Goal: Task Accomplishment & Management: Use online tool/utility

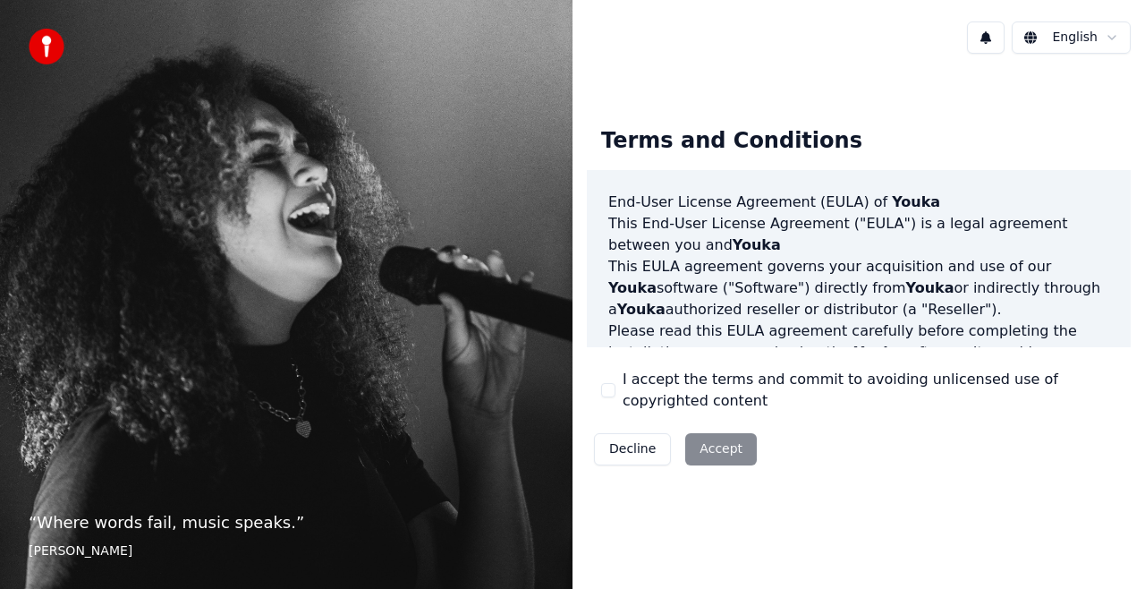
click at [703, 447] on div "Decline Accept" at bounding box center [675, 449] width 177 height 47
click at [713, 457] on div "Decline Accept" at bounding box center [675, 449] width 177 height 47
click at [611, 387] on button "I accept the terms and commit to avoiding unlicensed use of copyrighted content" at bounding box center [608, 390] width 14 height 14
click at [729, 447] on button "Accept" at bounding box center [721, 449] width 72 height 32
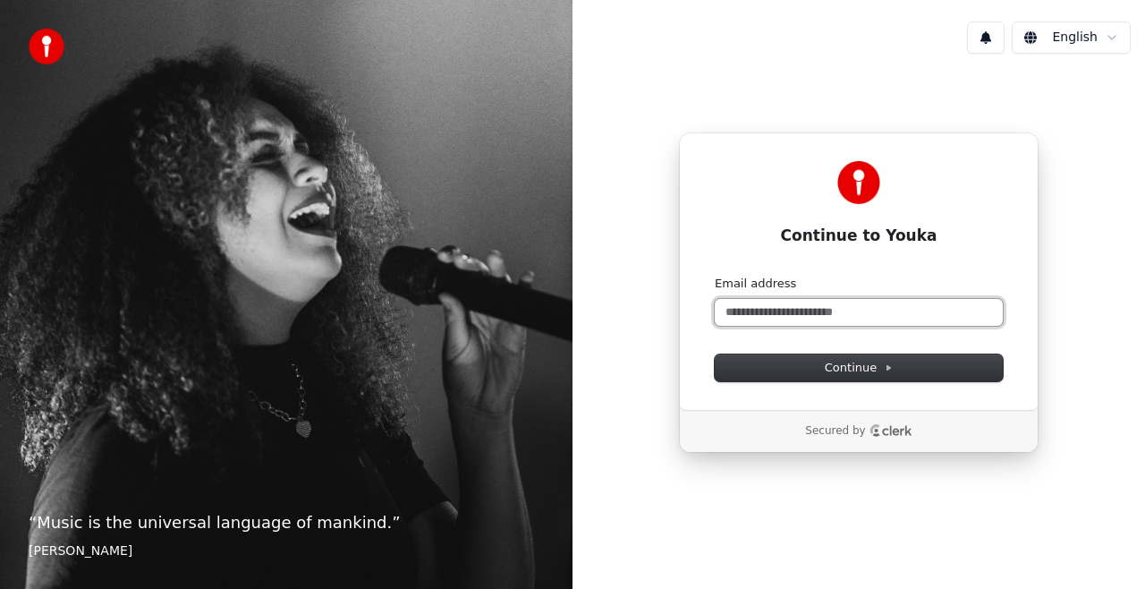
click at [846, 315] on input "Email address" at bounding box center [859, 312] width 288 height 27
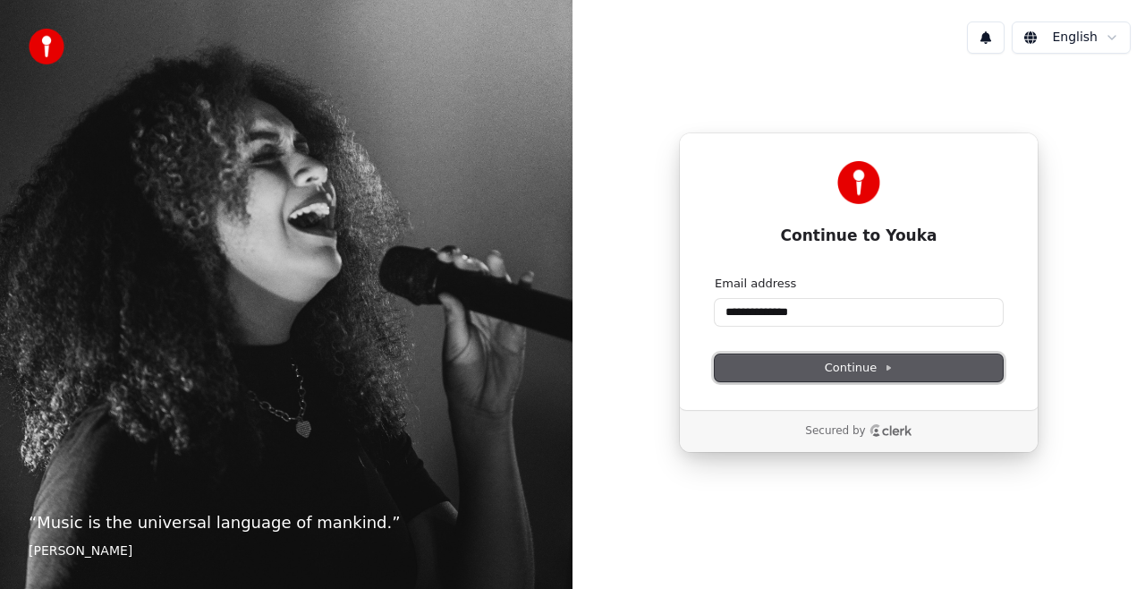
click at [828, 366] on span "Continue" at bounding box center [859, 368] width 68 height 16
type input "**********"
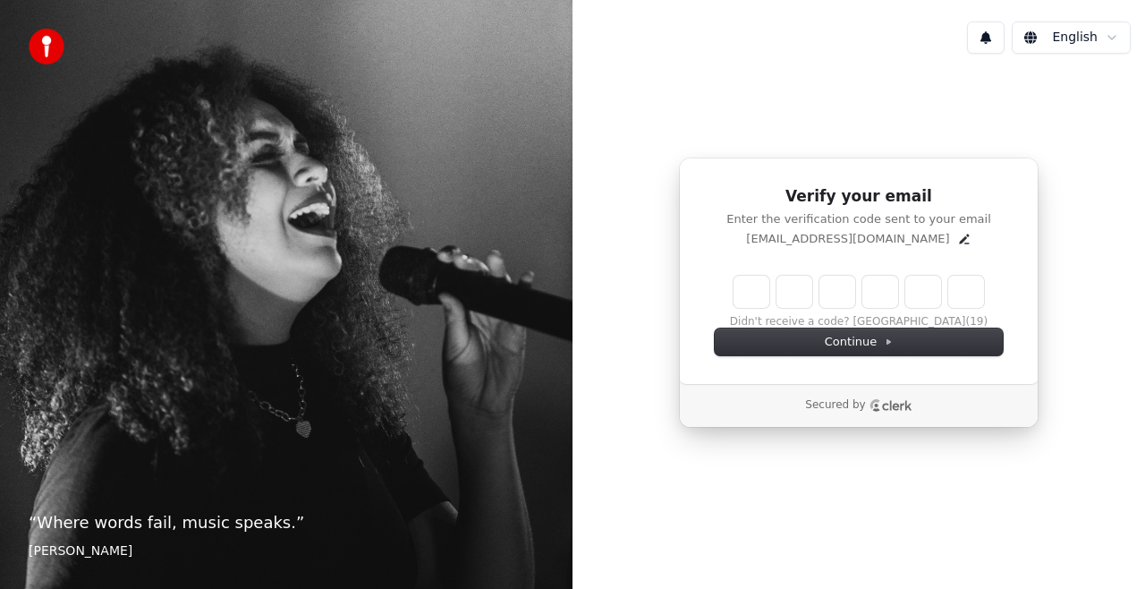
click at [744, 295] on input "Enter verification code" at bounding box center [859, 292] width 251 height 32
type input "******"
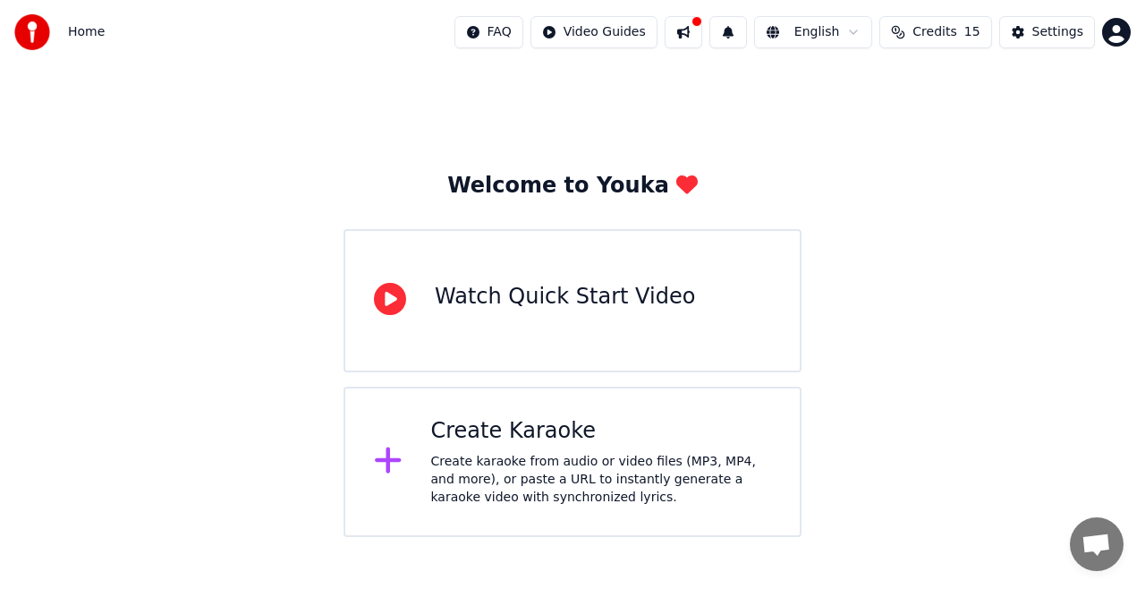
click at [857, 35] on html "Home FAQ Video Guides English Credits 15 Settings Welcome to Youka Watch Quick …" at bounding box center [572, 268] width 1145 height 537
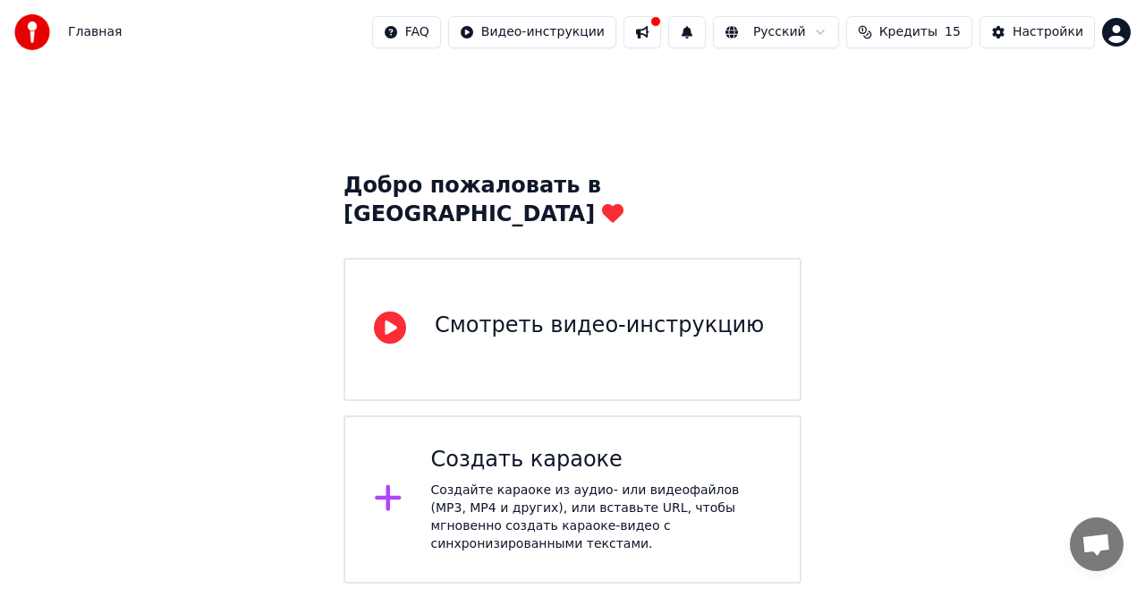
click at [515, 446] on div "Создать караоке" at bounding box center [601, 460] width 341 height 29
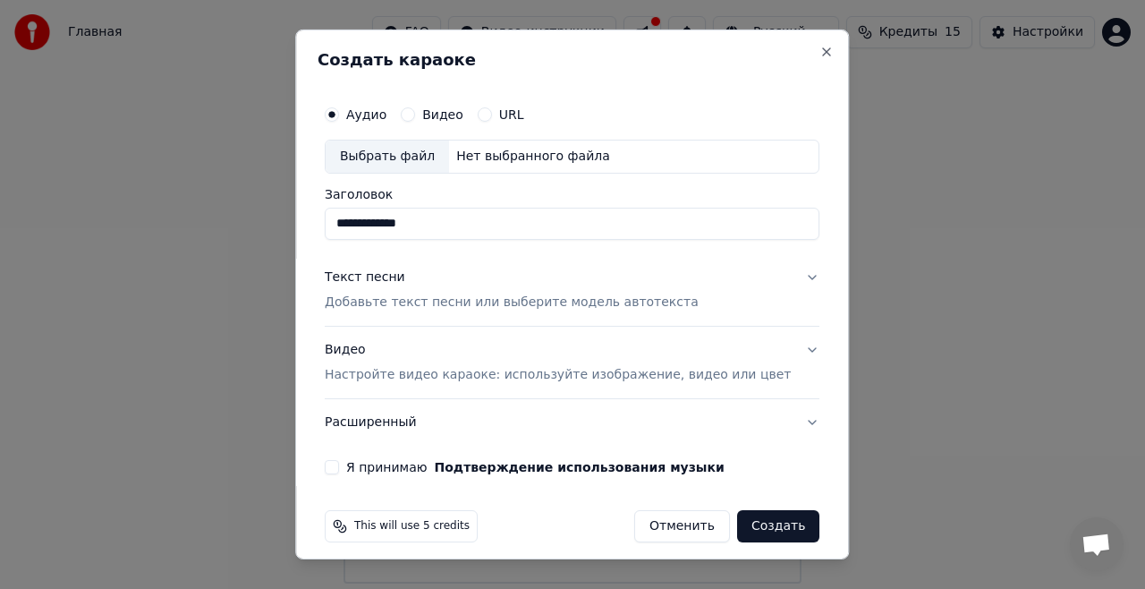
type input "**********"
click at [374, 297] on p "Добавьте текст песни или выберите модель автотекста" at bounding box center [512, 302] width 374 height 18
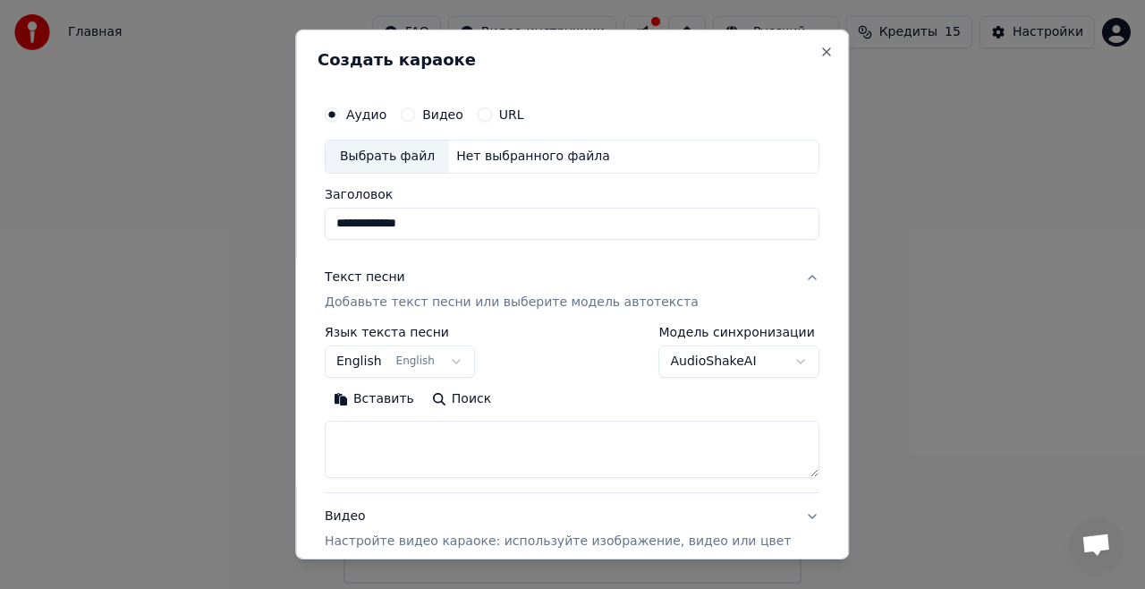
click at [378, 277] on div "Текст песни" at bounding box center [365, 277] width 81 height 18
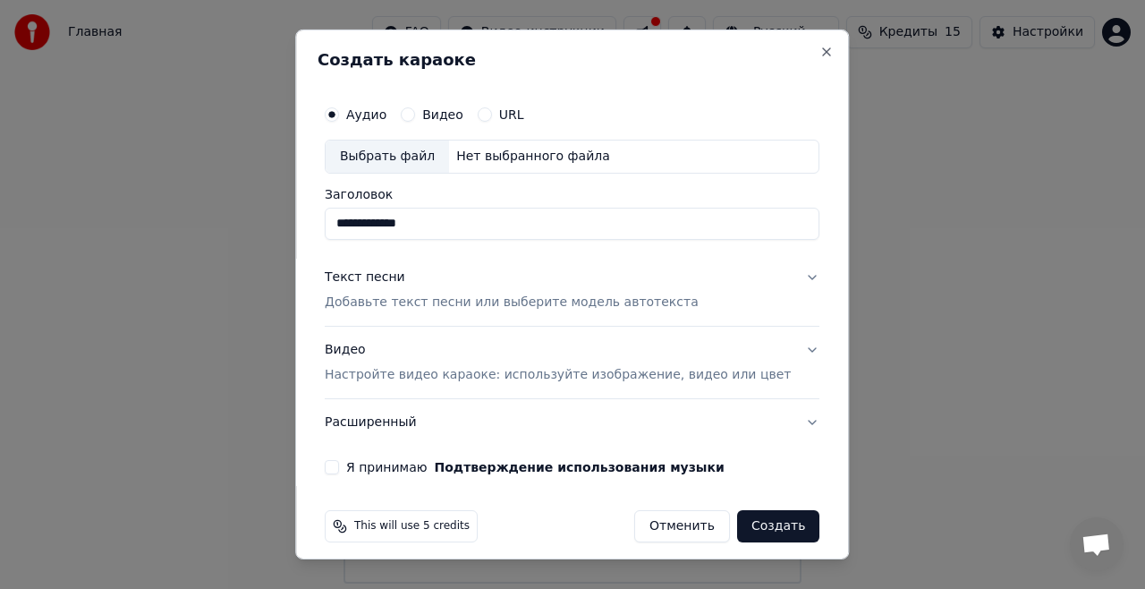
click at [379, 276] on div "Текст песни" at bounding box center [365, 277] width 81 height 18
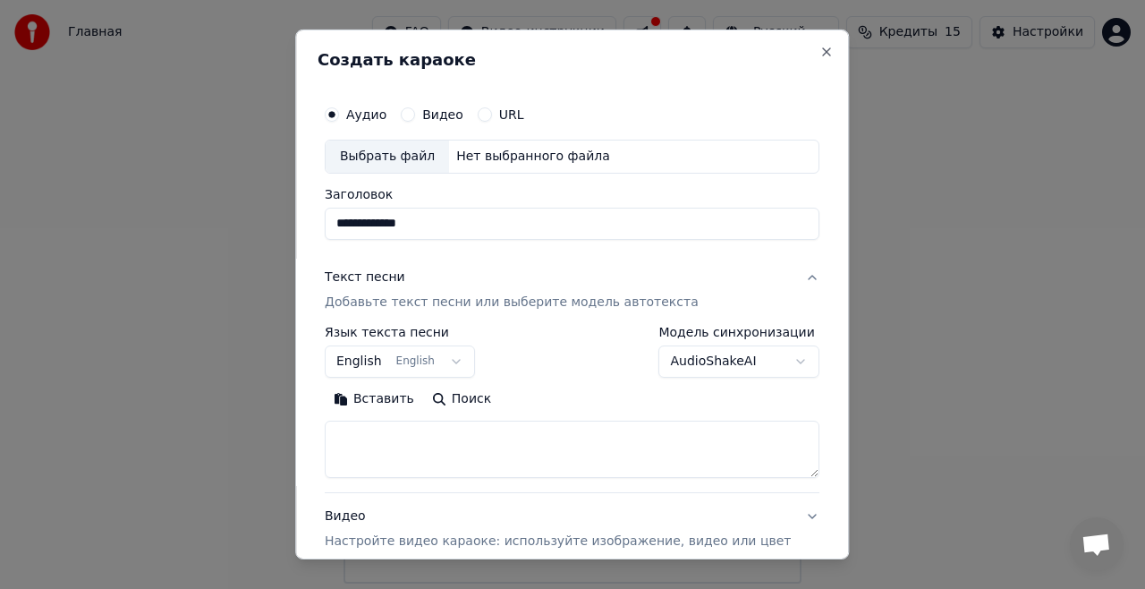
click at [383, 438] on textarea at bounding box center [572, 449] width 495 height 57
paste textarea "**********"
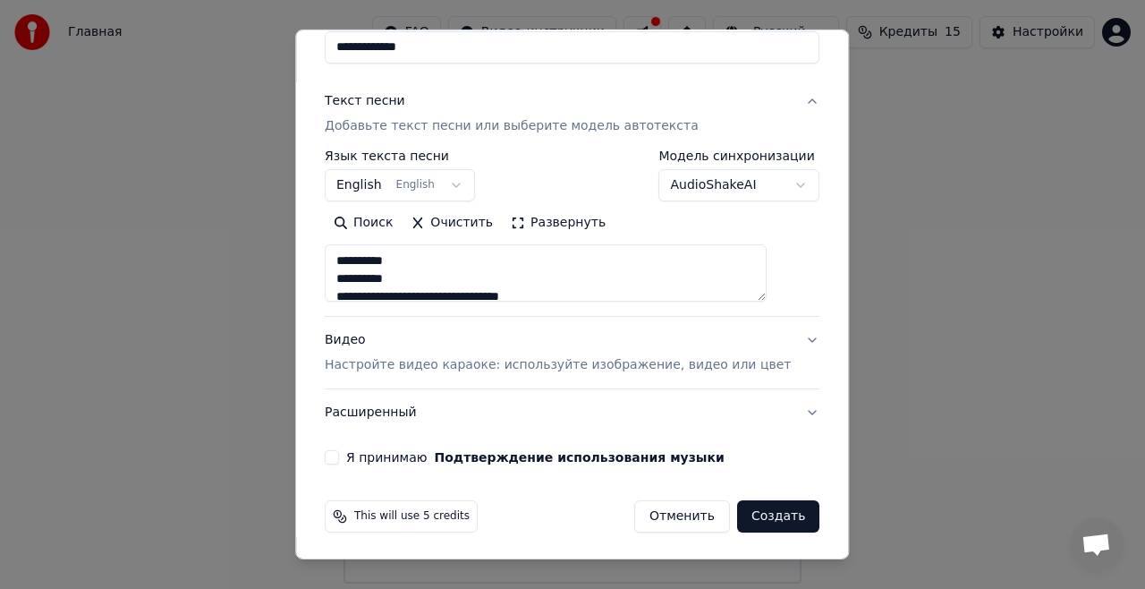
drag, startPoint x: 678, startPoint y: 299, endPoint x: 660, endPoint y: 423, distance: 125.6
click at [660, 428] on div "**********" at bounding box center [572, 257] width 495 height 358
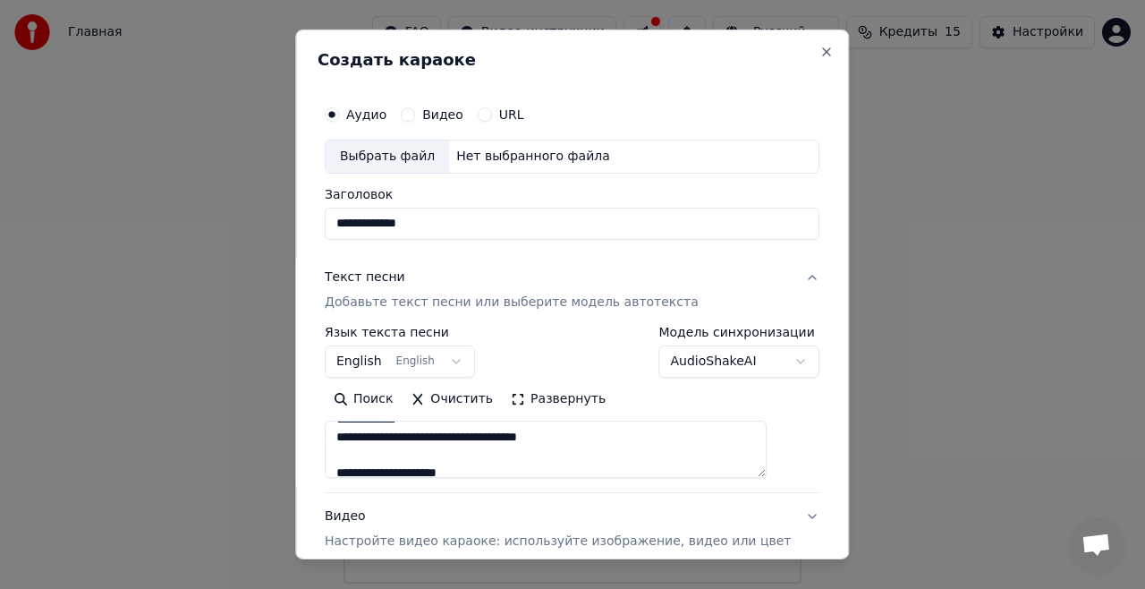
scroll to position [89, 0]
click at [426, 463] on textarea at bounding box center [546, 449] width 442 height 57
click at [437, 472] on textarea at bounding box center [546, 449] width 442 height 57
click at [410, 437] on textarea at bounding box center [546, 449] width 442 height 57
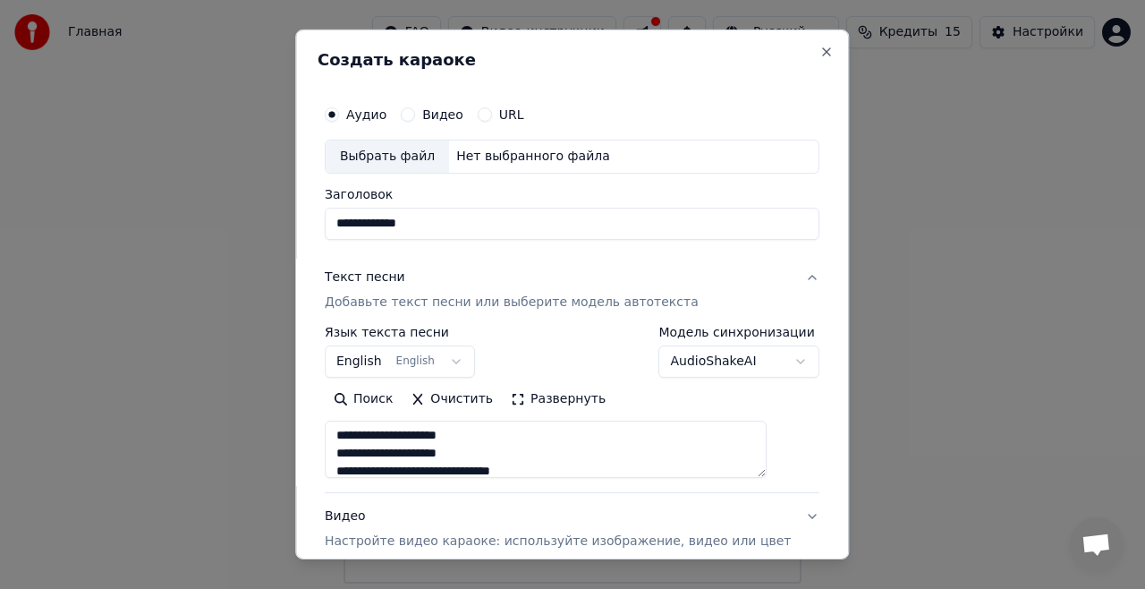
scroll to position [272, 0]
click at [415, 447] on textarea at bounding box center [546, 449] width 442 height 57
type textarea "**********"
click at [387, 361] on button "English English" at bounding box center [400, 361] width 150 height 32
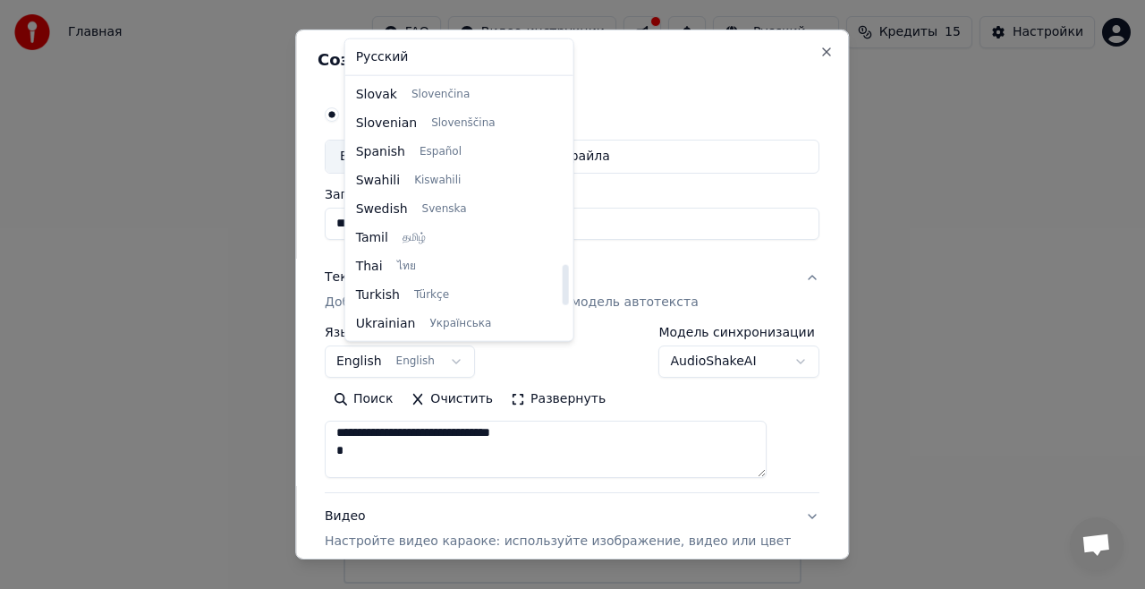
scroll to position [1373, 0]
select select "**"
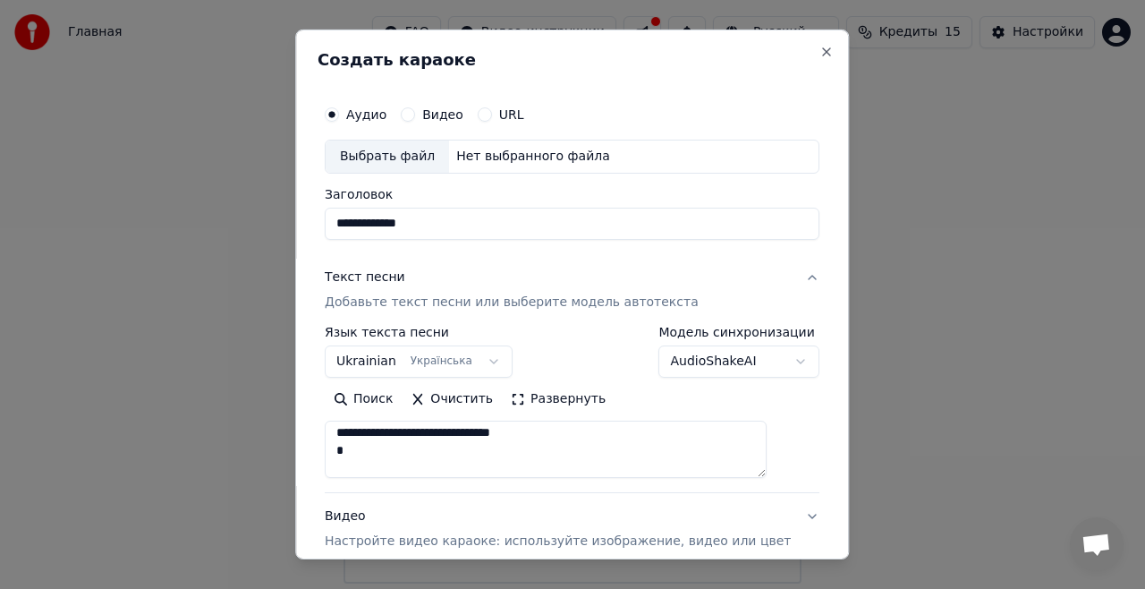
click at [424, 157] on div "Выбрать файл" at bounding box center [387, 156] width 123 height 32
type input "**********"
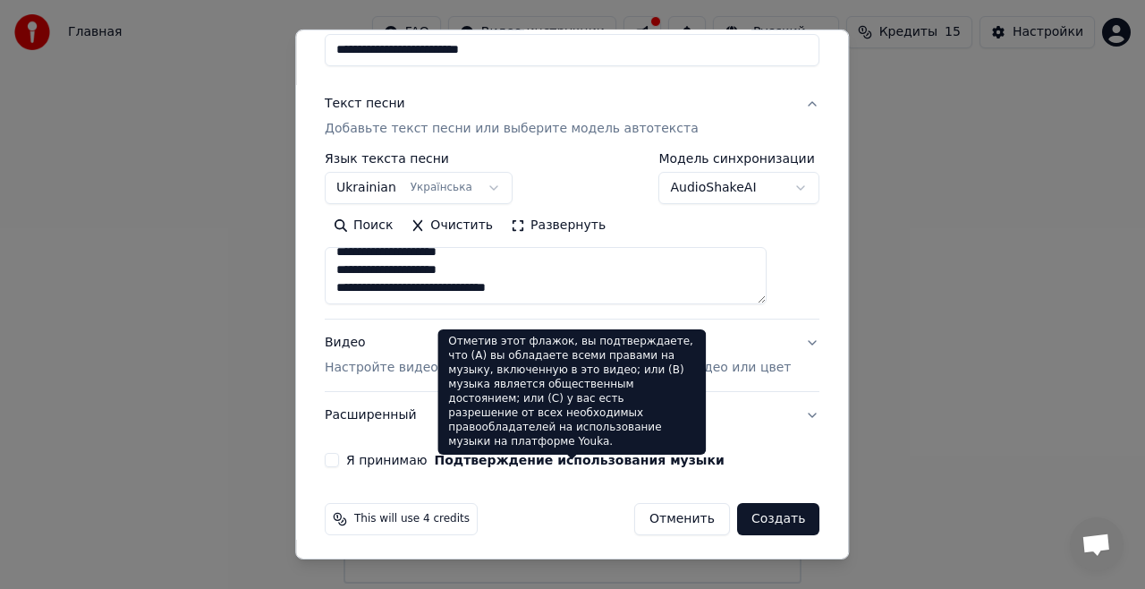
scroll to position [176, 0]
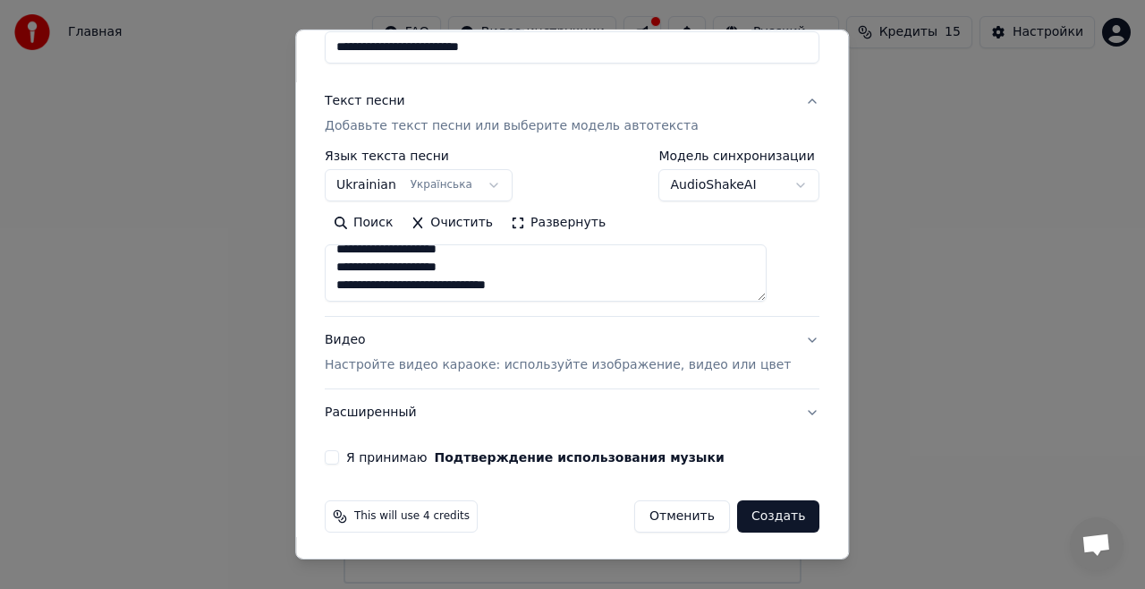
click at [746, 522] on button "Создать" at bounding box center [778, 516] width 82 height 32
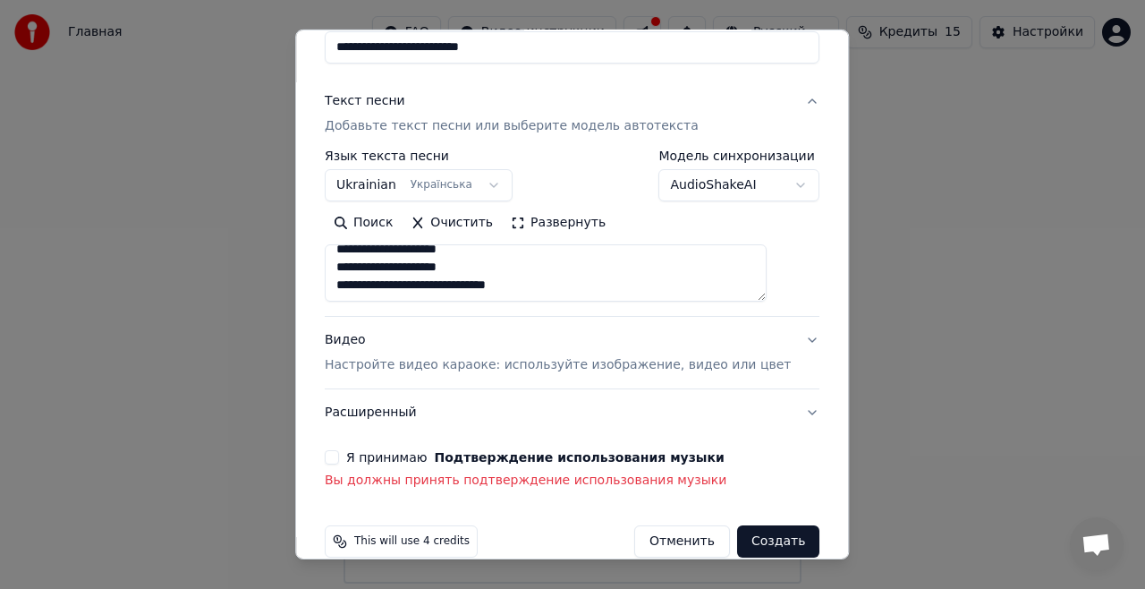
click at [339, 456] on button "Я принимаю Подтверждение использования музыки" at bounding box center [332, 457] width 14 height 14
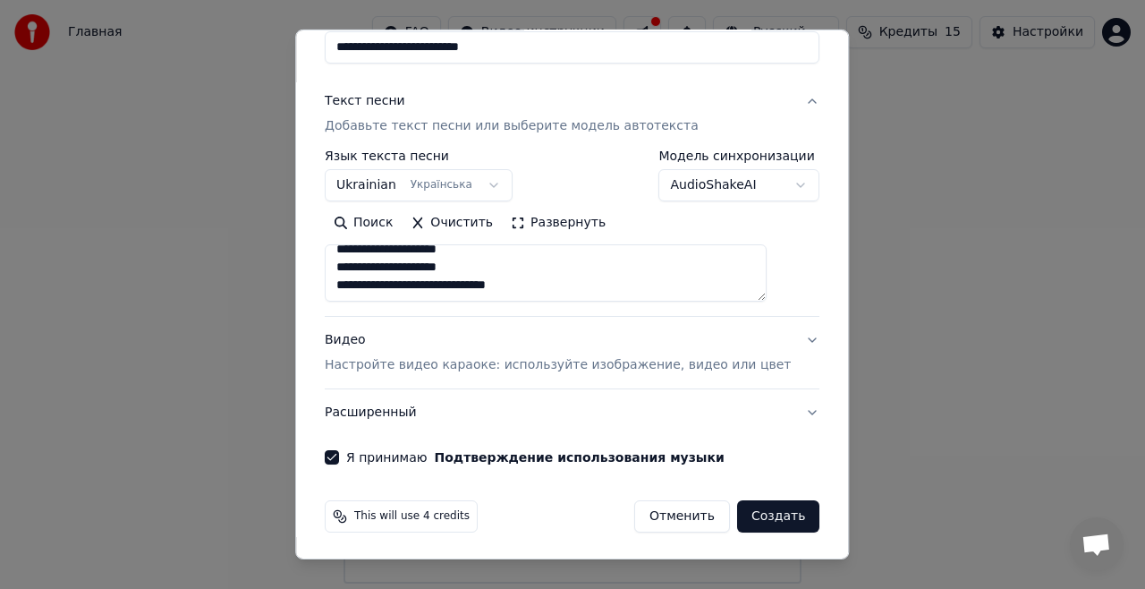
click at [752, 512] on button "Создать" at bounding box center [778, 516] width 82 height 32
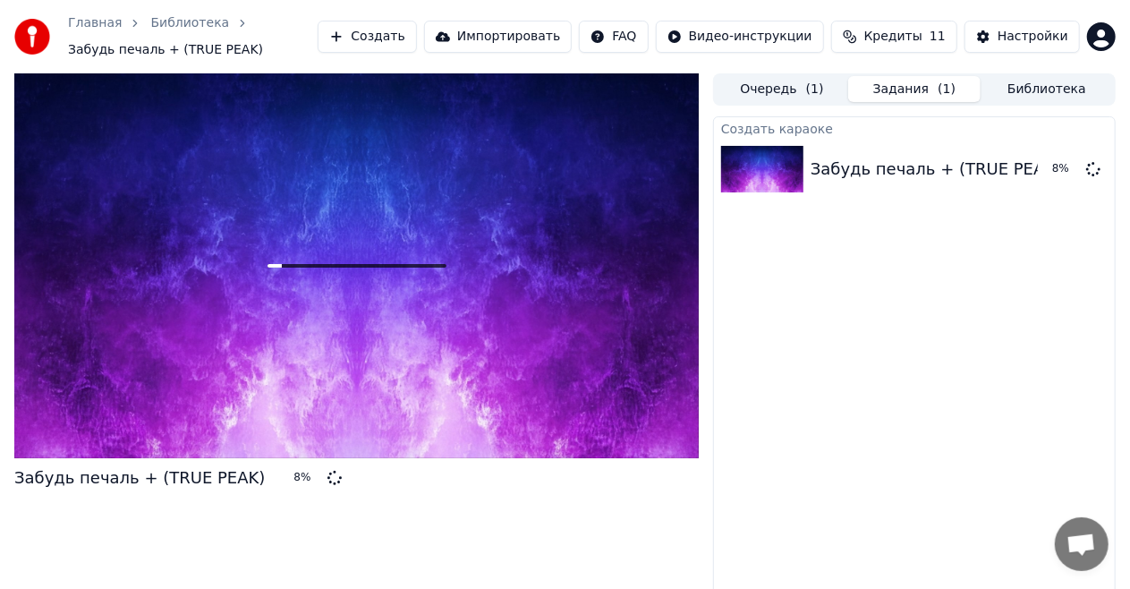
click at [898, 31] on span "Кредиты" at bounding box center [893, 37] width 58 height 18
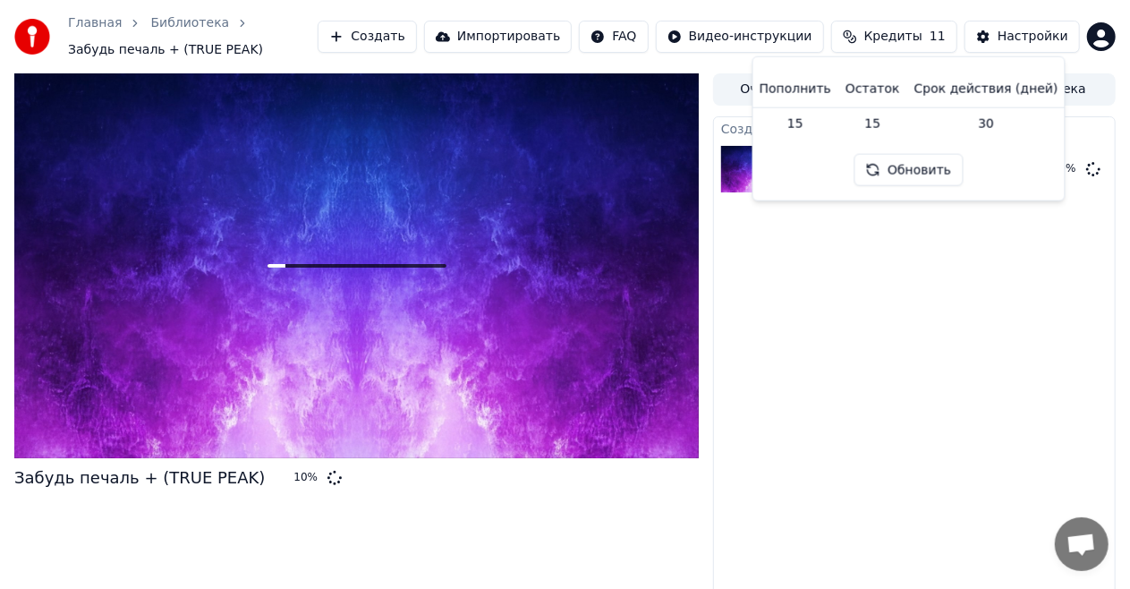
click at [879, 40] on button "Кредиты 11" at bounding box center [894, 37] width 126 height 32
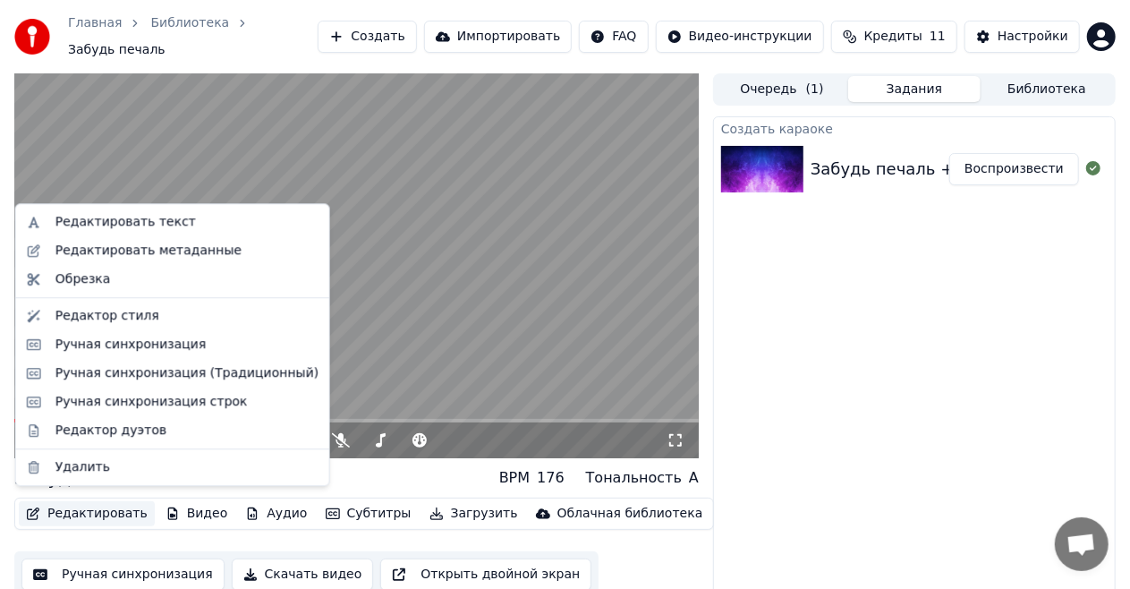
click at [84, 501] on button "Редактировать" at bounding box center [87, 513] width 136 height 25
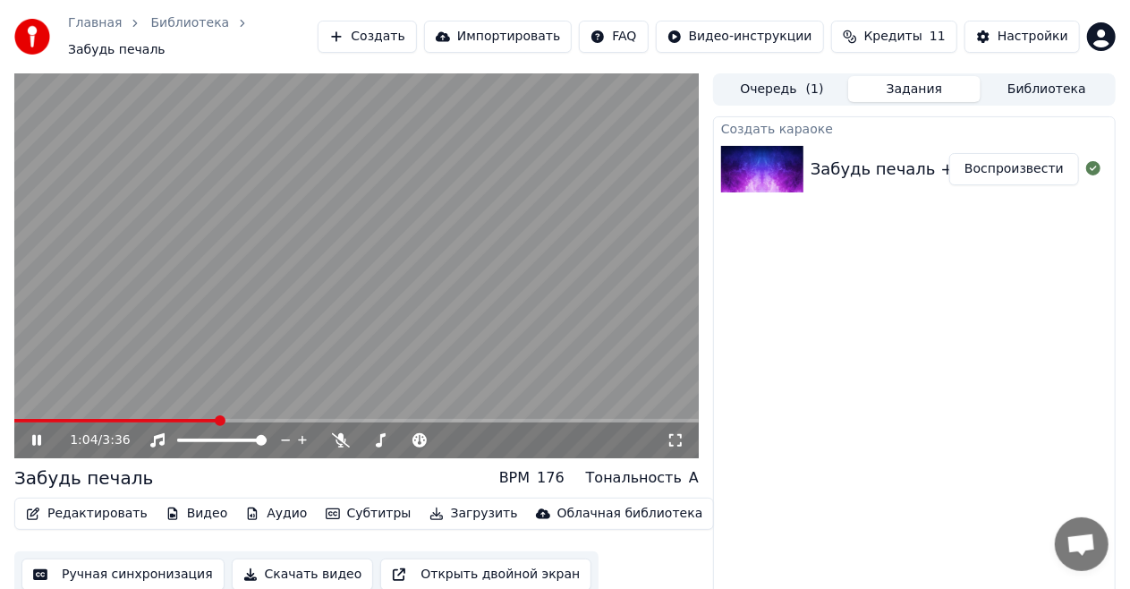
click at [84, 501] on button "Редактировать" at bounding box center [87, 513] width 136 height 25
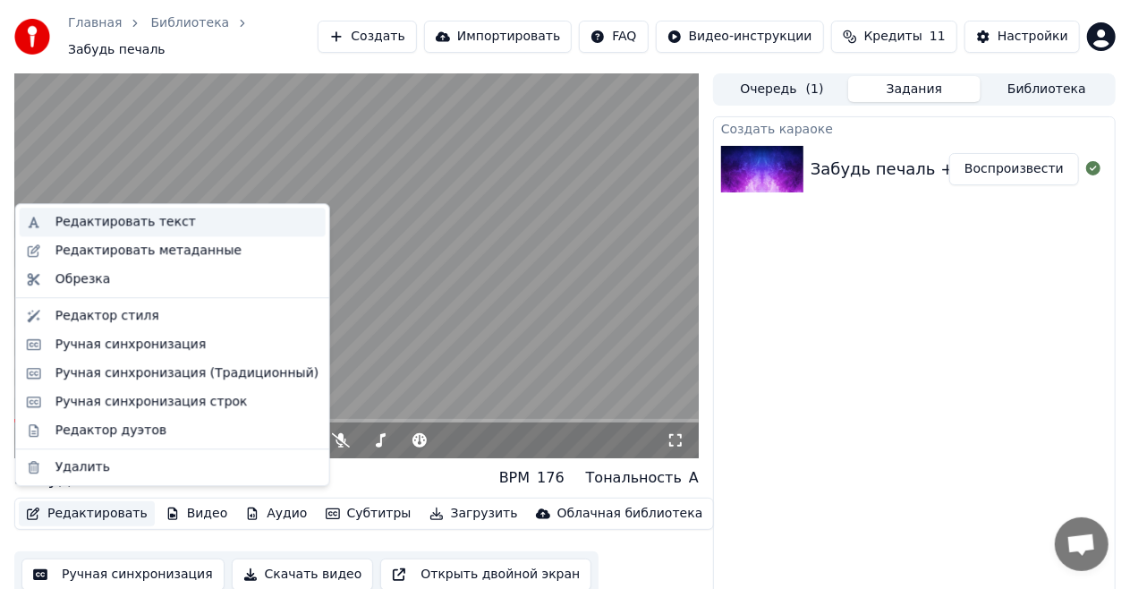
click at [140, 228] on div "Редактировать текст" at bounding box center [125, 222] width 140 height 18
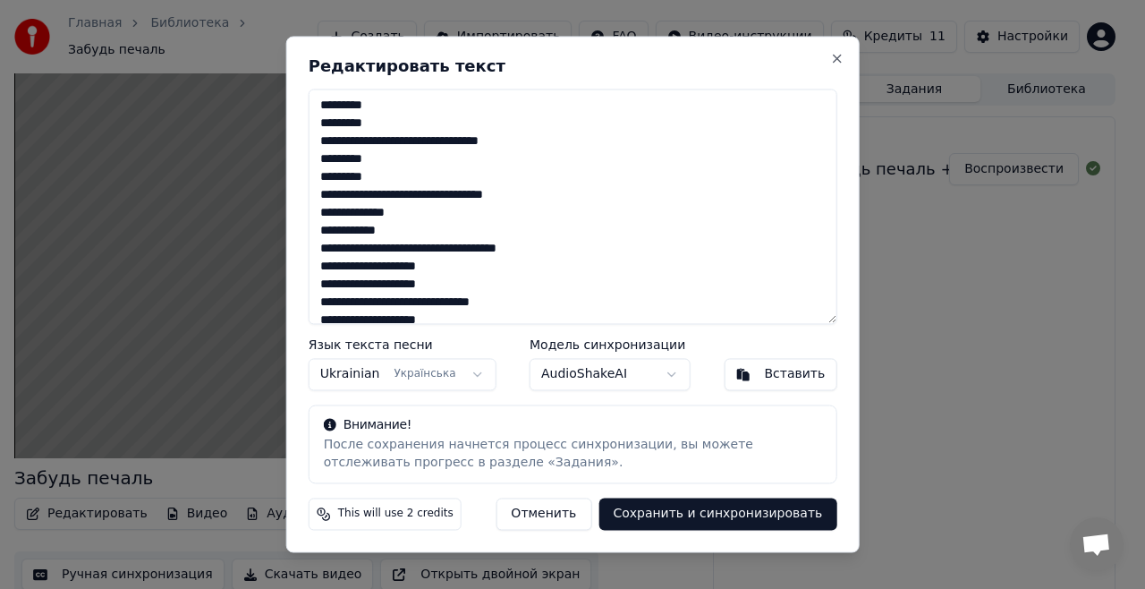
click at [378, 210] on textarea at bounding box center [573, 206] width 529 height 235
type textarea "**********"
click at [718, 520] on button "Сохранить и синхронизировать" at bounding box center [718, 514] width 238 height 32
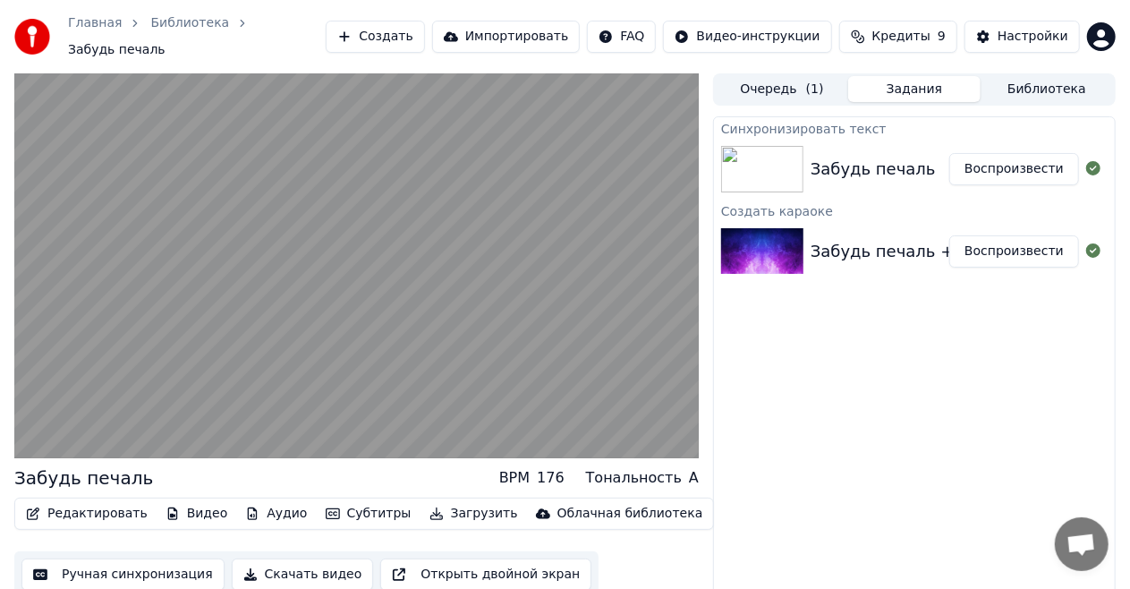
click at [108, 511] on button "Редактировать" at bounding box center [87, 513] width 136 height 25
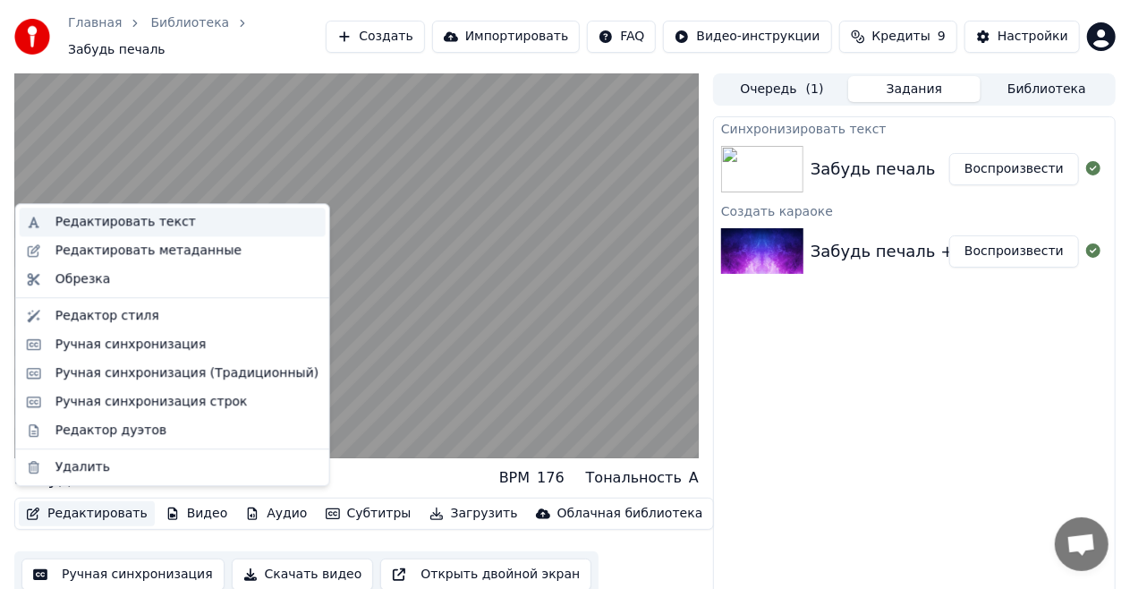
click at [174, 227] on div "Редактировать текст" at bounding box center [186, 222] width 263 height 18
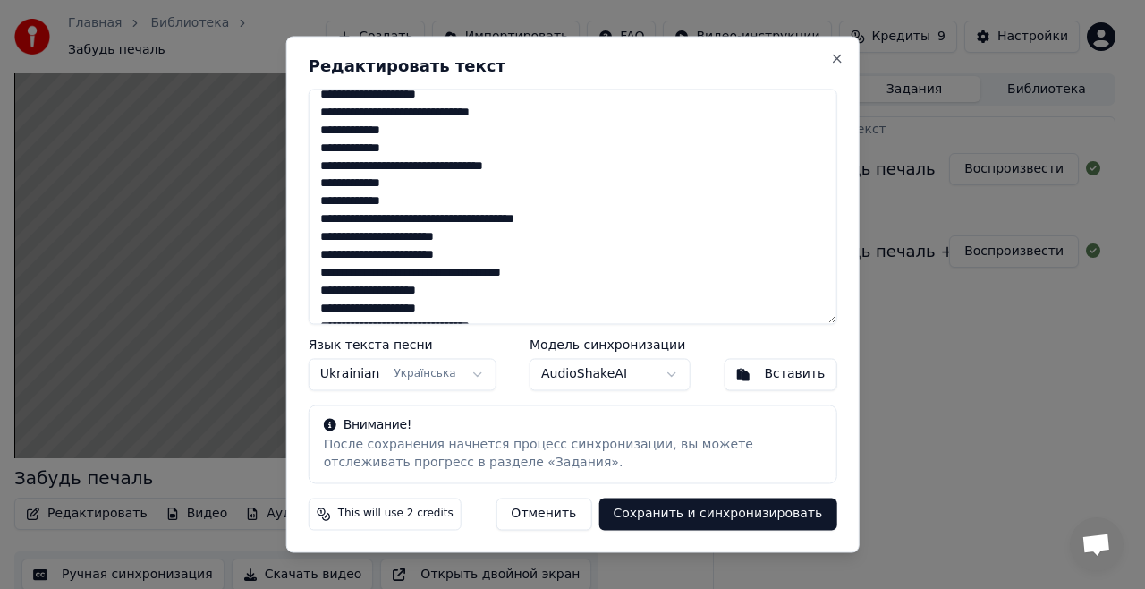
scroll to position [526, 0]
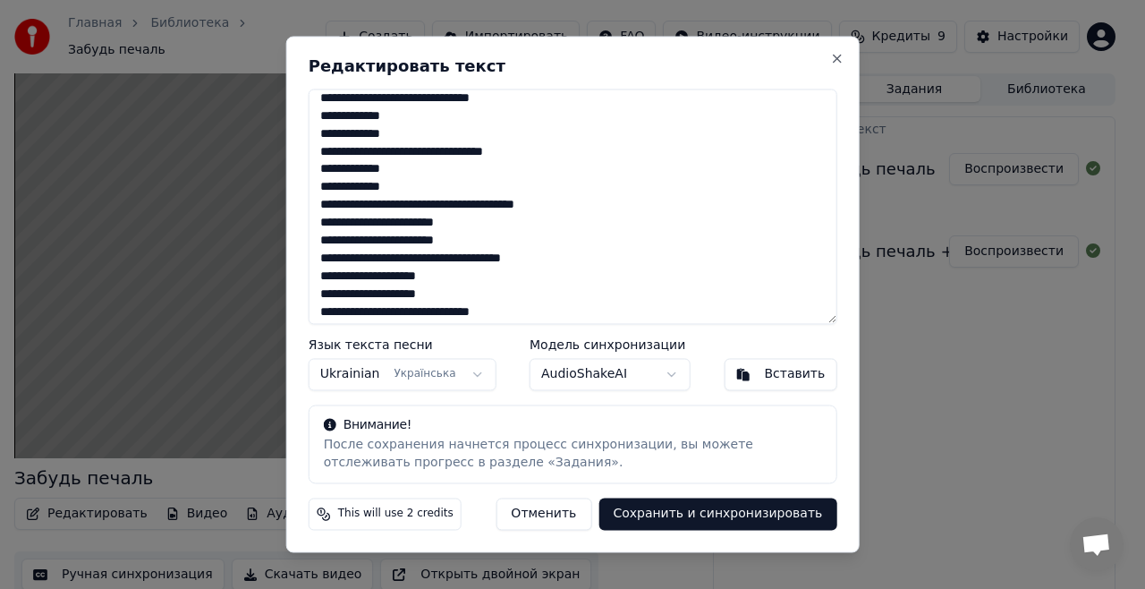
click at [484, 222] on textarea at bounding box center [573, 206] width 529 height 235
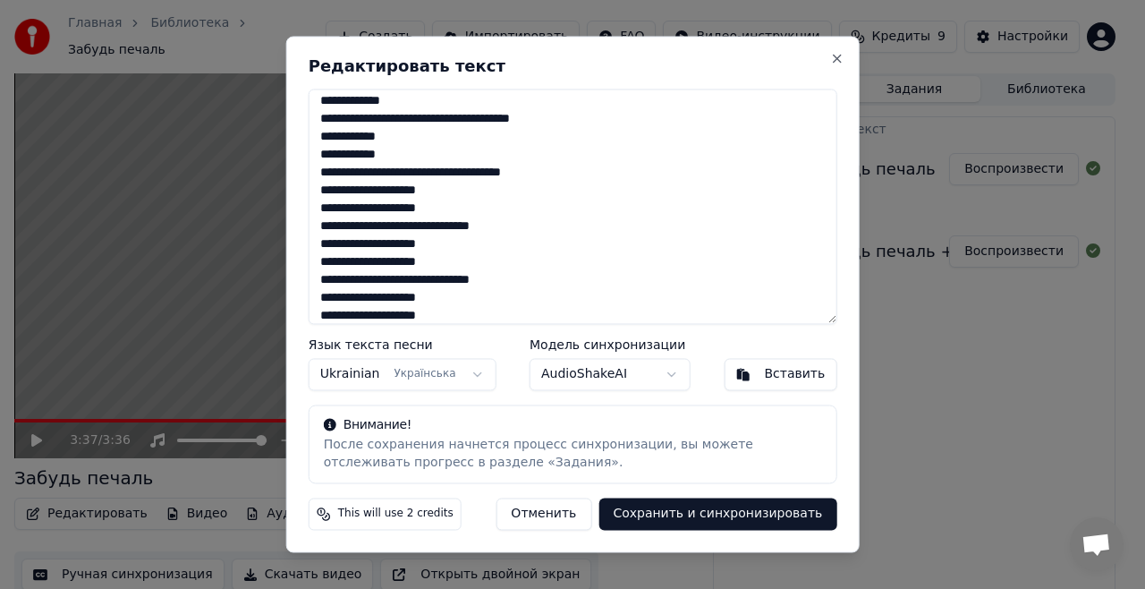
scroll to position [630, 0]
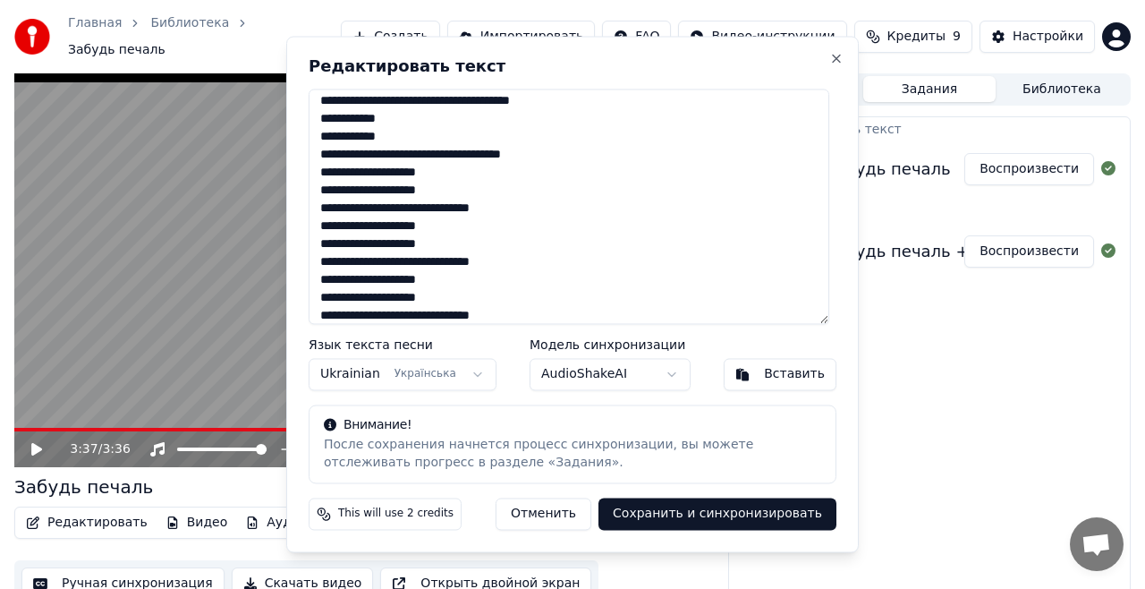
type textarea "**********"
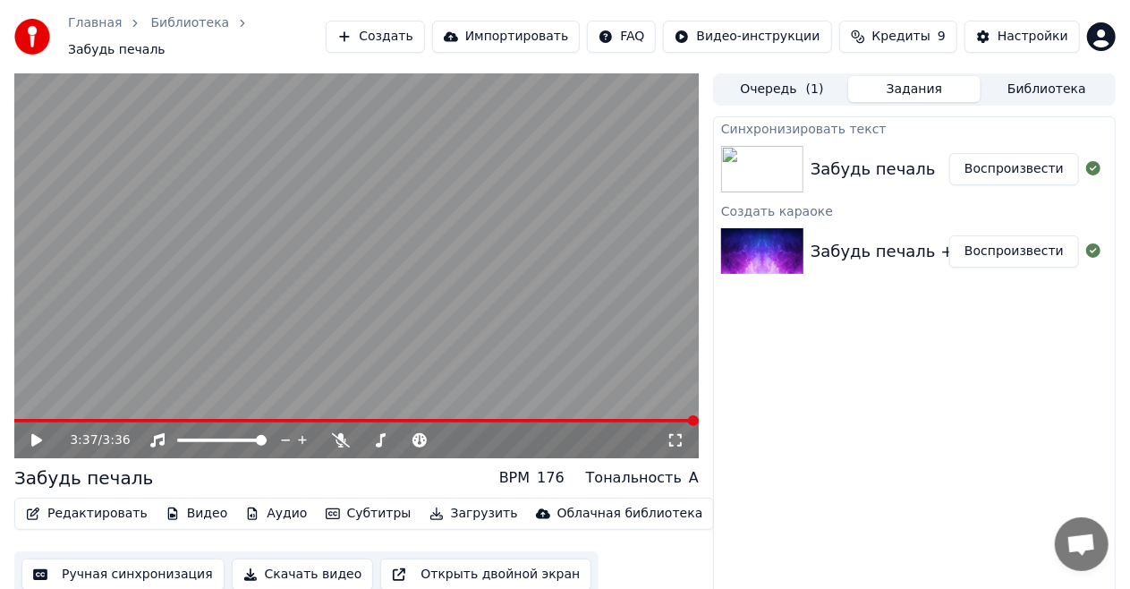
click at [64, 502] on button "Редактировать" at bounding box center [87, 513] width 136 height 25
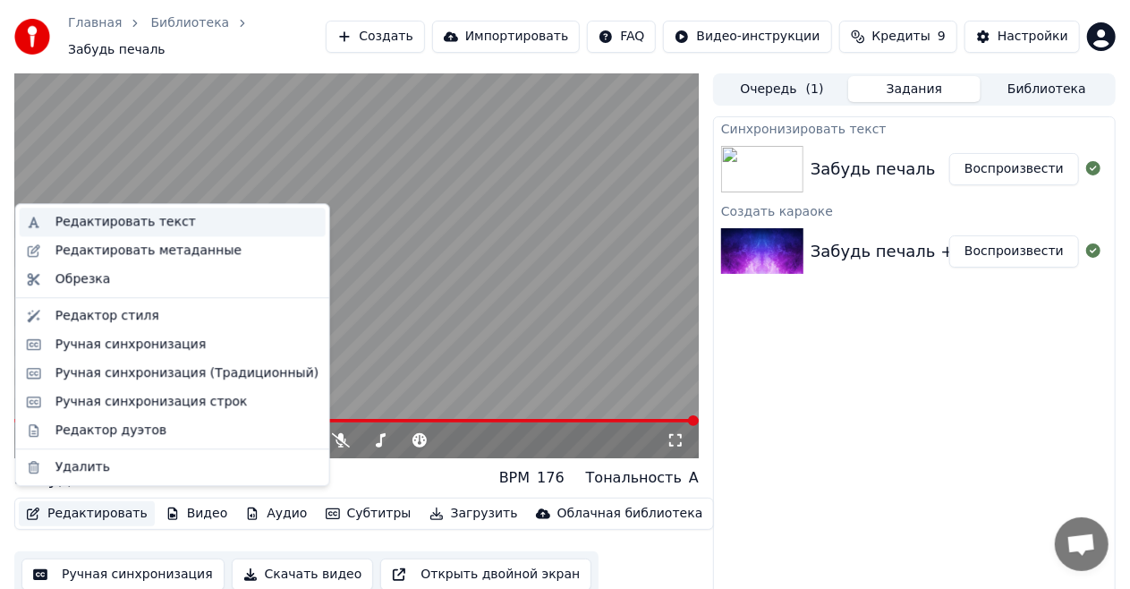
click at [147, 219] on div "Редактировать текст" at bounding box center [125, 222] width 140 height 18
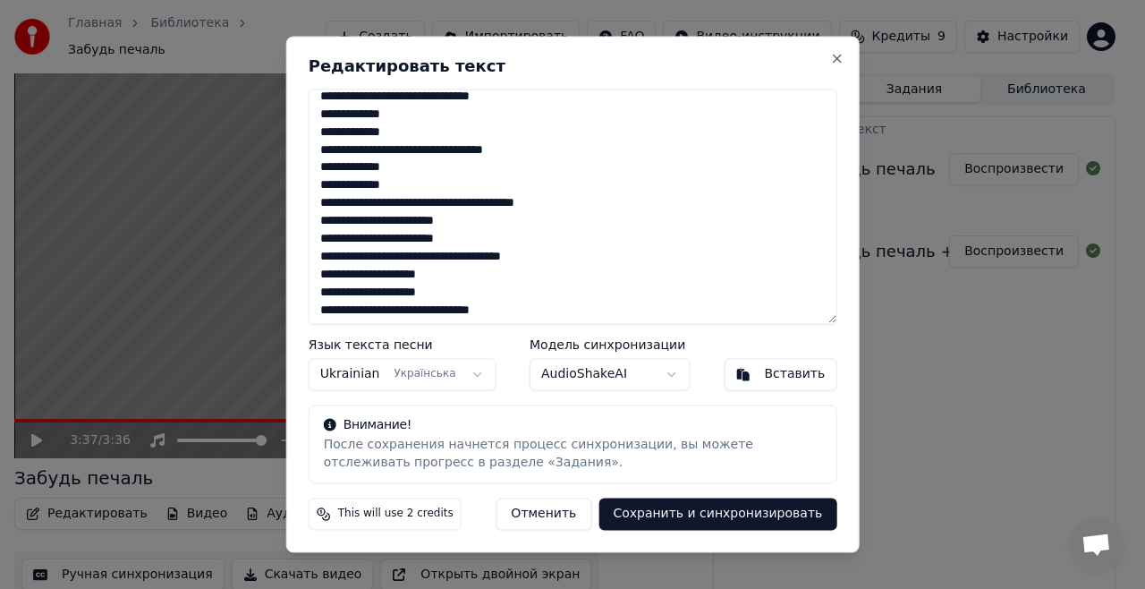
scroll to position [550, 0]
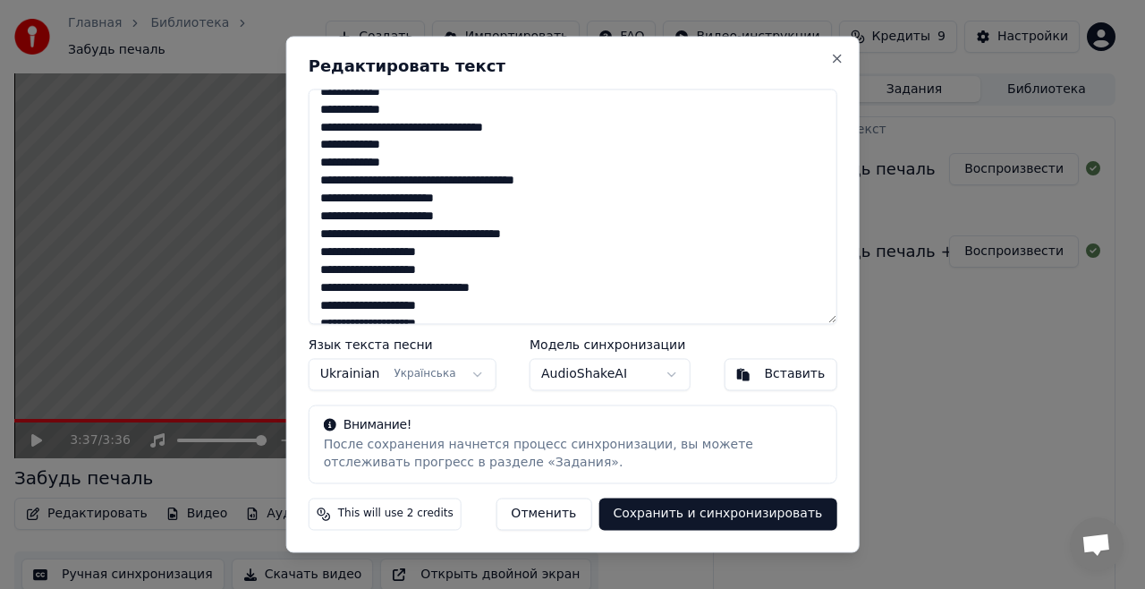
click at [476, 204] on textarea at bounding box center [573, 206] width 529 height 235
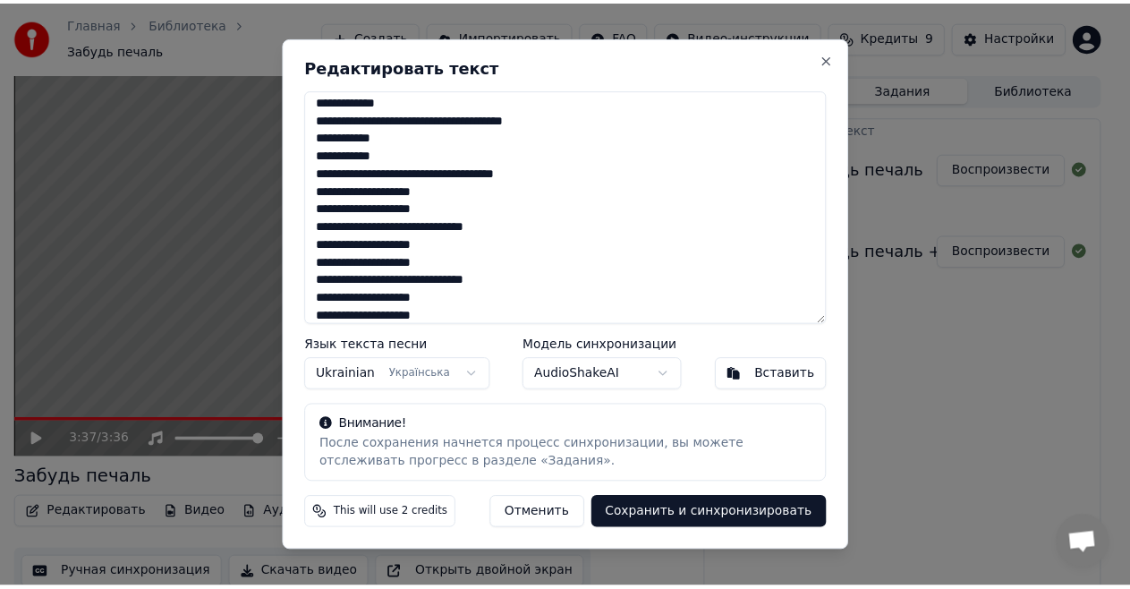
scroll to position [630, 0]
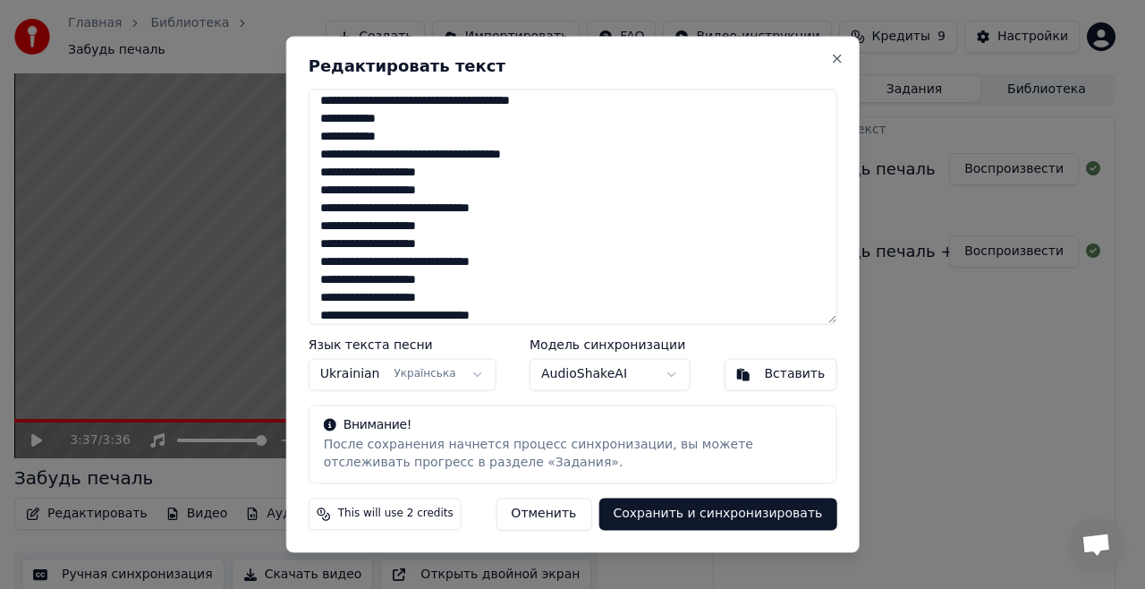
type textarea "**********"
click at [759, 518] on button "Сохранить и синхронизировать" at bounding box center [718, 514] width 238 height 32
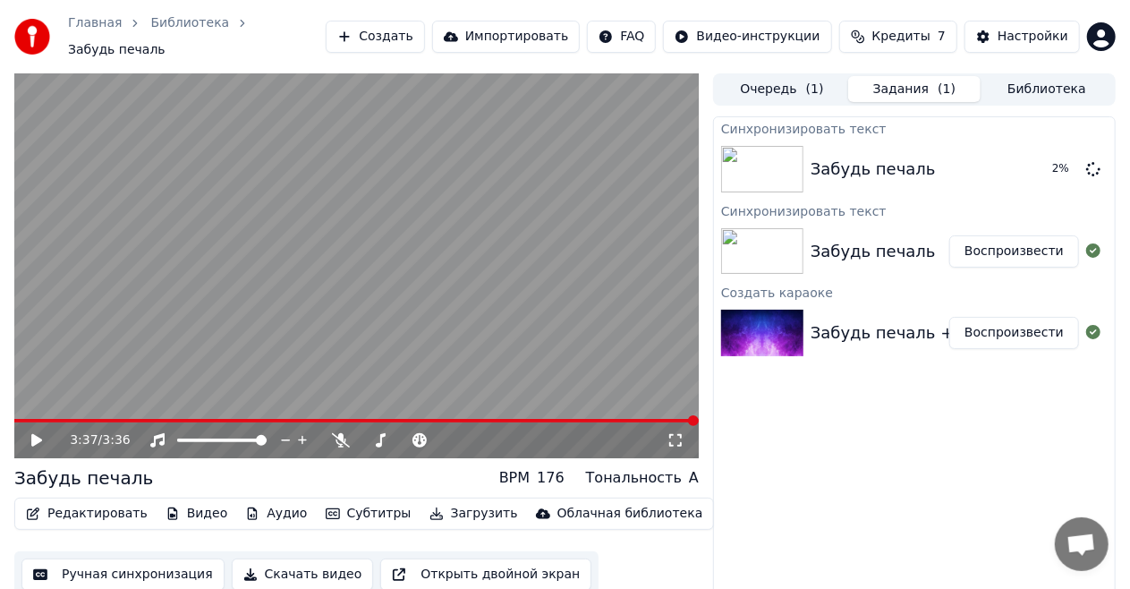
click at [117, 509] on button "Редактировать" at bounding box center [87, 513] width 136 height 25
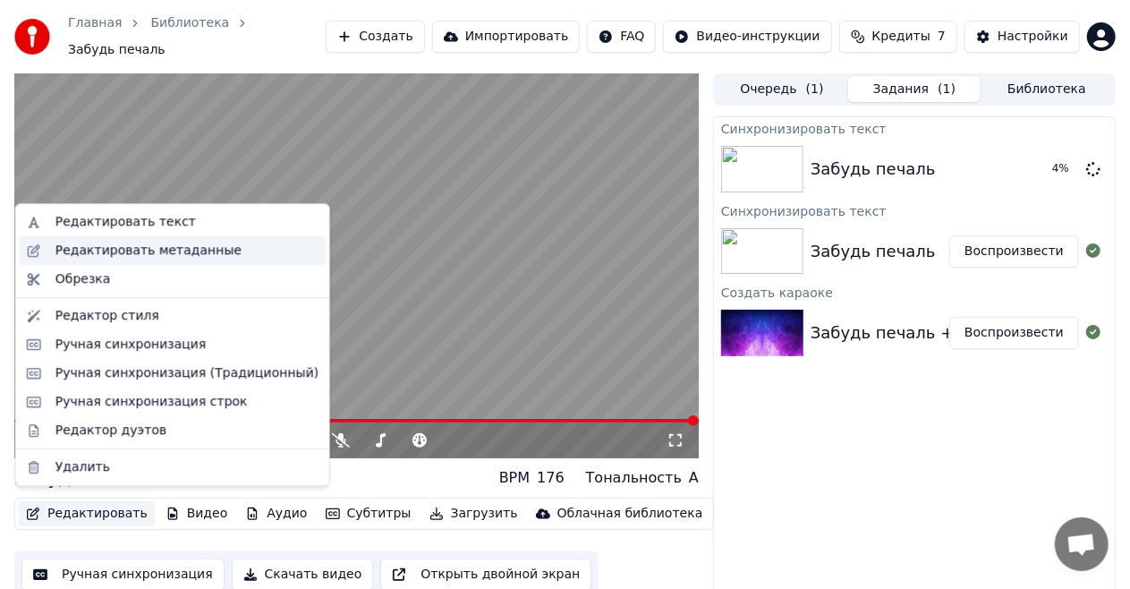
click at [132, 251] on div "Редактировать метаданные" at bounding box center [148, 251] width 186 height 18
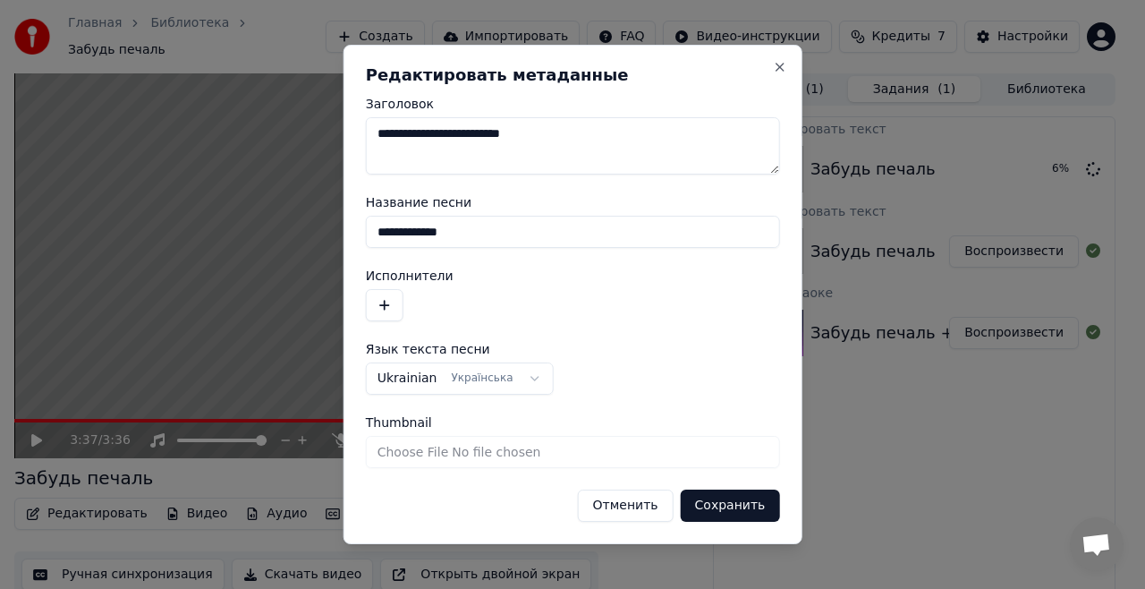
click at [388, 302] on button "button" at bounding box center [385, 305] width 38 height 32
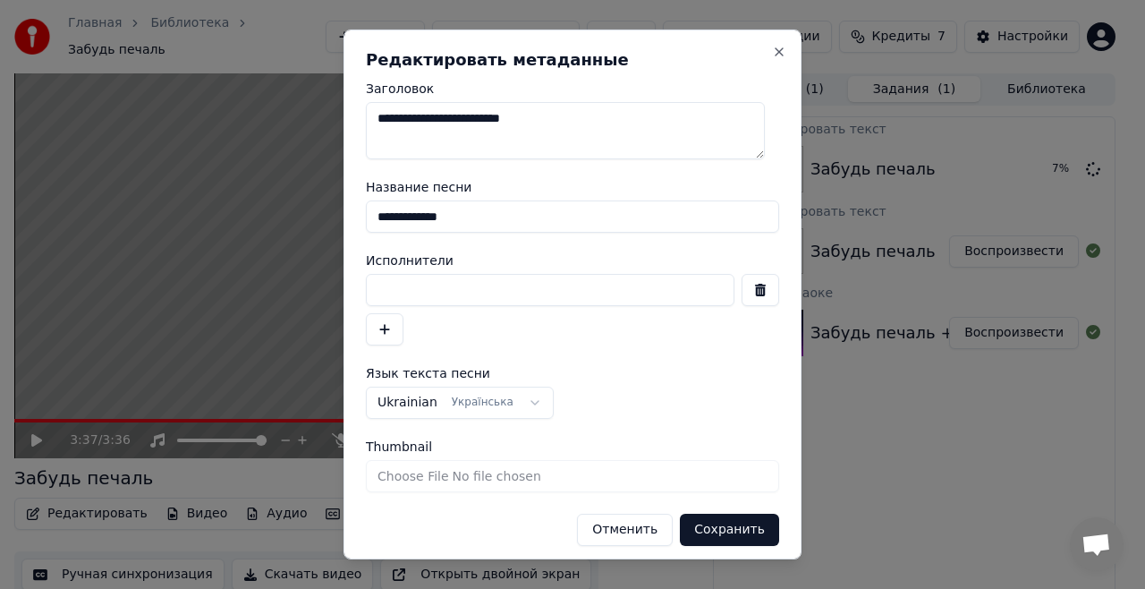
click at [392, 286] on input at bounding box center [550, 290] width 369 height 32
type input "**********"
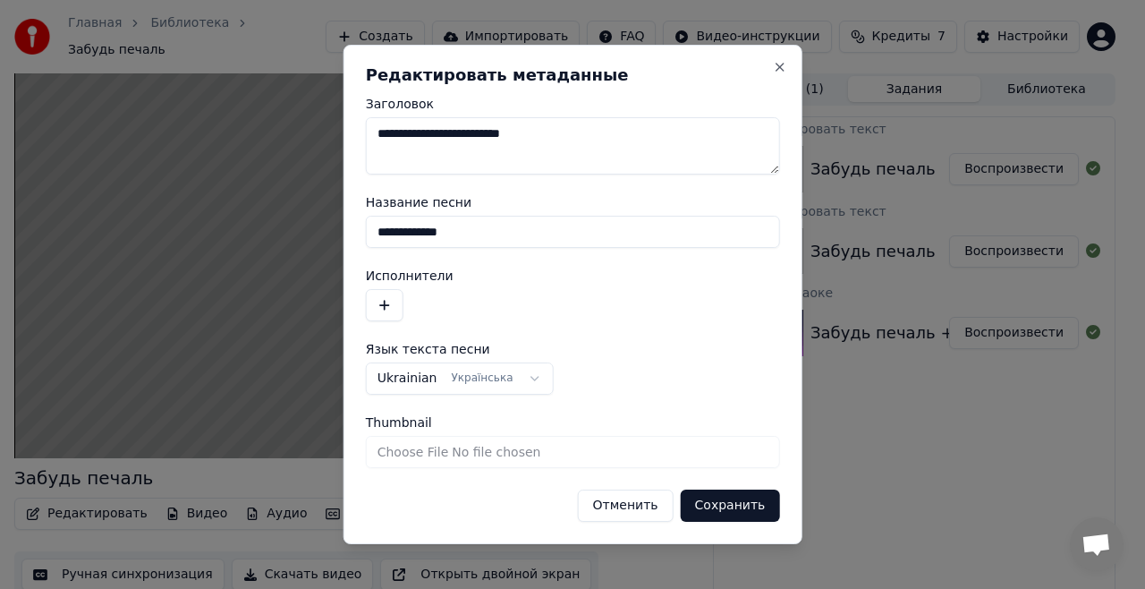
click at [381, 293] on button "button" at bounding box center [385, 305] width 38 height 32
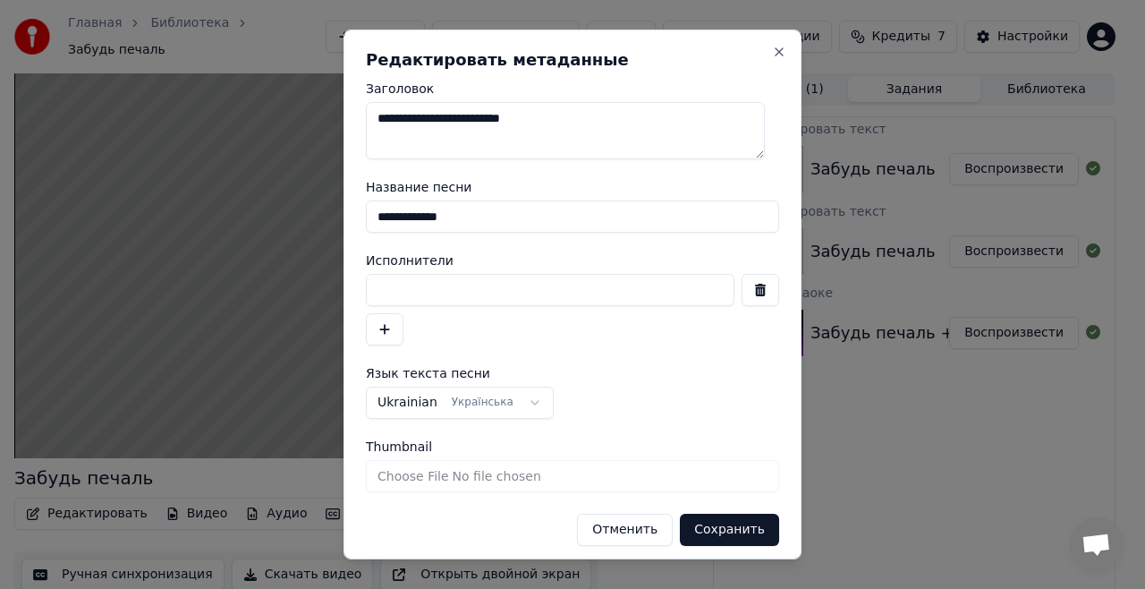
click at [404, 293] on input at bounding box center [550, 290] width 369 height 32
type input "**********"
click at [707, 530] on button "Сохранить" at bounding box center [729, 530] width 99 height 32
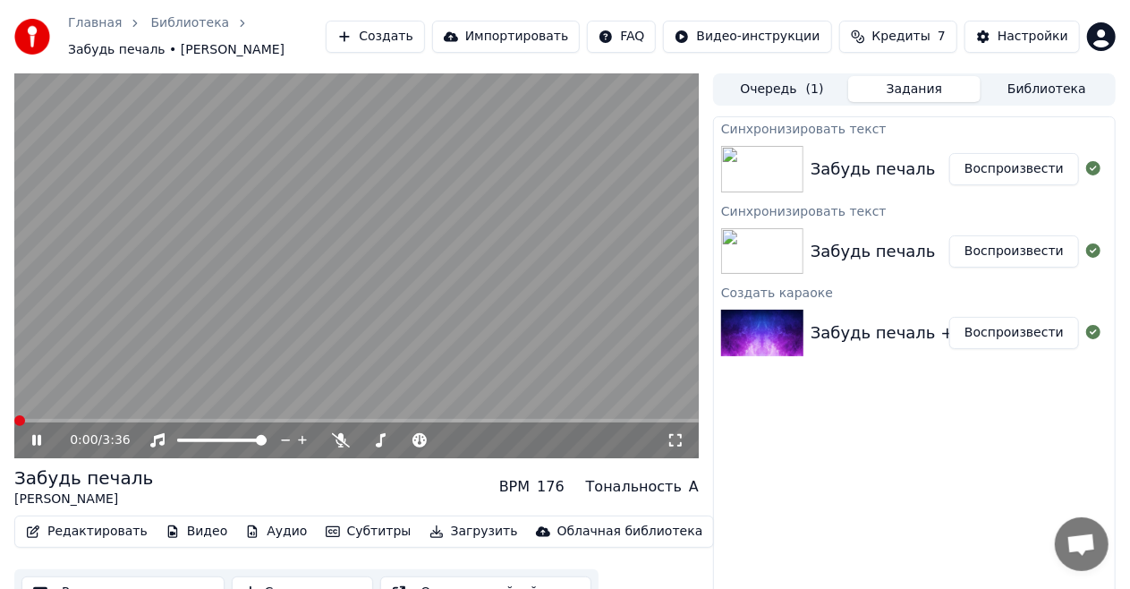
click at [14, 415] on span at bounding box center [19, 420] width 11 height 11
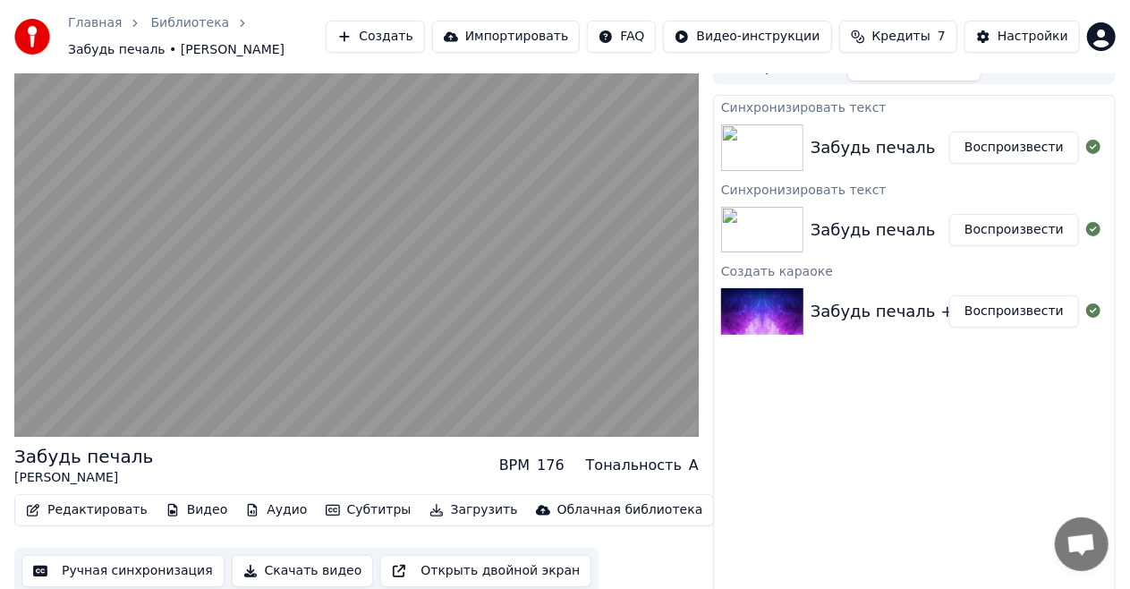
scroll to position [28, 0]
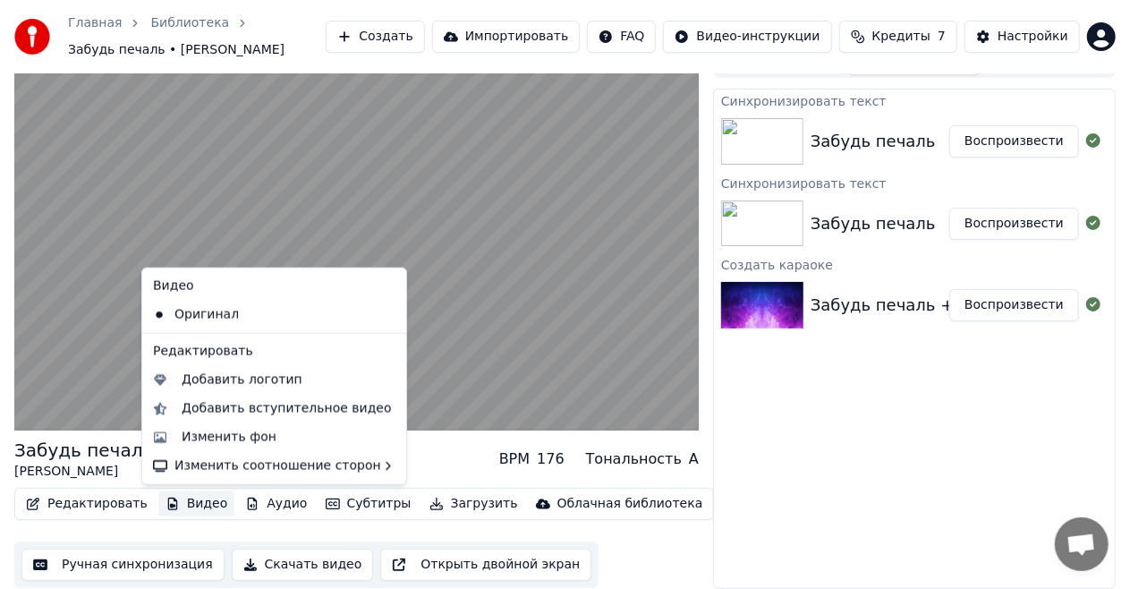
click at [173, 503] on button "Видео" at bounding box center [196, 503] width 77 height 25
click at [229, 435] on div "Изменить фон" at bounding box center [229, 438] width 95 height 18
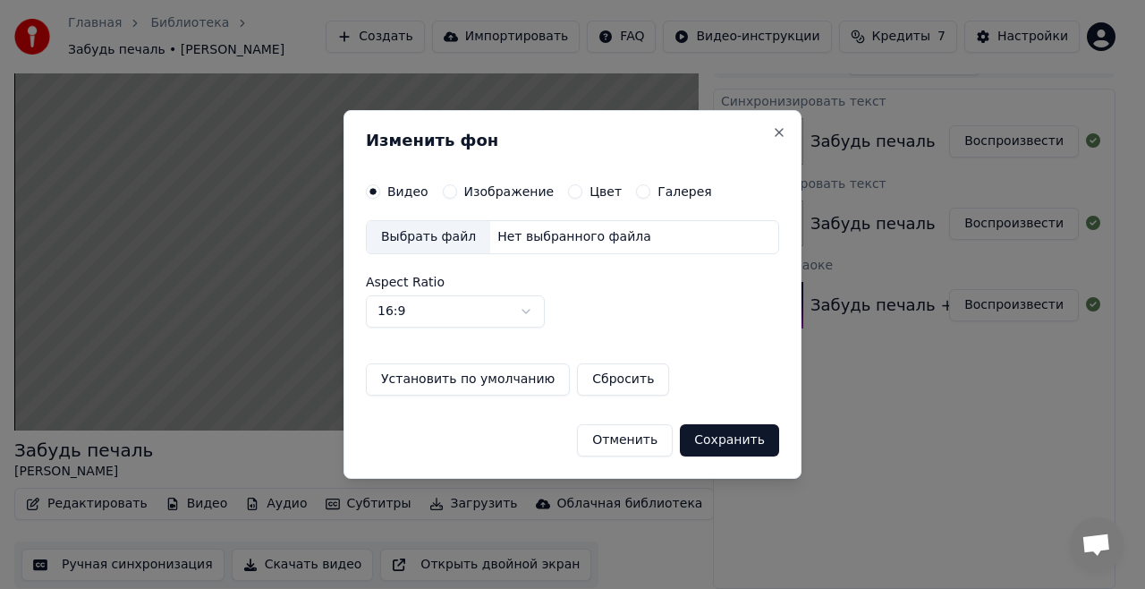
click at [498, 196] on label "Изображение" at bounding box center [509, 191] width 90 height 13
click at [457, 196] on button "Изображение" at bounding box center [450, 191] width 14 height 14
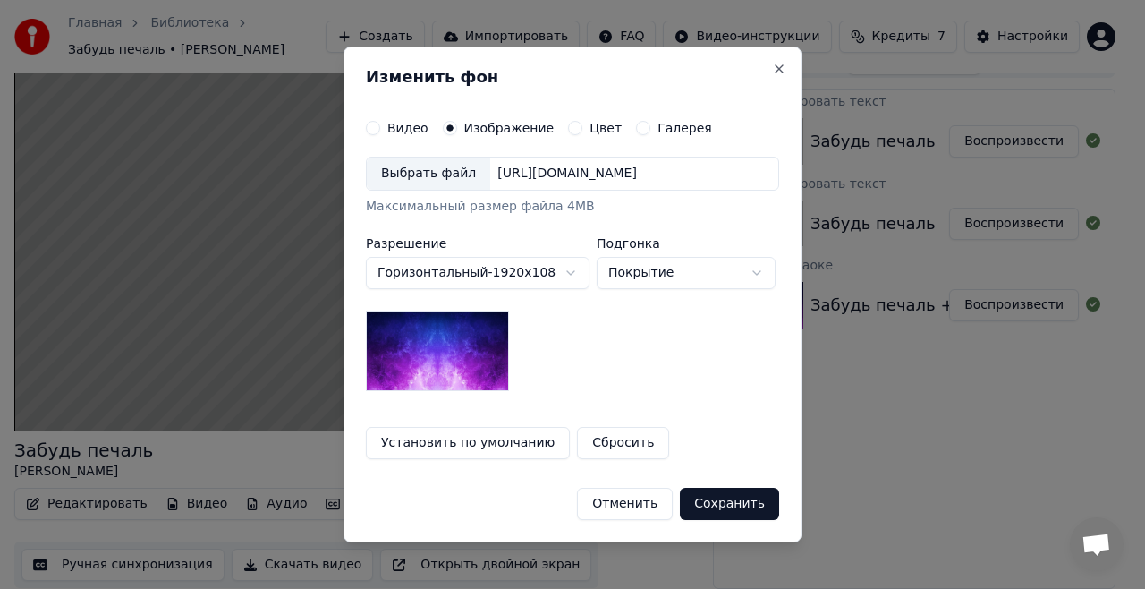
click at [633, 499] on button "Отменить" at bounding box center [625, 504] width 96 height 32
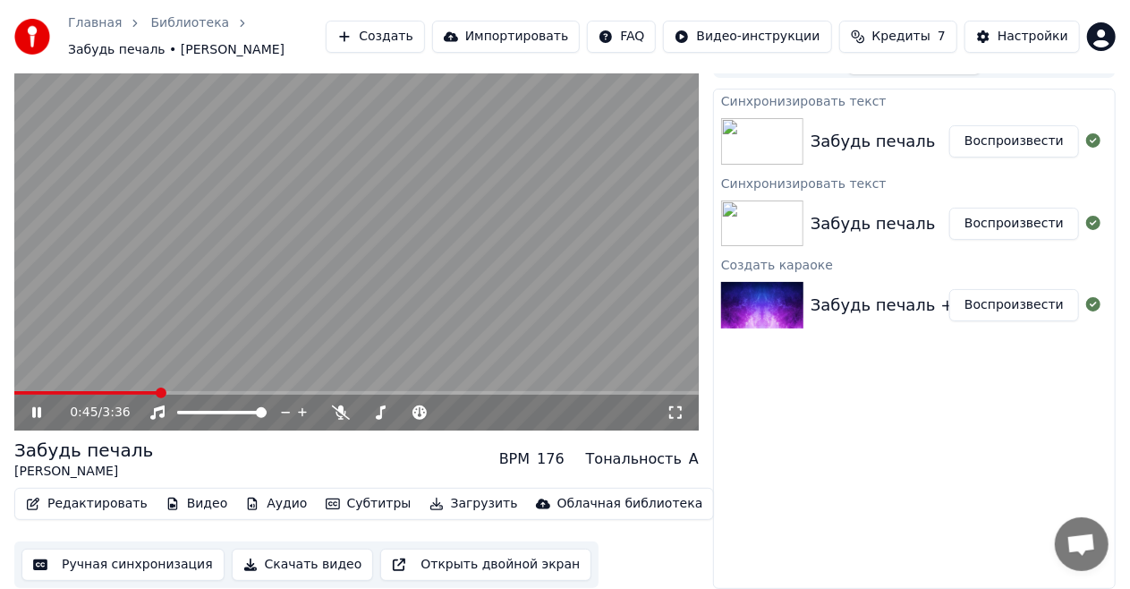
click at [30, 408] on icon at bounding box center [49, 412] width 41 height 14
click at [1056, 445] on div "Синхронизировать текст Забудь печаль Воспроизвести Синхронизировать текст Забуд…" at bounding box center [914, 339] width 403 height 500
click at [822, 462] on div "Синхронизировать текст Забудь печаль Воспроизвести Синхронизировать текст Забуд…" at bounding box center [914, 339] width 403 height 500
click at [95, 504] on button "Редактировать" at bounding box center [87, 503] width 136 height 25
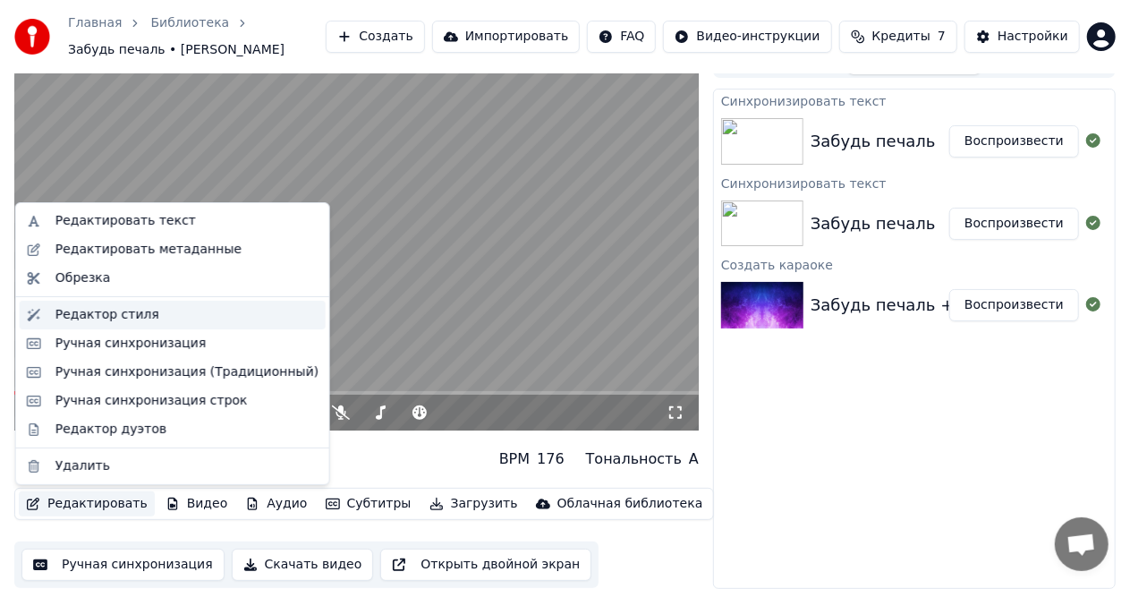
click at [160, 313] on div "Редактор стиля" at bounding box center [186, 315] width 263 height 18
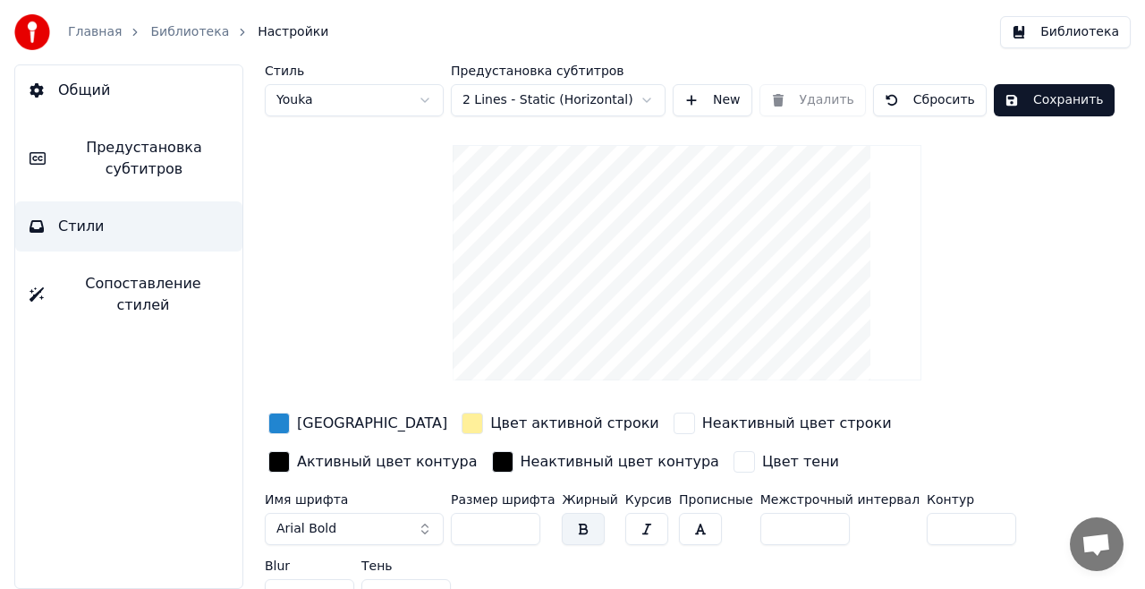
click at [286, 424] on div "button" at bounding box center [278, 422] width 21 height 21
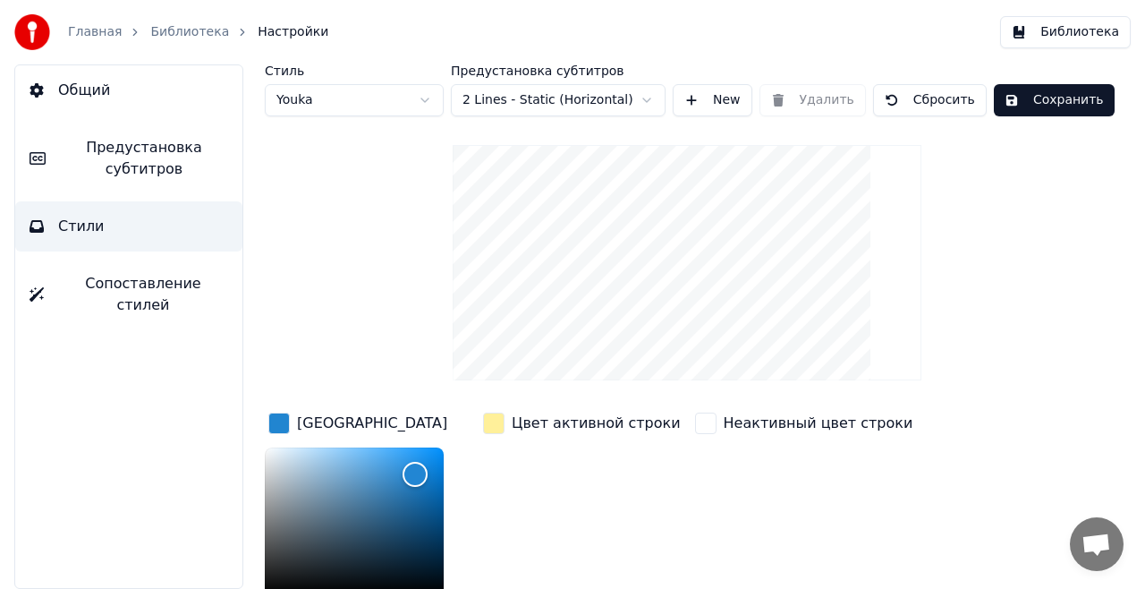
click at [577, 512] on div "Цвет активной строки" at bounding box center [582, 544] width 205 height 271
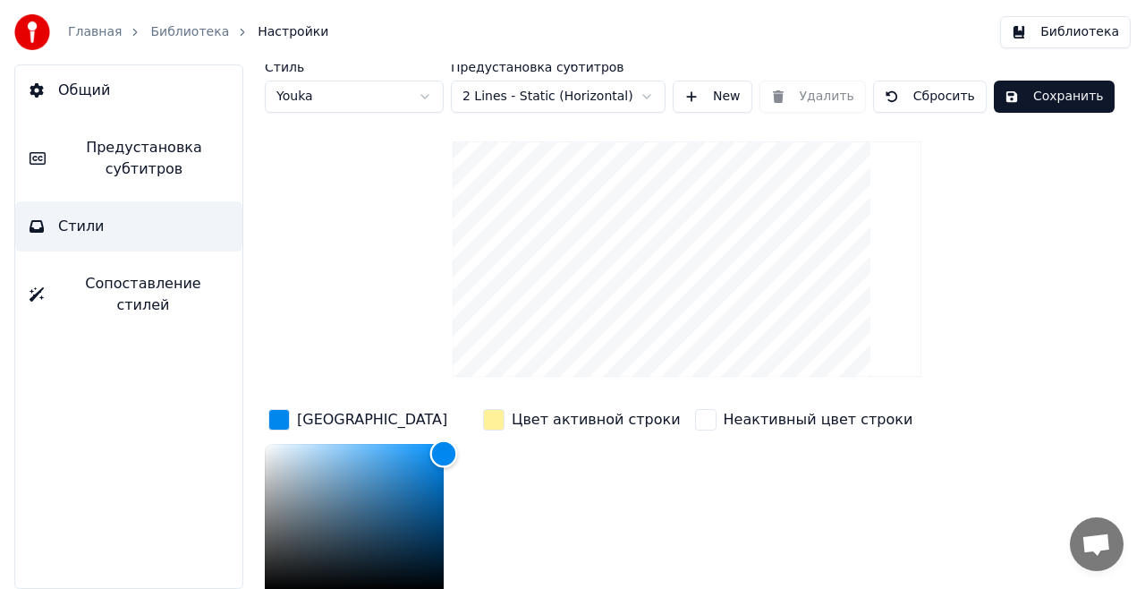
type input "*******"
drag, startPoint x: 422, startPoint y: 465, endPoint x: 443, endPoint y: 447, distance: 27.3
click at [443, 447] on div "Color" at bounding box center [443, 450] width 28 height 28
click at [494, 421] on div "button" at bounding box center [493, 419] width 21 height 21
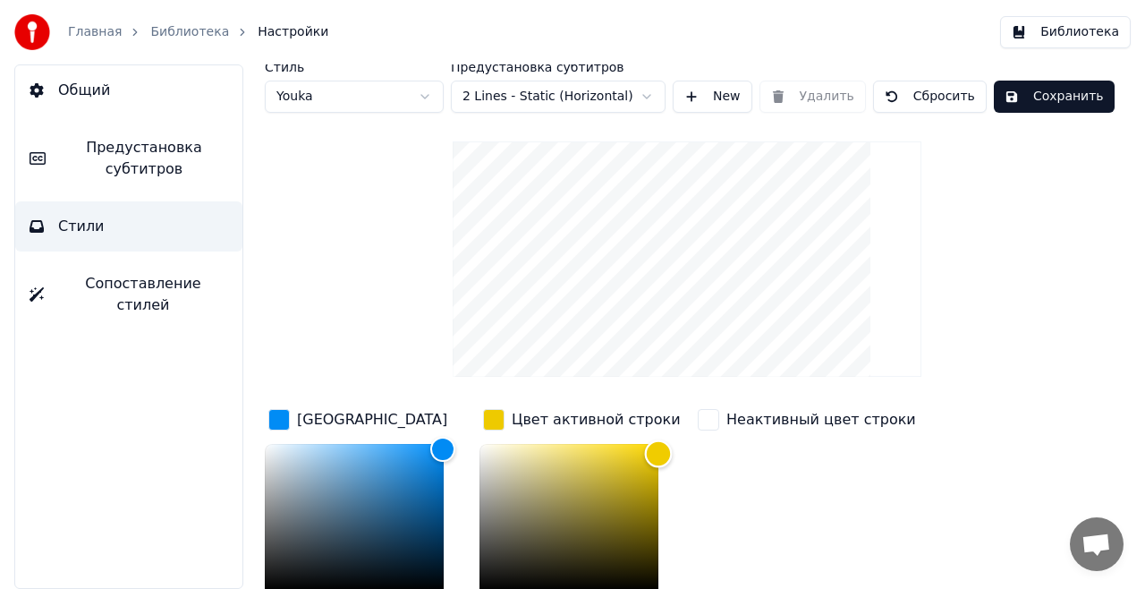
type input "*******"
drag, startPoint x: 567, startPoint y: 446, endPoint x: 666, endPoint y: 450, distance: 98.5
click at [666, 450] on div "Color" at bounding box center [659, 452] width 28 height 28
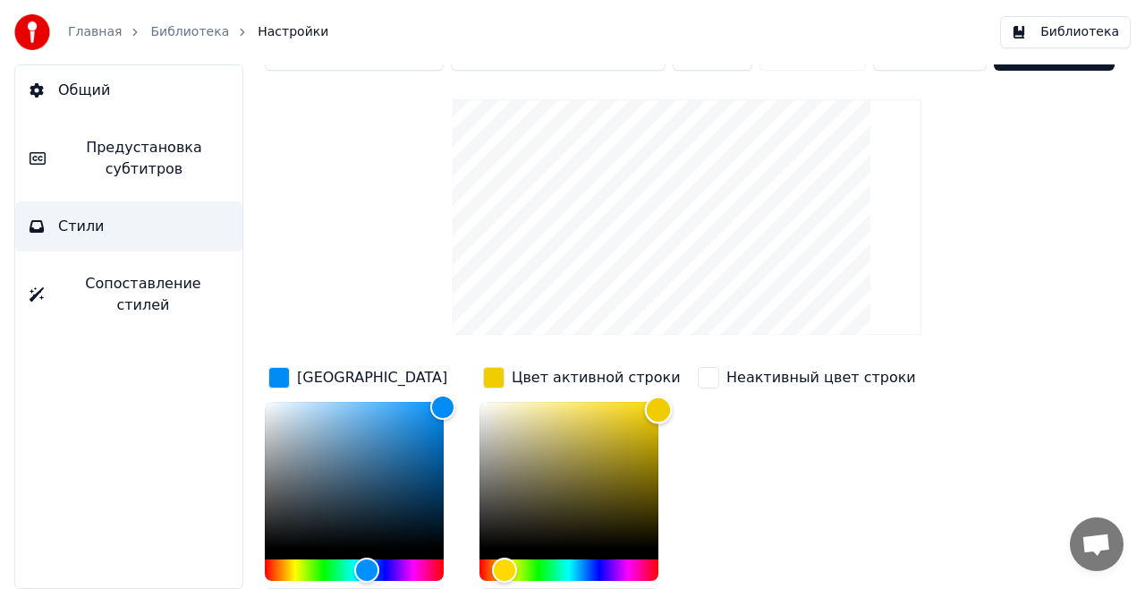
scroll to position [0, 0]
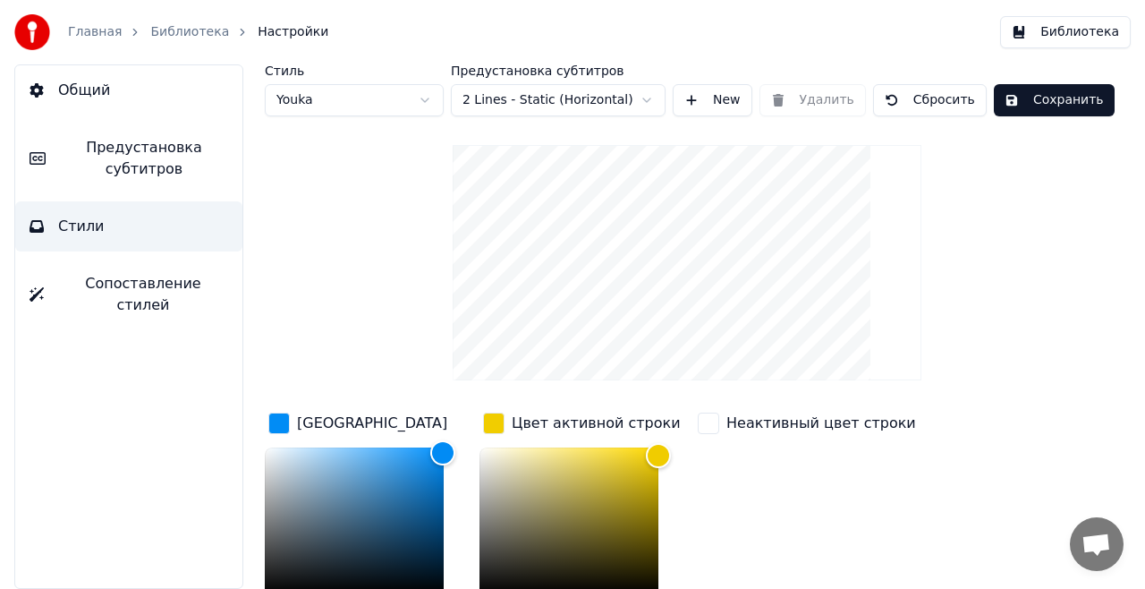
click at [1034, 115] on button "Сохранить" at bounding box center [1054, 100] width 121 height 32
click at [105, 30] on link "Главная" at bounding box center [95, 32] width 54 height 18
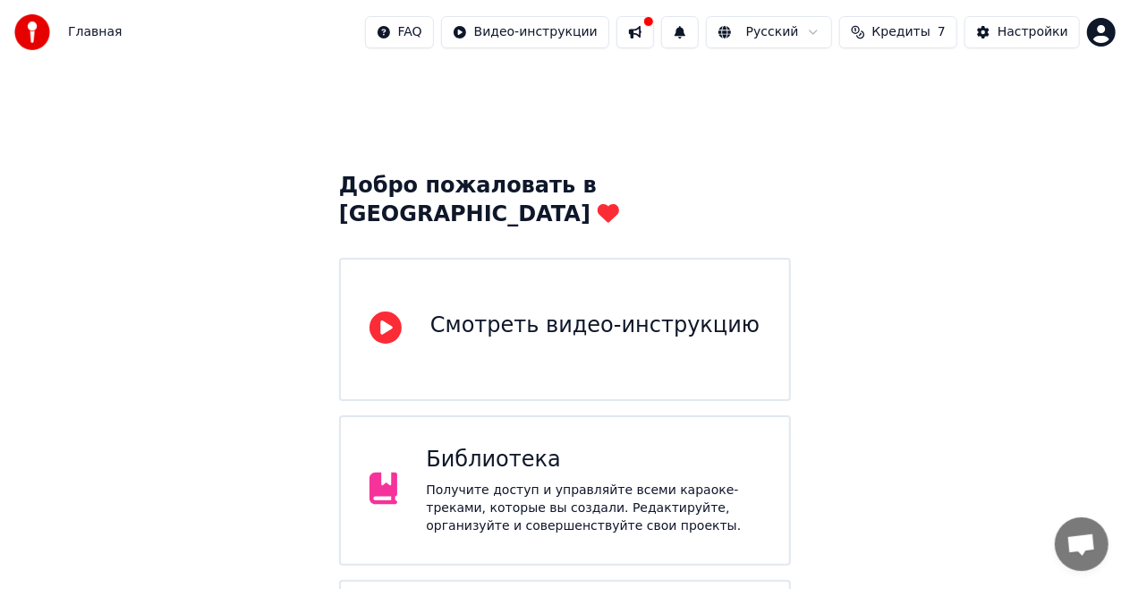
click at [886, 40] on button "Кредиты 7" at bounding box center [898, 32] width 118 height 32
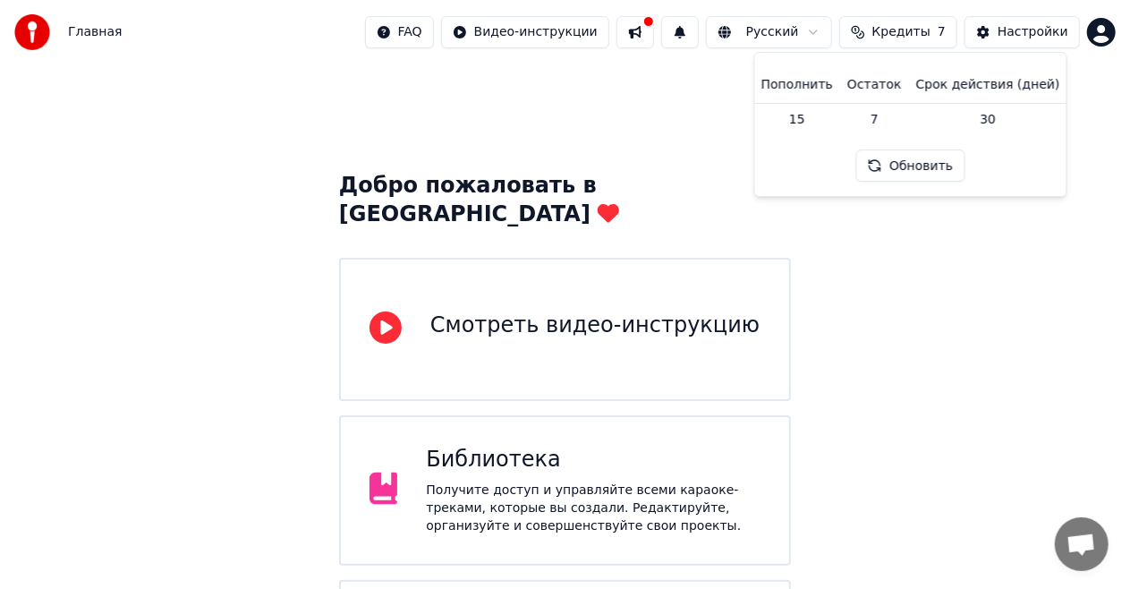
click at [727, 98] on div "Добро пожаловать в Youka Смотреть видео-инструкцию Библиотека Получите доступ и…" at bounding box center [565, 406] width 1130 height 684
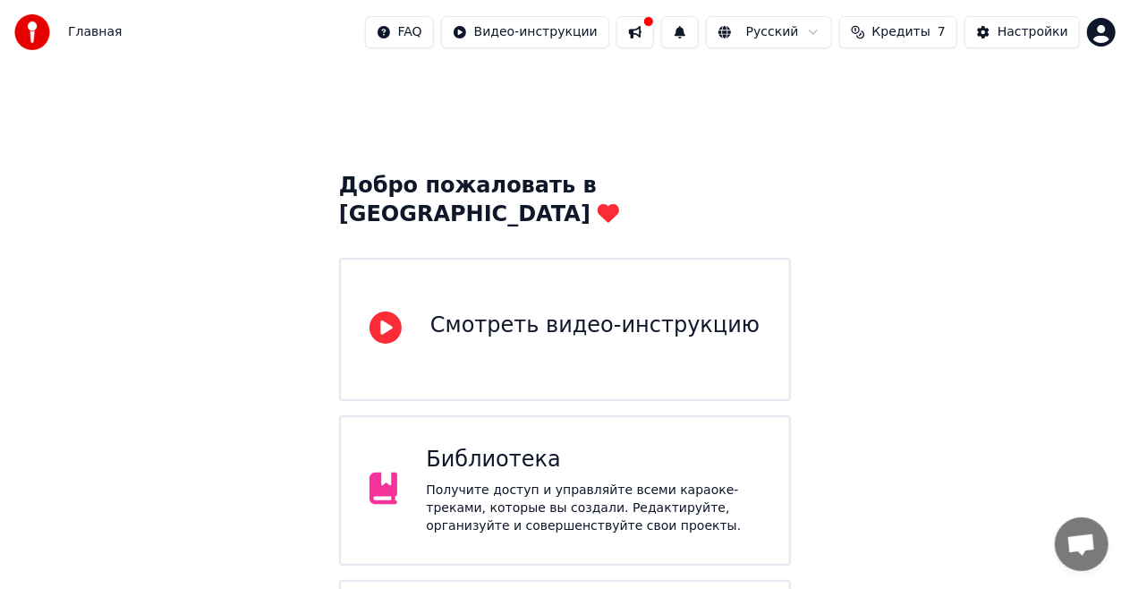
click at [654, 33] on button at bounding box center [635, 32] width 38 height 32
click at [607, 106] on div "Добро пожаловать в Youka Смотреть видео-инструкцию Библиотека Получите доступ и…" at bounding box center [565, 406] width 1130 height 684
click at [931, 25] on span "Кредиты" at bounding box center [901, 32] width 58 height 18
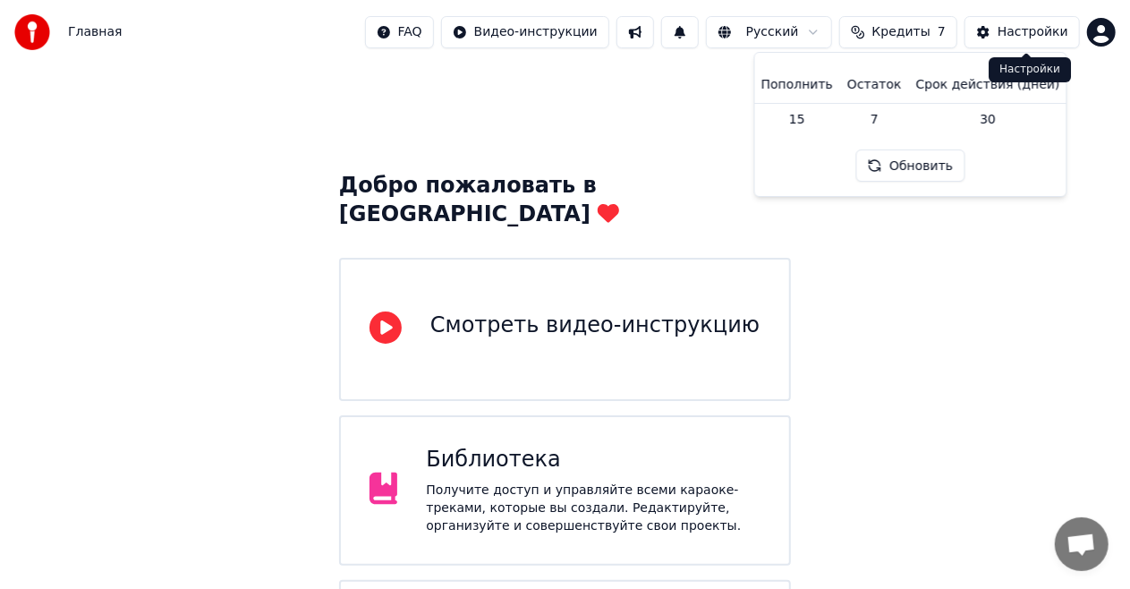
click at [1106, 151] on div "Добро пожаловать в Youka Смотреть видео-инструкцию Библиотека Получите доступ и…" at bounding box center [565, 406] width 1130 height 684
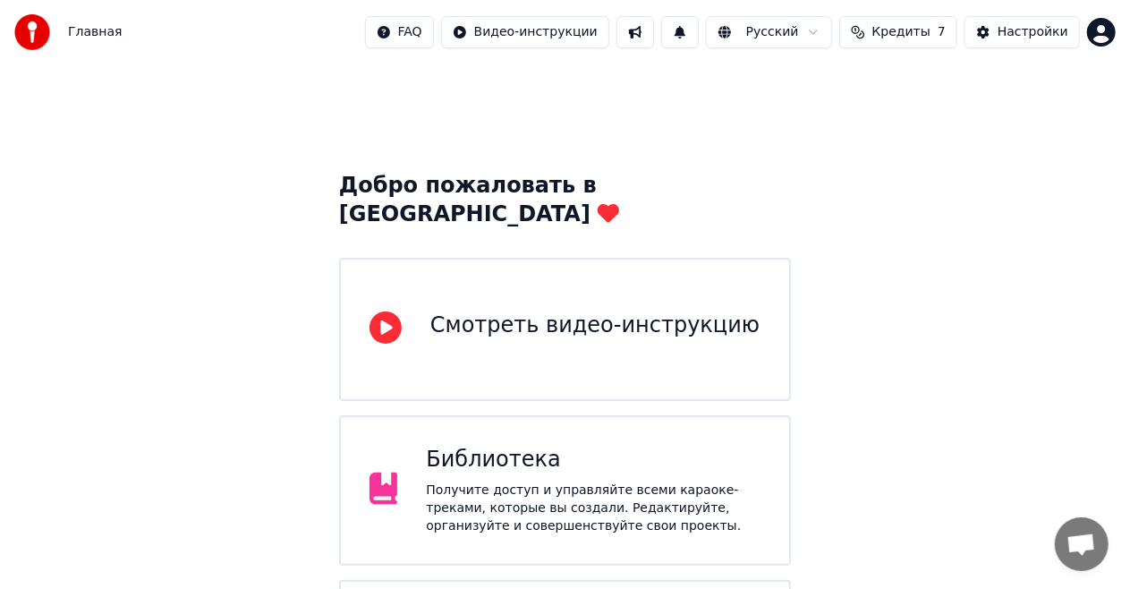
click at [910, 26] on span "Кредиты" at bounding box center [901, 32] width 58 height 18
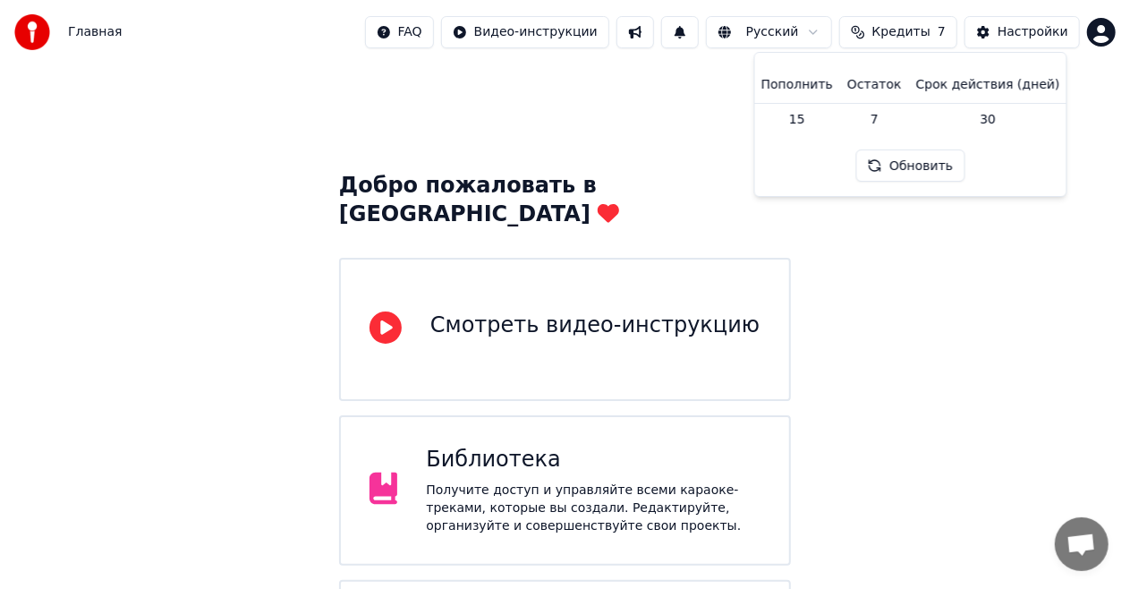
click at [942, 158] on button "Обновить" at bounding box center [910, 165] width 108 height 32
click at [808, 123] on td "15" at bounding box center [797, 119] width 86 height 32
click at [904, 254] on div "Добро пожаловать в Youka Смотреть видео-инструкцию Библиотека Получите доступ и…" at bounding box center [565, 406] width 1130 height 684
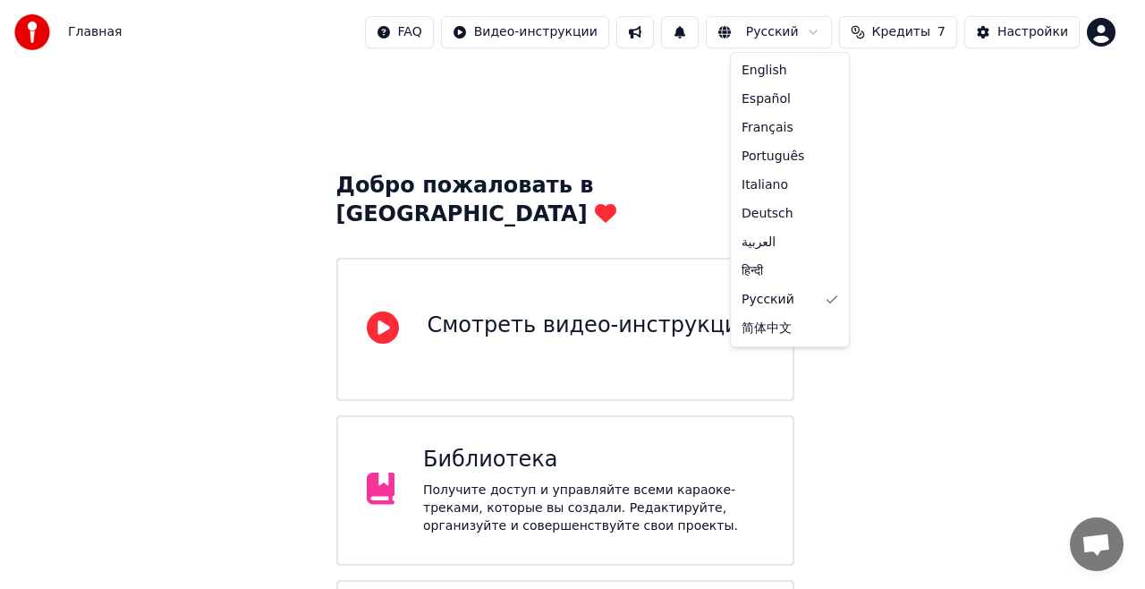
click at [783, 30] on html "Главная FAQ Видео-инструкции Русский Кредиты 7 Настройки Добро пожаловать в You…" at bounding box center [572, 374] width 1145 height 748
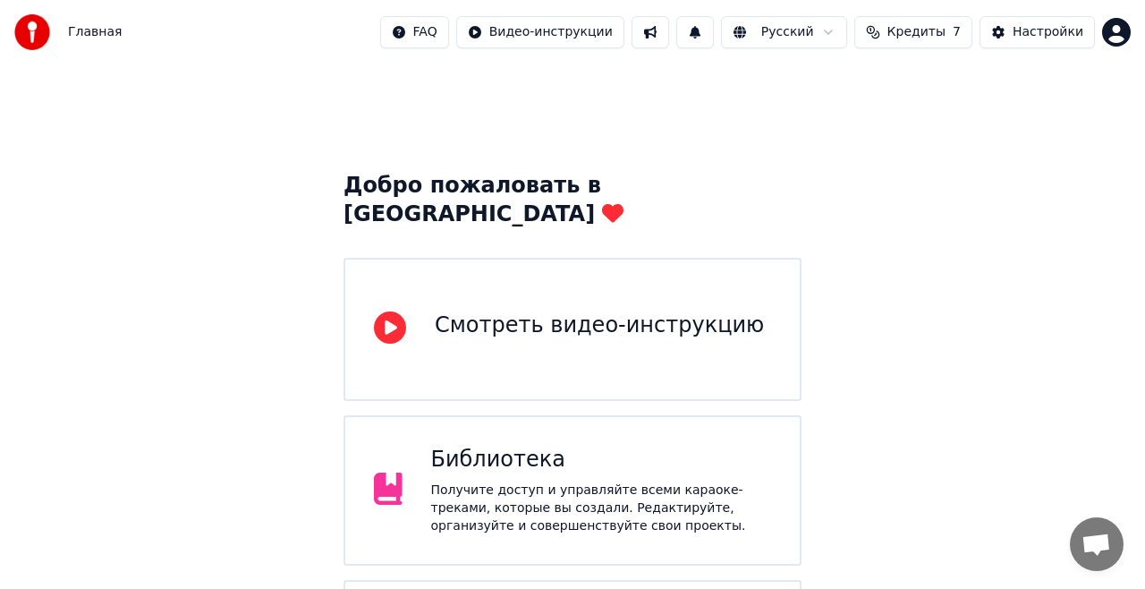
click at [923, 191] on html "Главная FAQ Видео-инструкции Русский Кредиты 7 Настройки Добро пожаловать в You…" at bounding box center [572, 374] width 1145 height 748
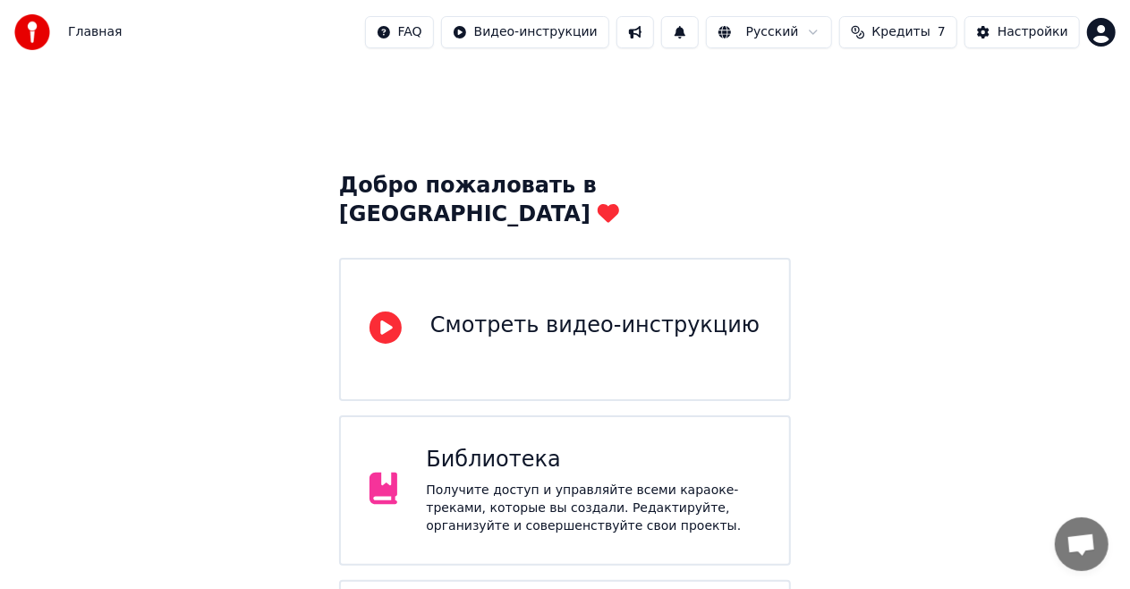
click at [654, 34] on button at bounding box center [635, 32] width 38 height 32
click at [565, 118] on div "Добро пожаловать в Youka Смотреть видео-инструкцию Библиотека Получите доступ и…" at bounding box center [565, 406] width 1130 height 684
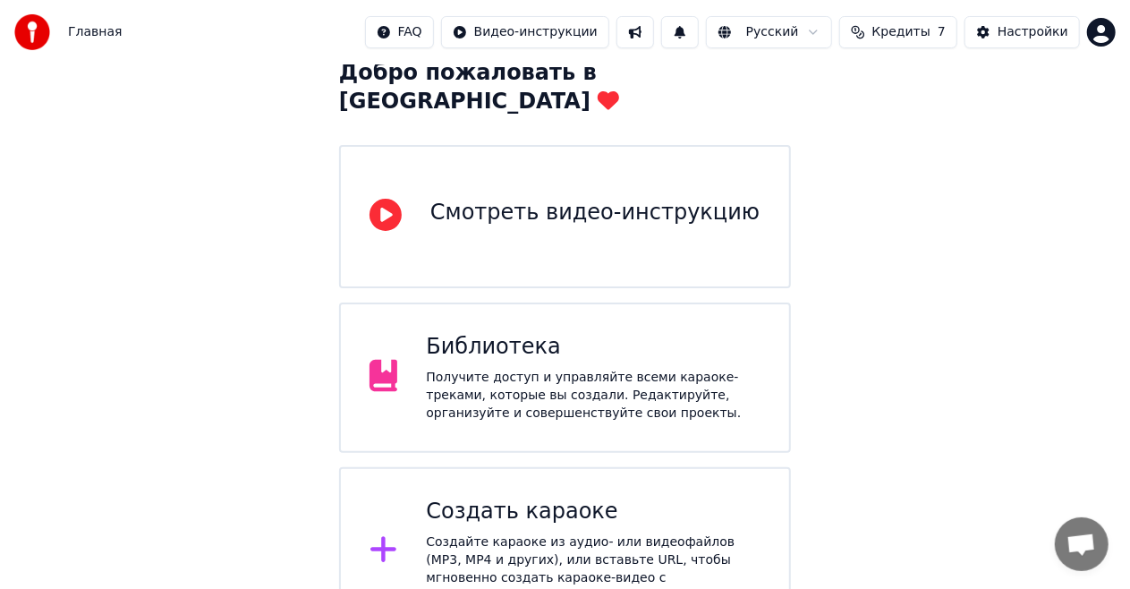
click at [542, 497] on div "Создать караоке" at bounding box center [593, 511] width 335 height 29
click at [903, 174] on div "Добро пожаловать в Youka Смотреть видео-инструкцию Библиотека Получите доступ и…" at bounding box center [565, 294] width 1130 height 684
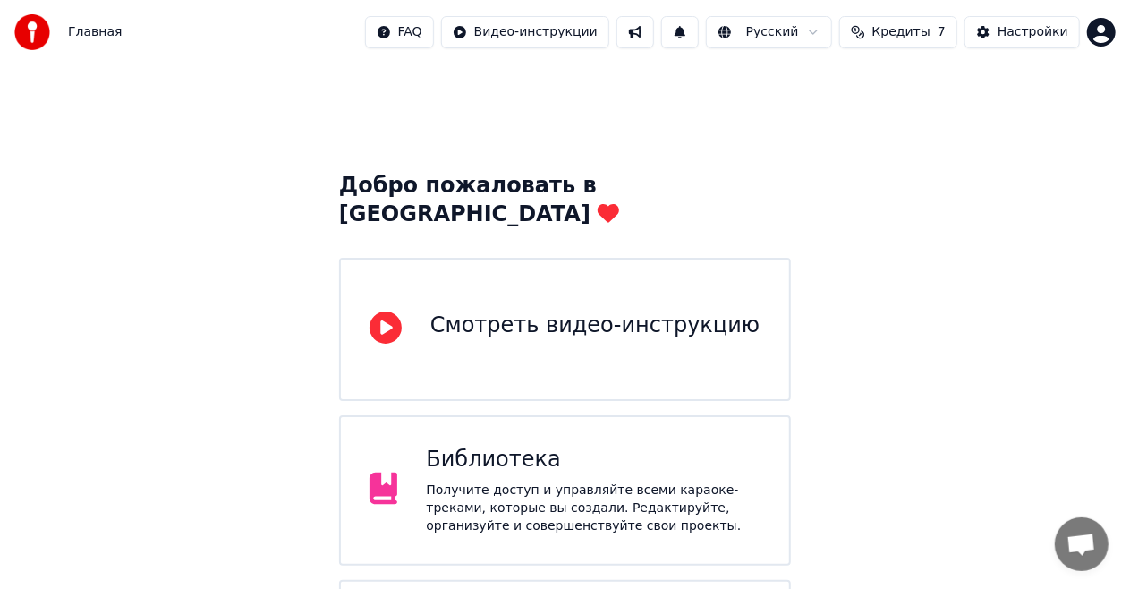
click at [599, 311] on div "Смотреть видео-инструкцию" at bounding box center [594, 325] width 329 height 29
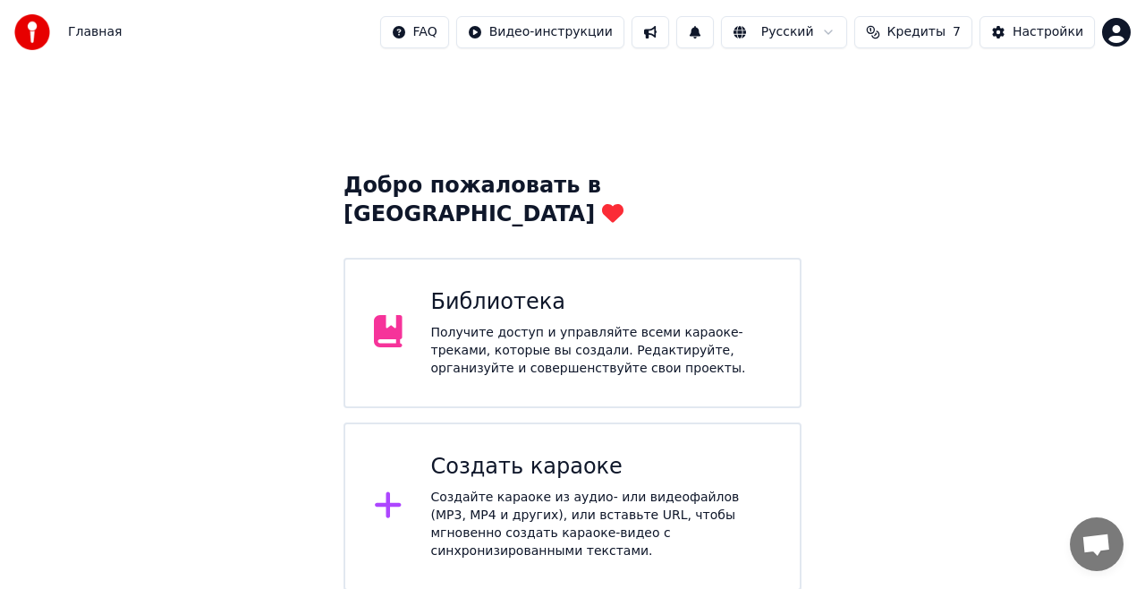
click at [574, 324] on div "Получите доступ и управляйте всеми караоке-треками, которые вы создали. Редакти…" at bounding box center [601, 351] width 341 height 54
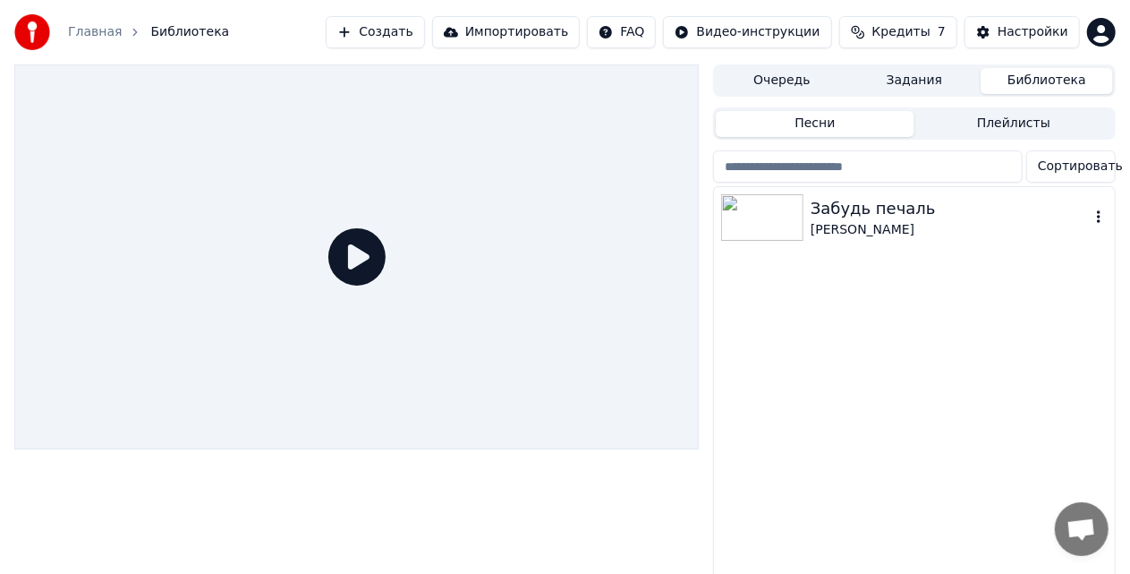
click at [796, 224] on img at bounding box center [762, 217] width 82 height 47
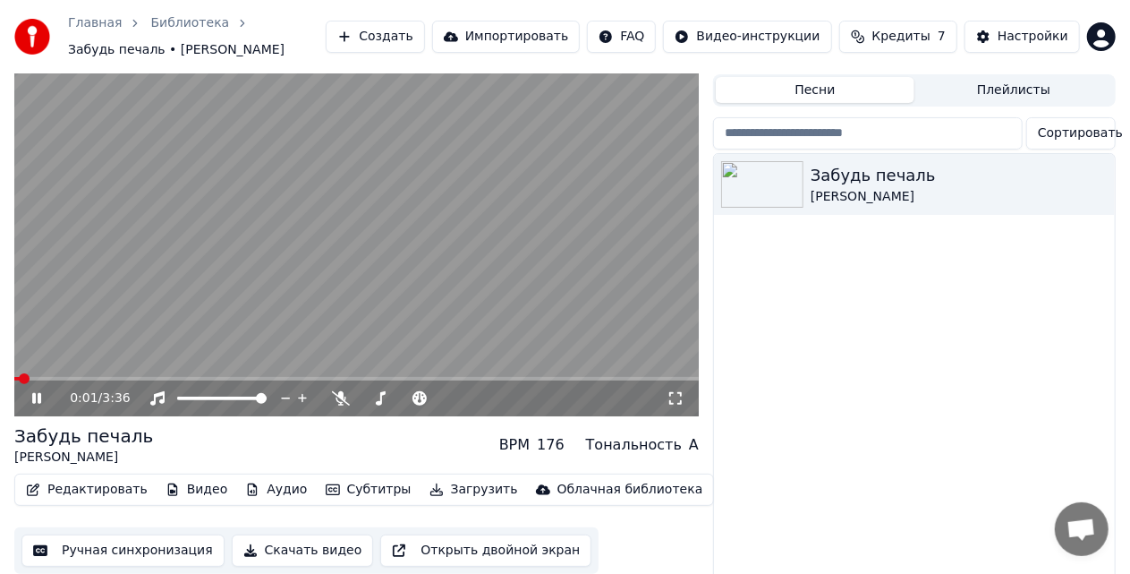
scroll to position [63, 0]
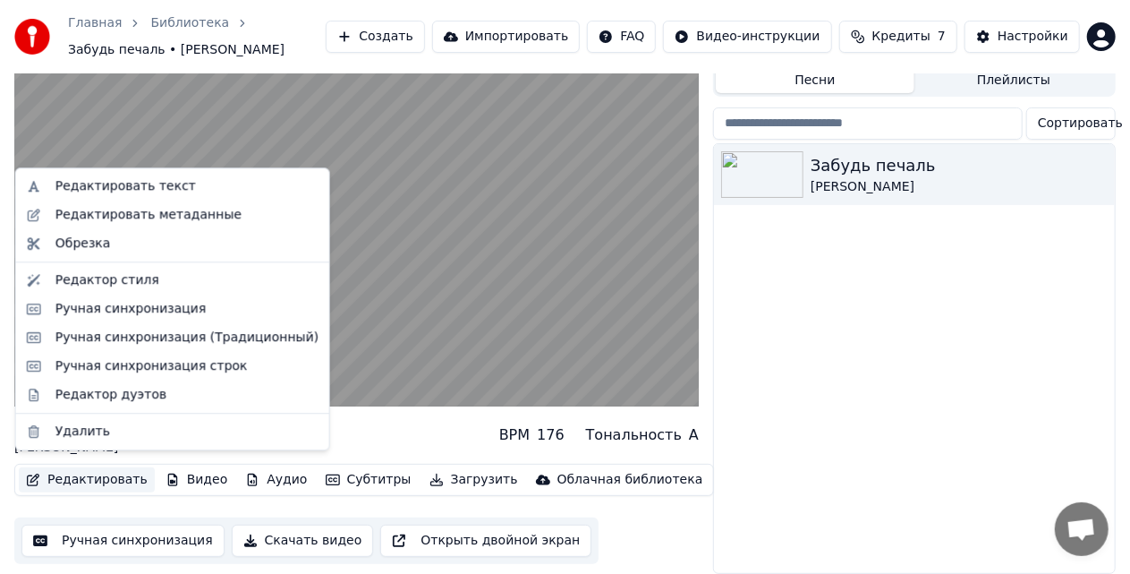
click at [115, 467] on button "Редактировать" at bounding box center [87, 479] width 136 height 25
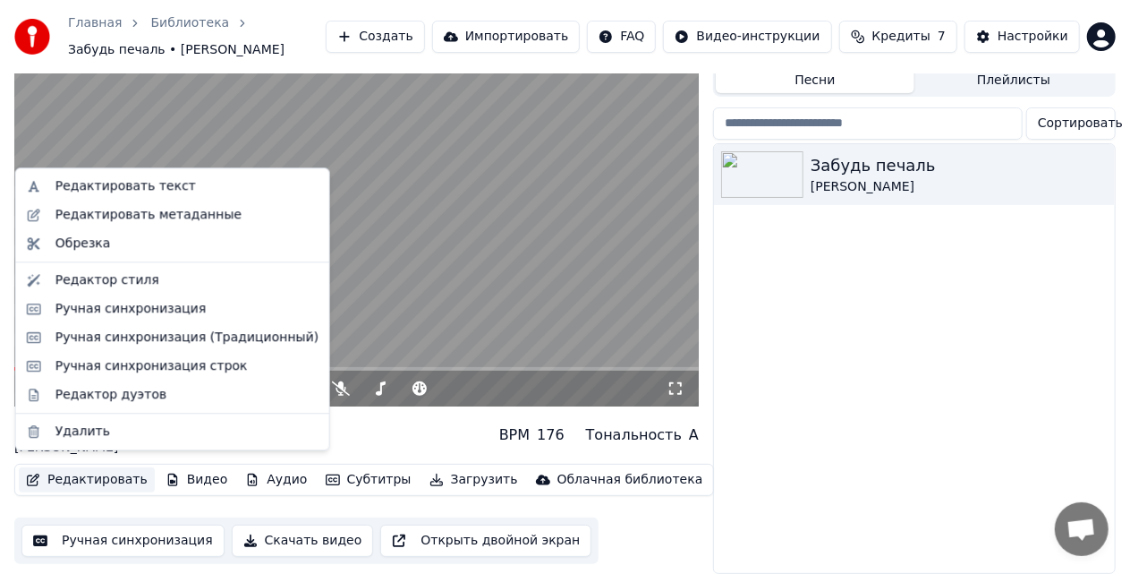
click at [853, 392] on div "Забудь печаль Володимир Сохта" at bounding box center [914, 358] width 401 height 429
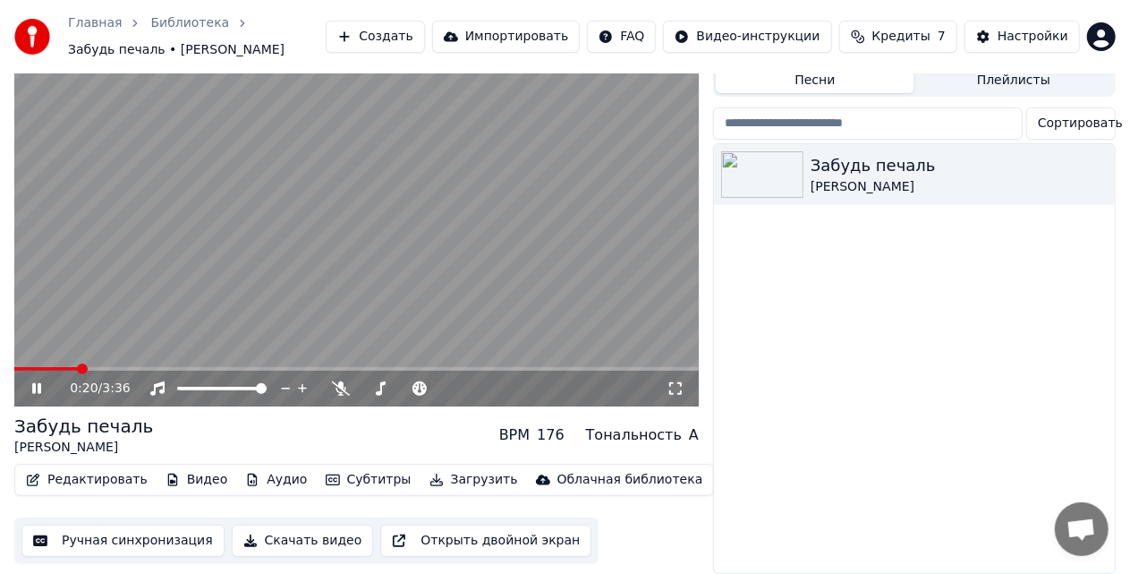
click at [111, 470] on button "Редактировать" at bounding box center [87, 479] width 136 height 25
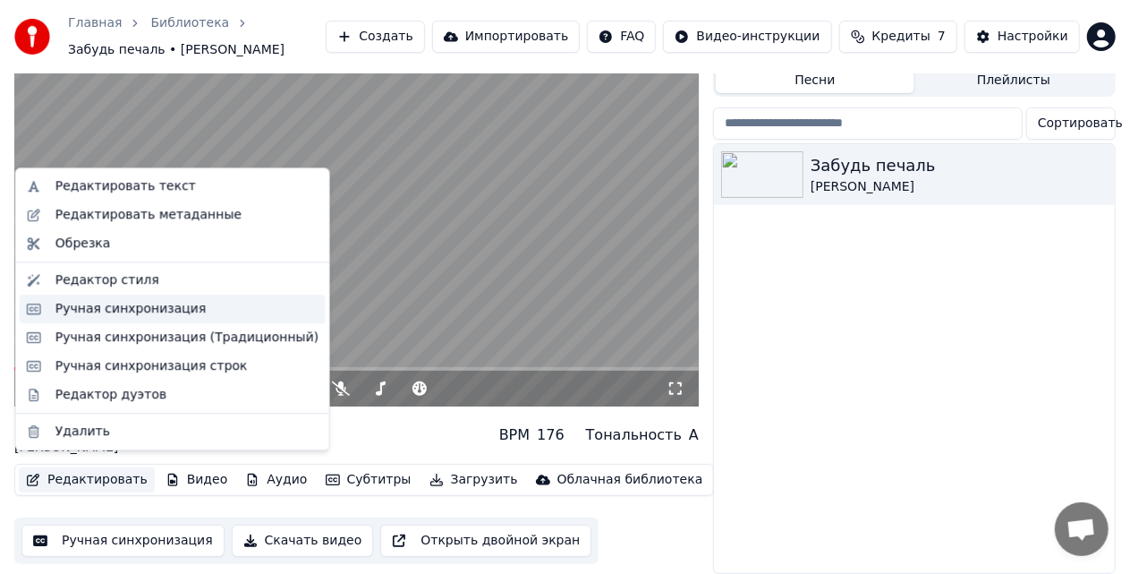
click at [176, 308] on div "Ручная синхронизация" at bounding box center [130, 309] width 151 height 18
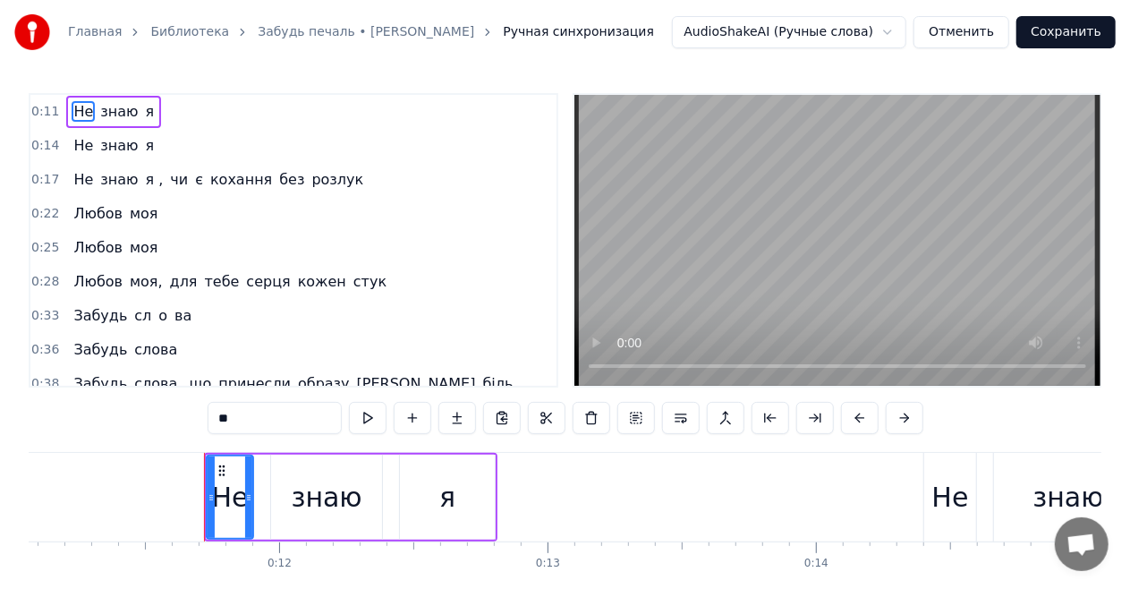
scroll to position [0, 3056]
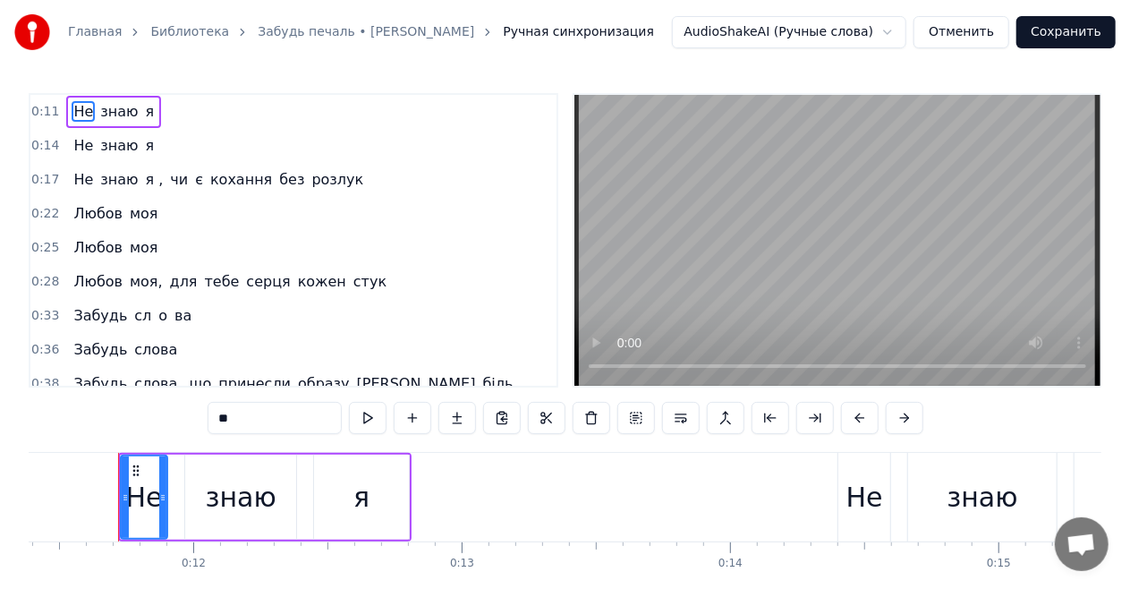
click at [951, 38] on button "Отменить" at bounding box center [962, 32] width 96 height 32
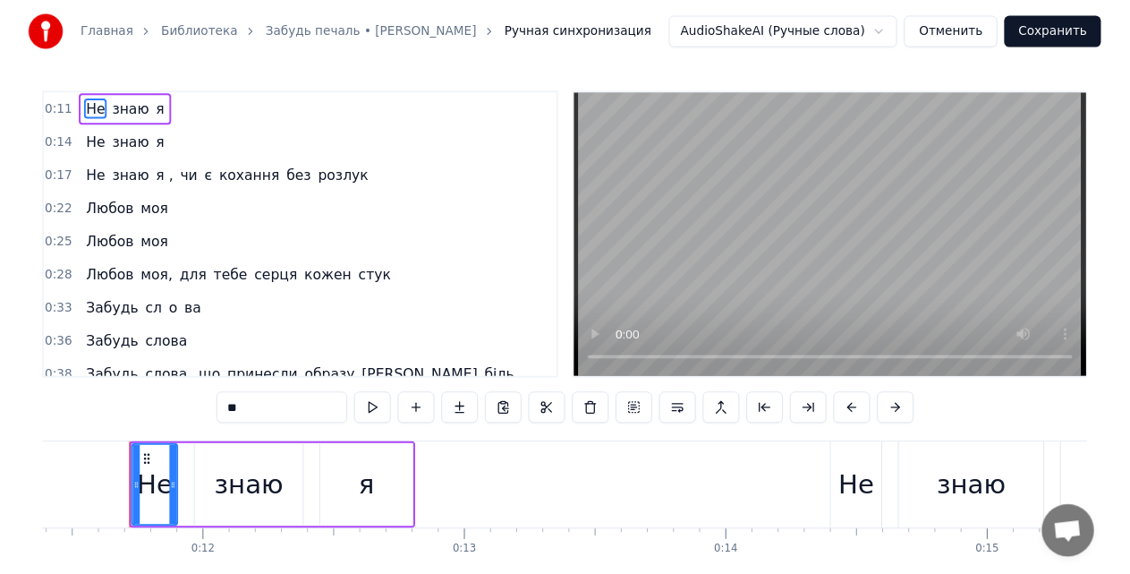
scroll to position [63, 0]
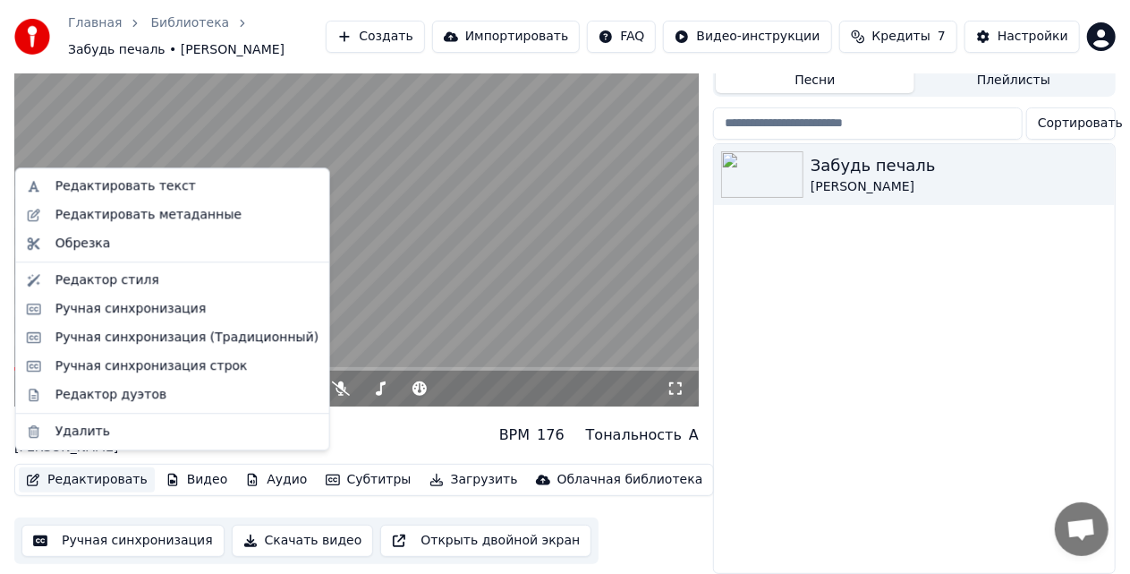
click at [108, 471] on button "Редактировать" at bounding box center [87, 479] width 136 height 25
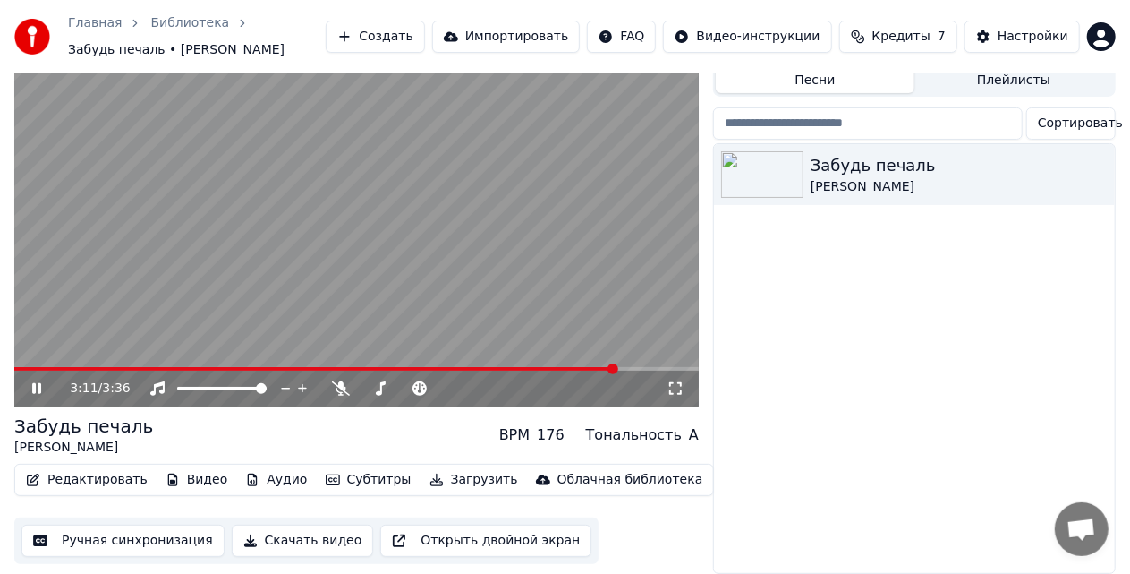
click at [616, 367] on span at bounding box center [356, 369] width 684 height 4
click at [537, 367] on span at bounding box center [275, 369] width 523 height 4
click at [514, 367] on span at bounding box center [275, 369] width 523 height 4
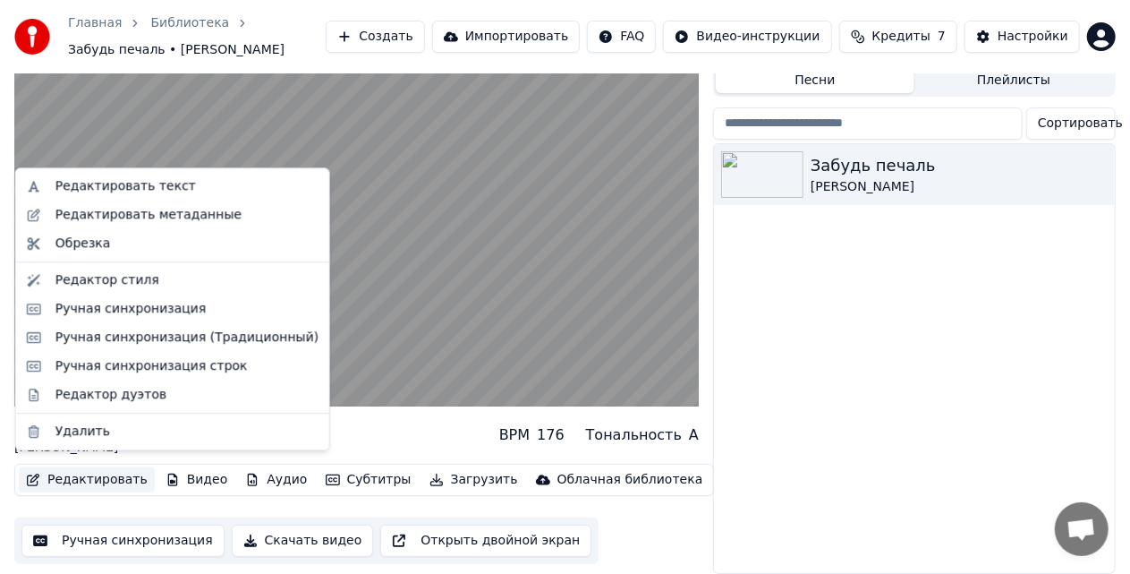
click at [115, 467] on button "Редактировать" at bounding box center [87, 479] width 136 height 25
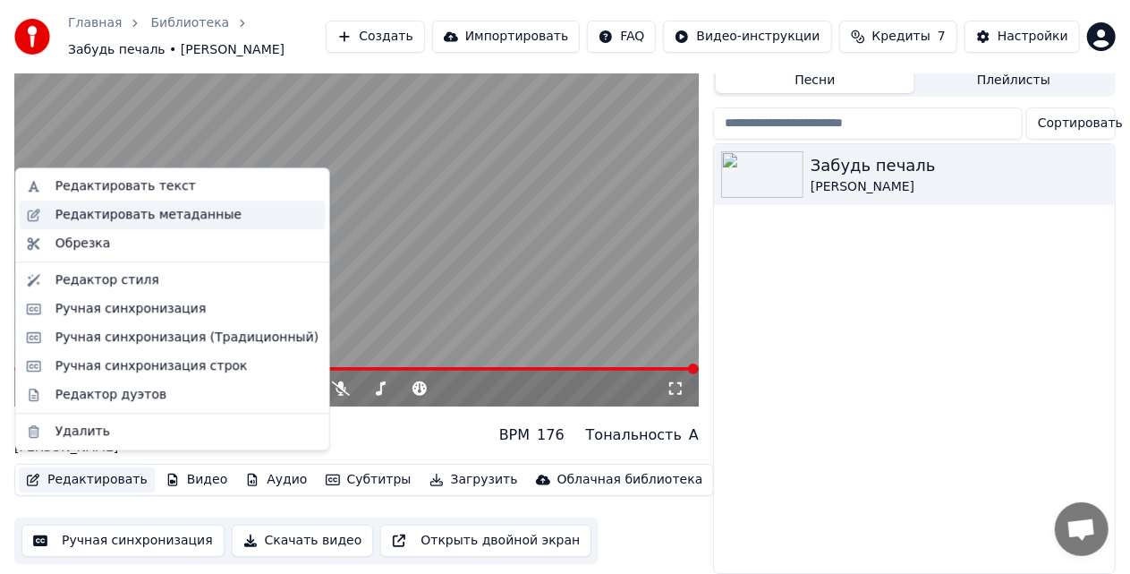
click at [150, 218] on div "Редактировать метаданные" at bounding box center [148, 215] width 186 height 18
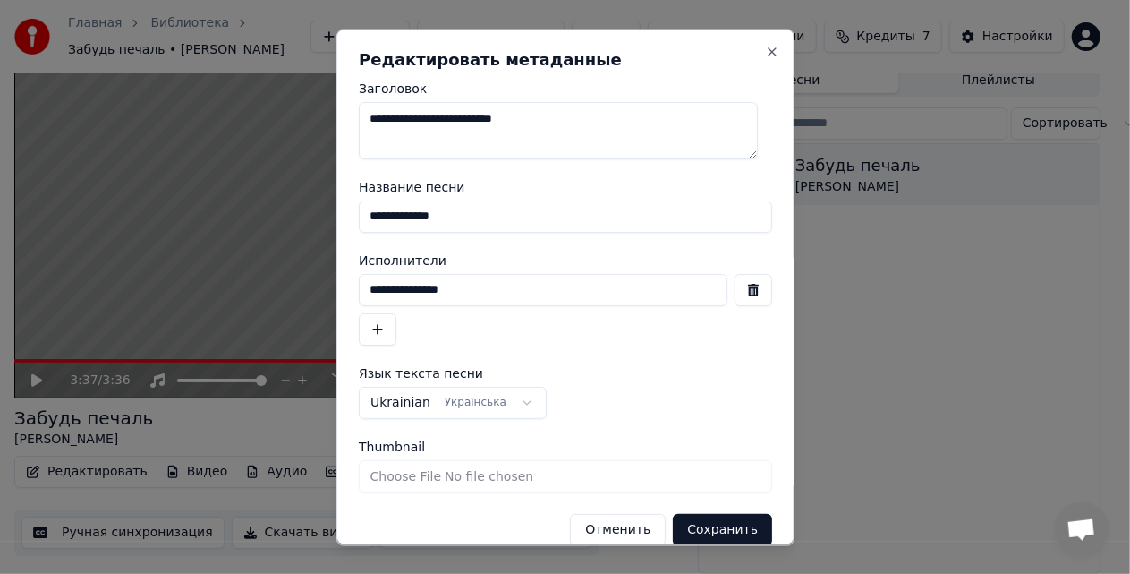
scroll to position [47, 0]
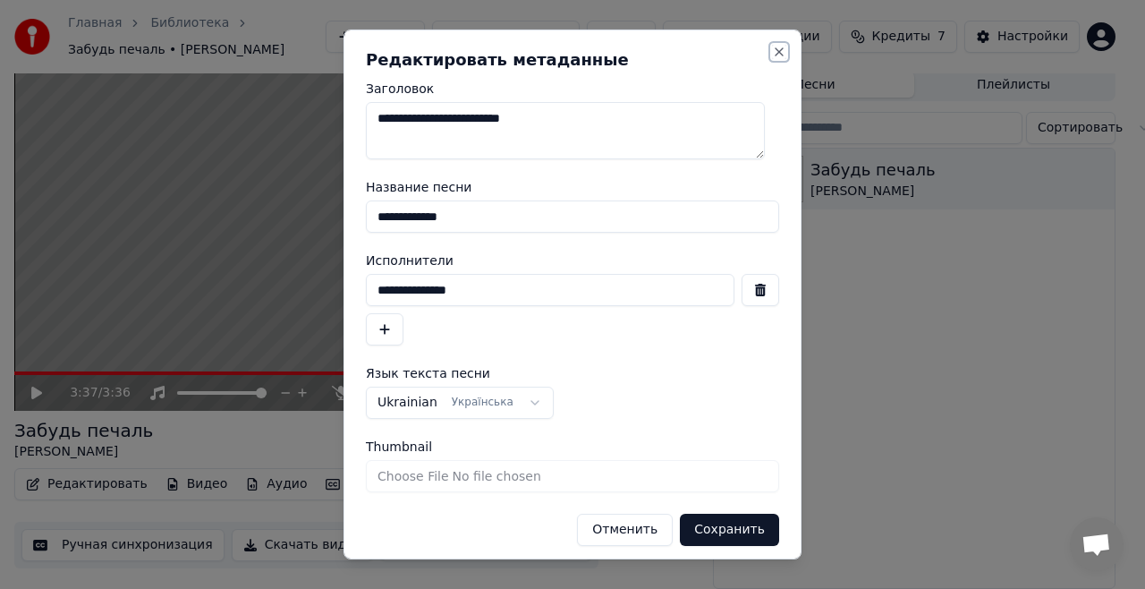
click at [772, 53] on button "Close" at bounding box center [779, 52] width 14 height 14
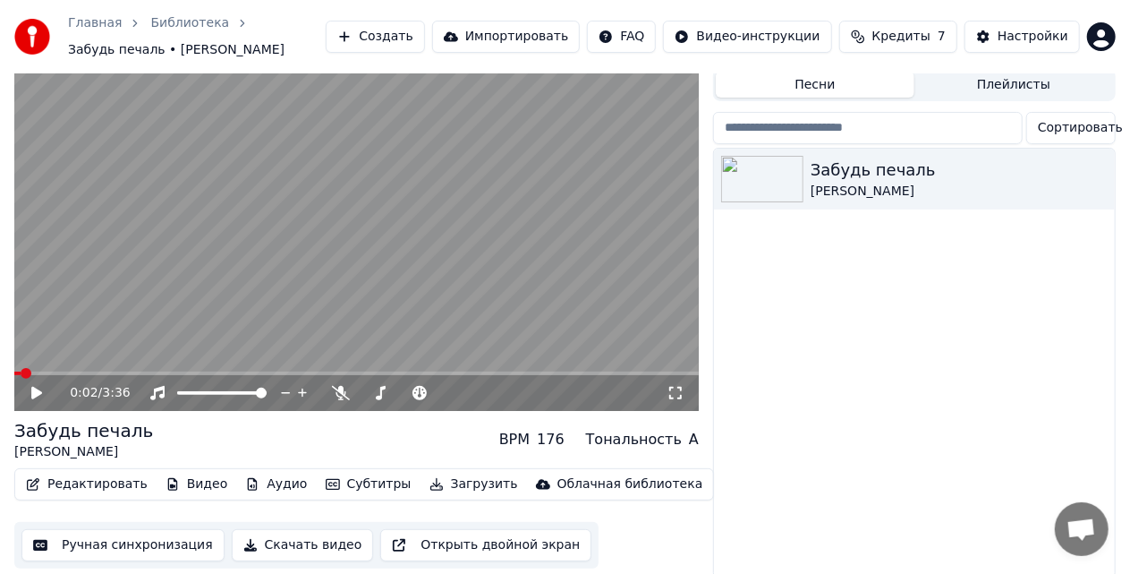
click at [19, 371] on span at bounding box center [17, 373] width 6 height 4
click at [39, 388] on icon at bounding box center [49, 393] width 41 height 14
click at [39, 391] on icon at bounding box center [36, 392] width 9 height 11
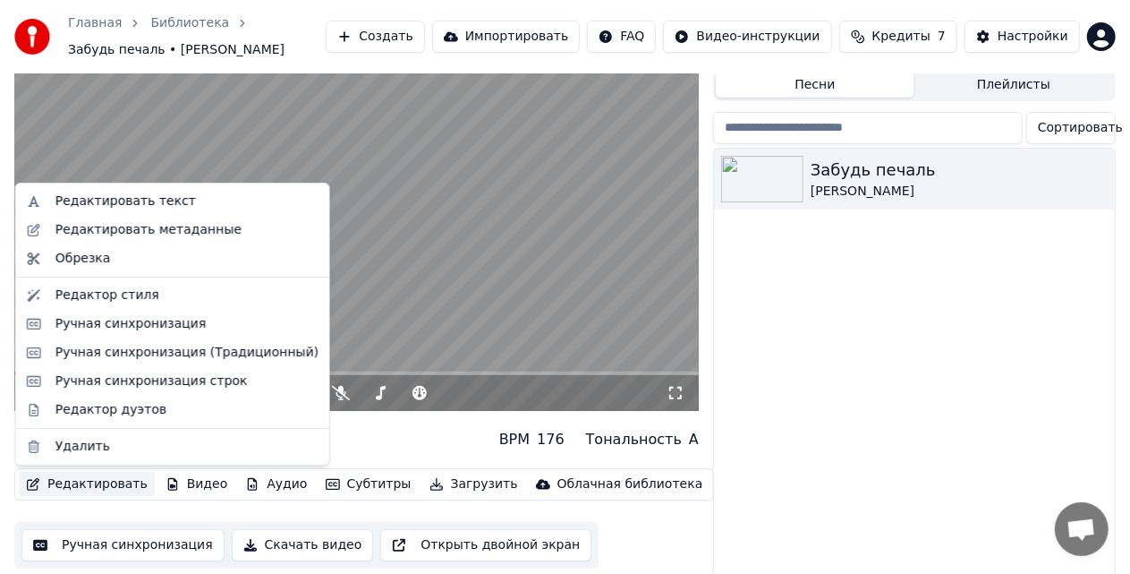
click at [109, 487] on button "Редактировать" at bounding box center [87, 484] width 136 height 25
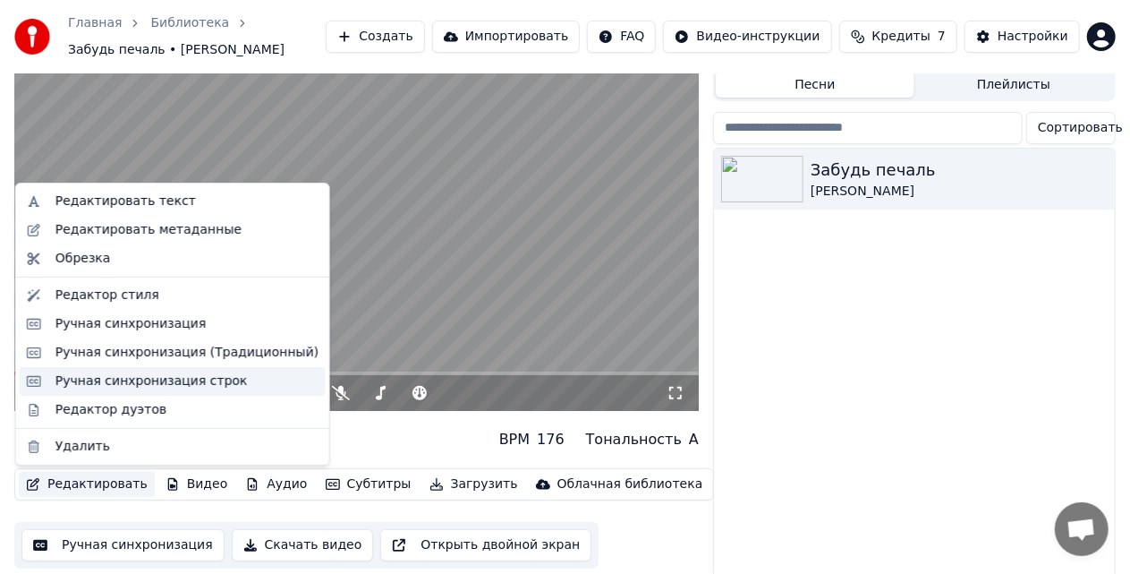
click at [127, 387] on div "Ручная синхронизация строк" at bounding box center [151, 381] width 192 height 18
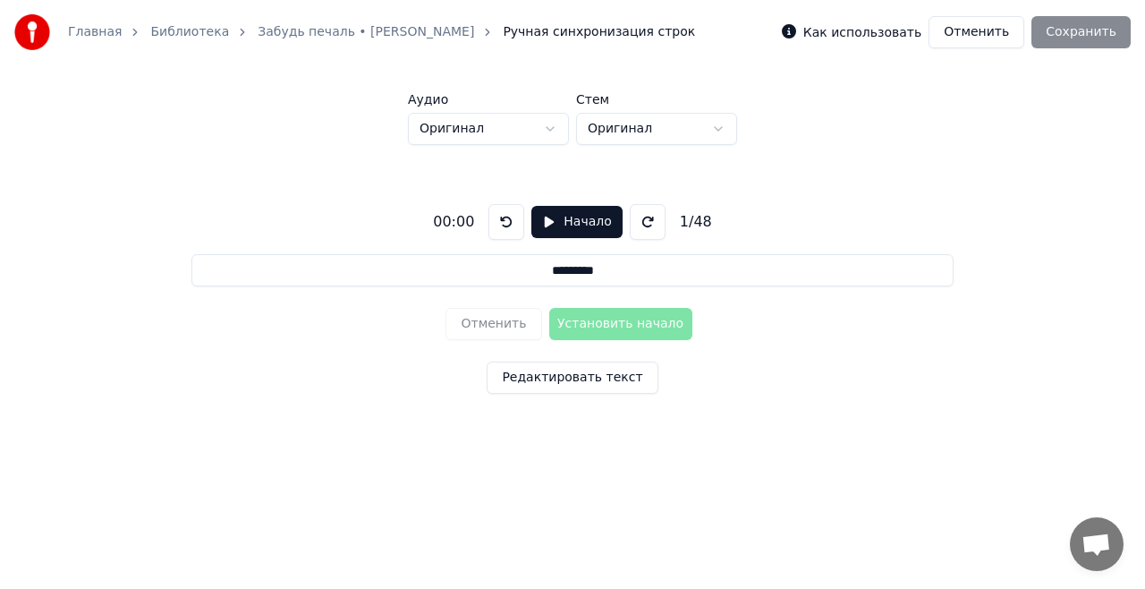
click at [995, 34] on button "Отменить" at bounding box center [977, 32] width 96 height 32
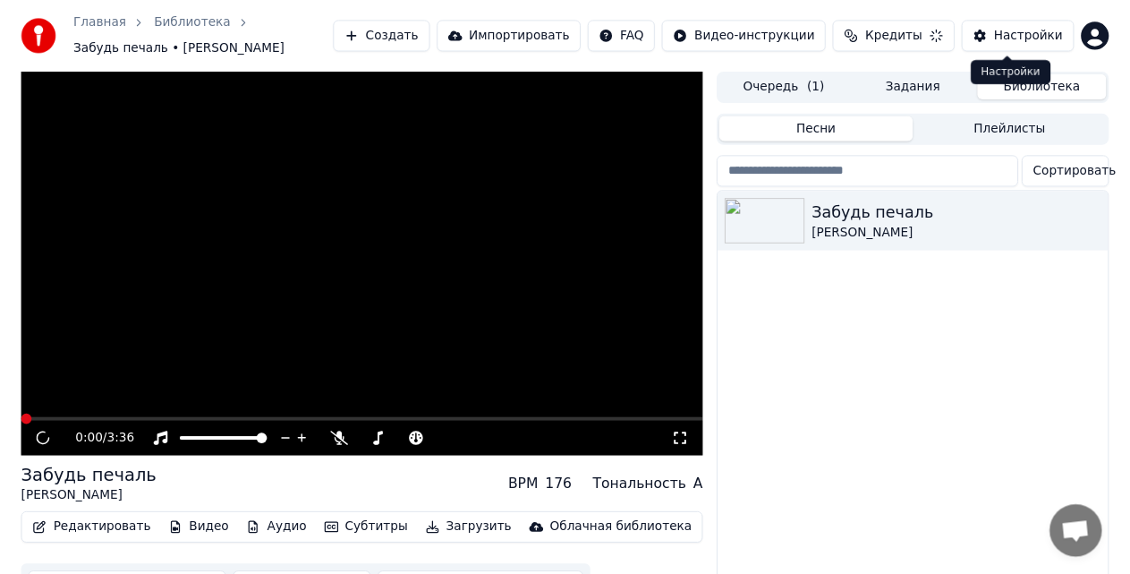
scroll to position [56, 0]
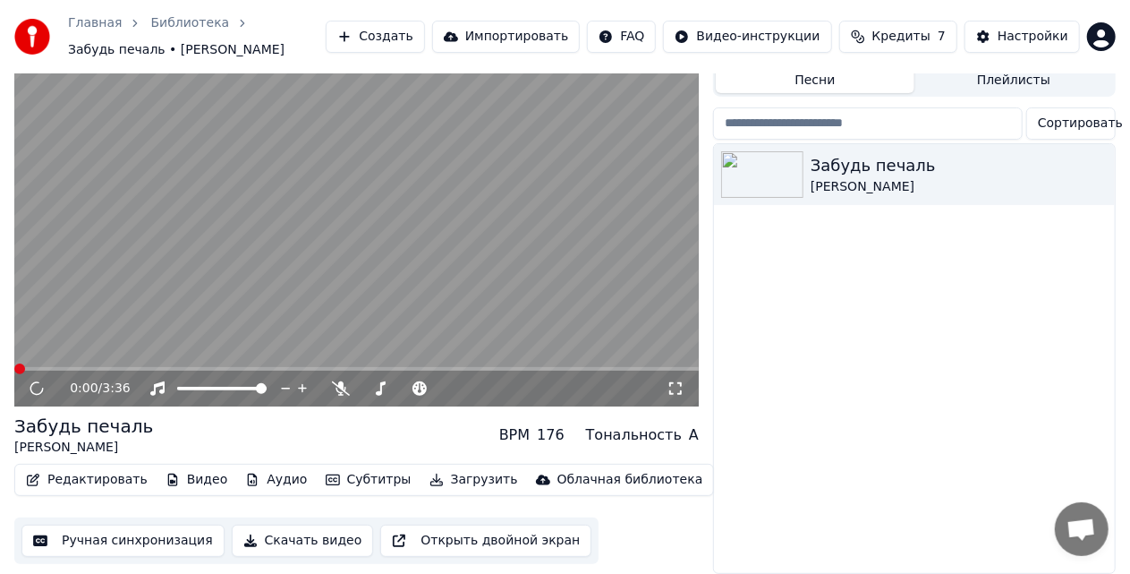
click at [110, 476] on button "Редактировать" at bounding box center [87, 479] width 136 height 25
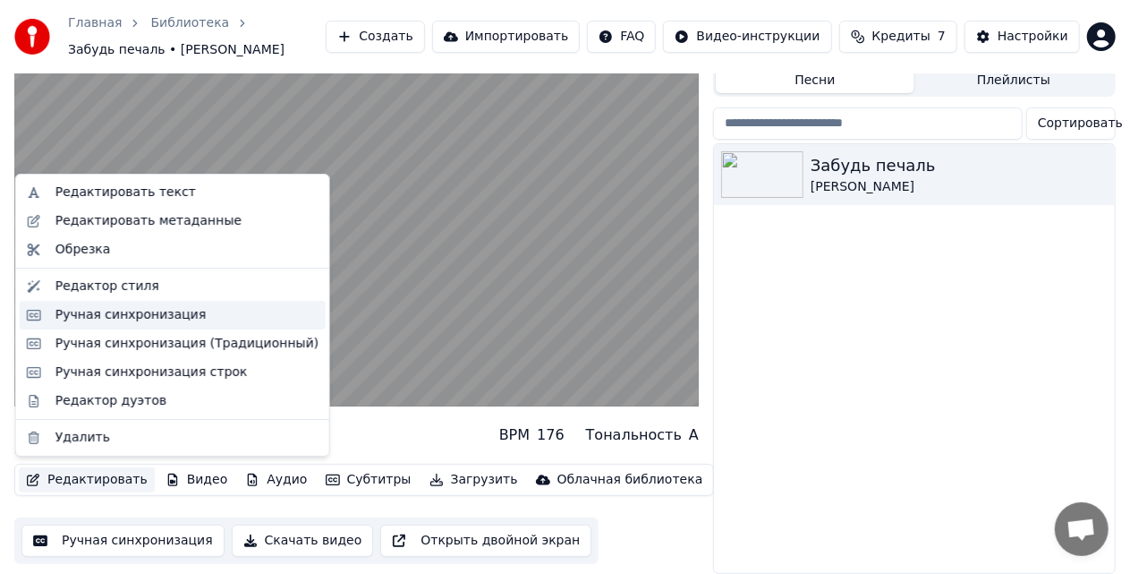
click at [138, 312] on div "Ручная синхронизация" at bounding box center [130, 315] width 151 height 18
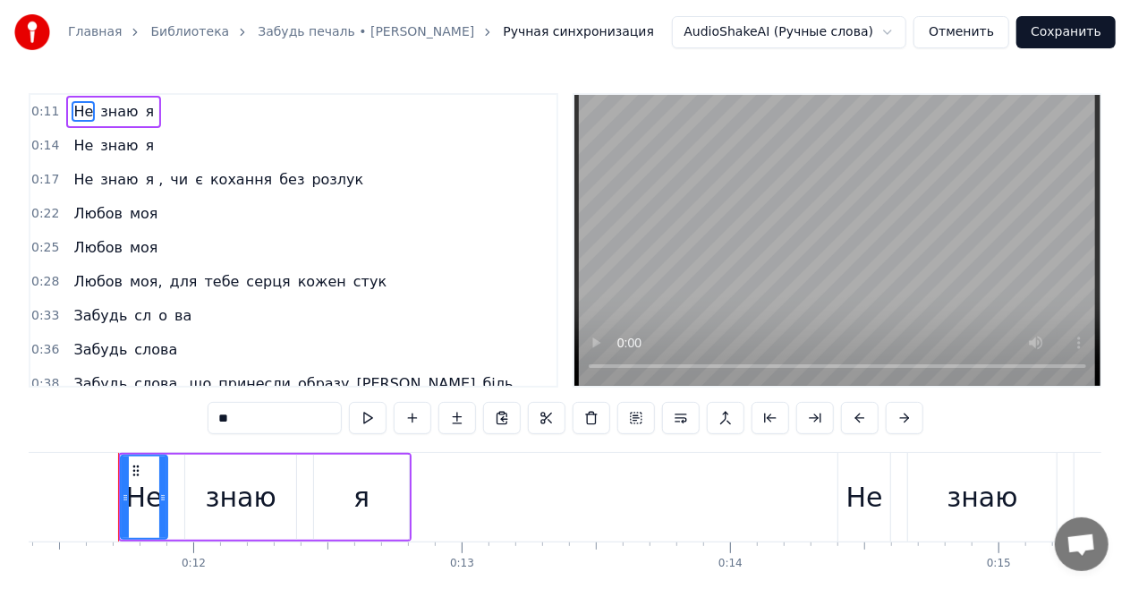
click at [976, 30] on button "Отменить" at bounding box center [962, 32] width 96 height 32
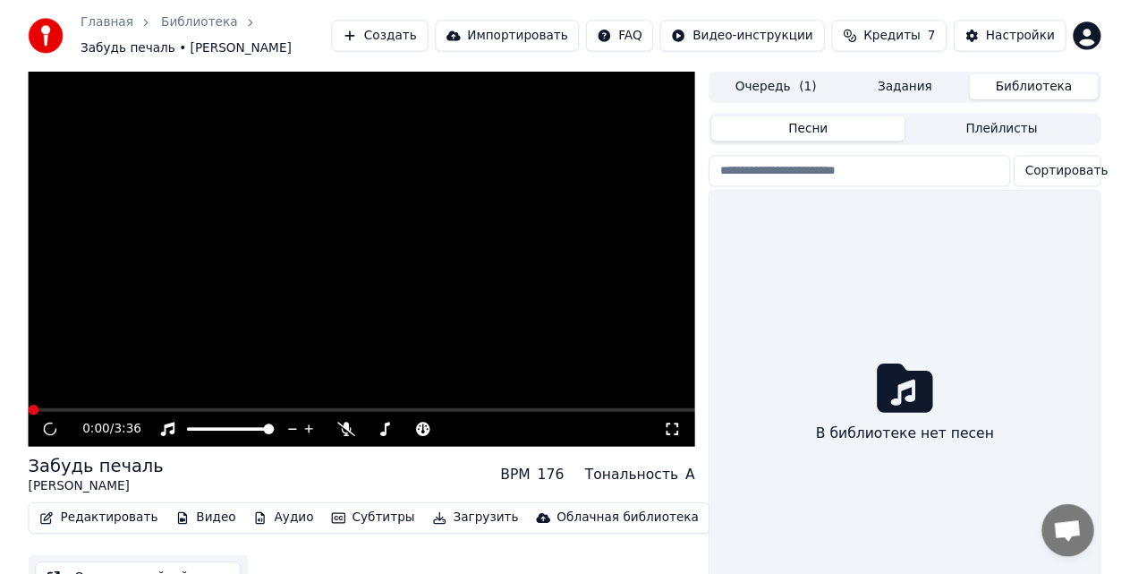
scroll to position [56, 0]
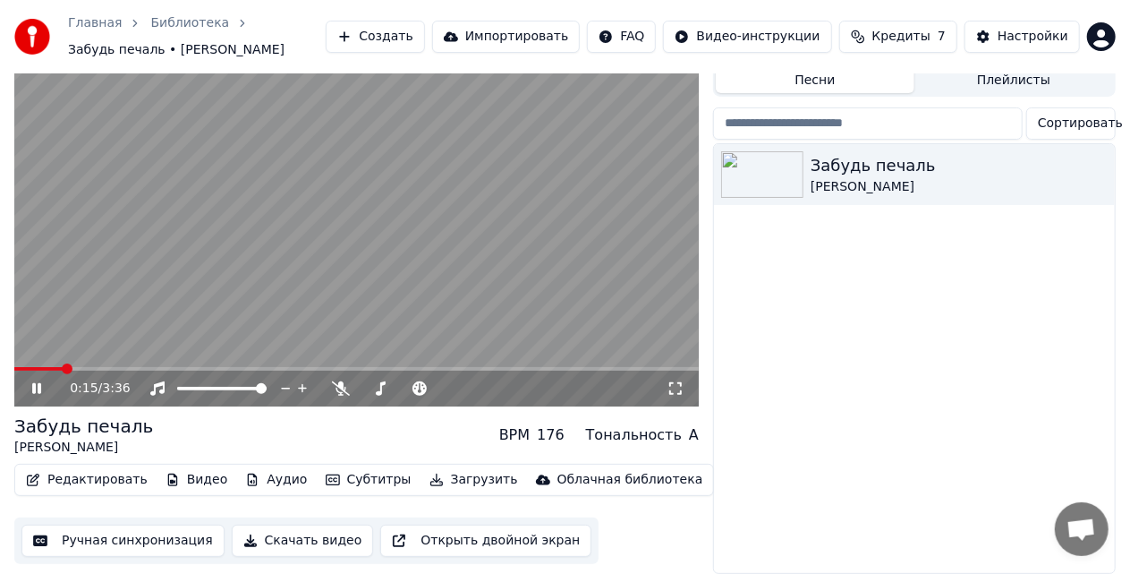
click at [34, 379] on div "0:15 / 3:36" at bounding box center [356, 388] width 670 height 18
click at [30, 381] on icon at bounding box center [49, 388] width 41 height 14
click at [101, 476] on button "Редактировать" at bounding box center [87, 479] width 136 height 25
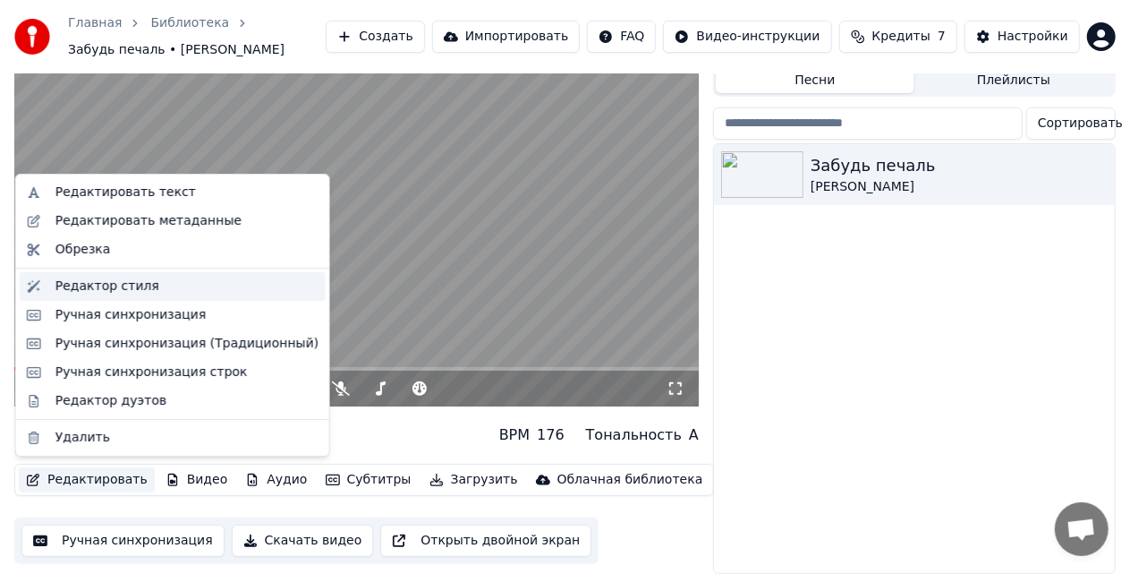
click at [120, 288] on div "Редактор стиля" at bounding box center [107, 286] width 104 height 18
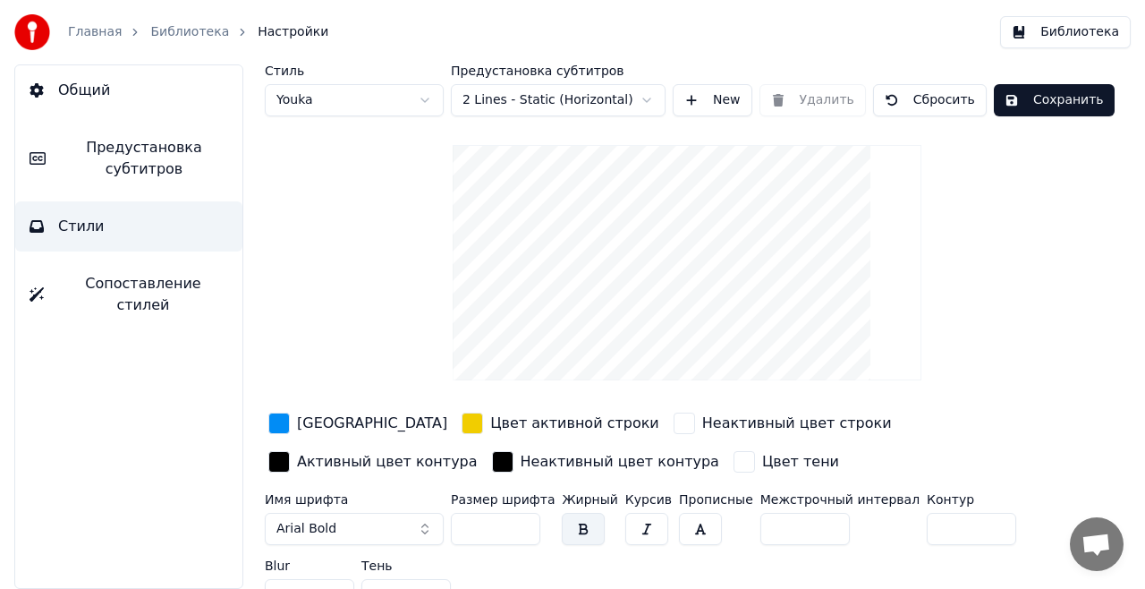
click at [1016, 104] on button "Сохранить" at bounding box center [1054, 100] width 121 height 32
click at [358, 103] on html "Главная Библиотека Настройки Библиотека Общий Предустановка субтитров Стили Соп…" at bounding box center [572, 294] width 1145 height 589
click at [359, 103] on html "Главная Библиотека Настройки Библиотека Общий Предустановка субтитров Стили Соп…" at bounding box center [572, 294] width 1145 height 589
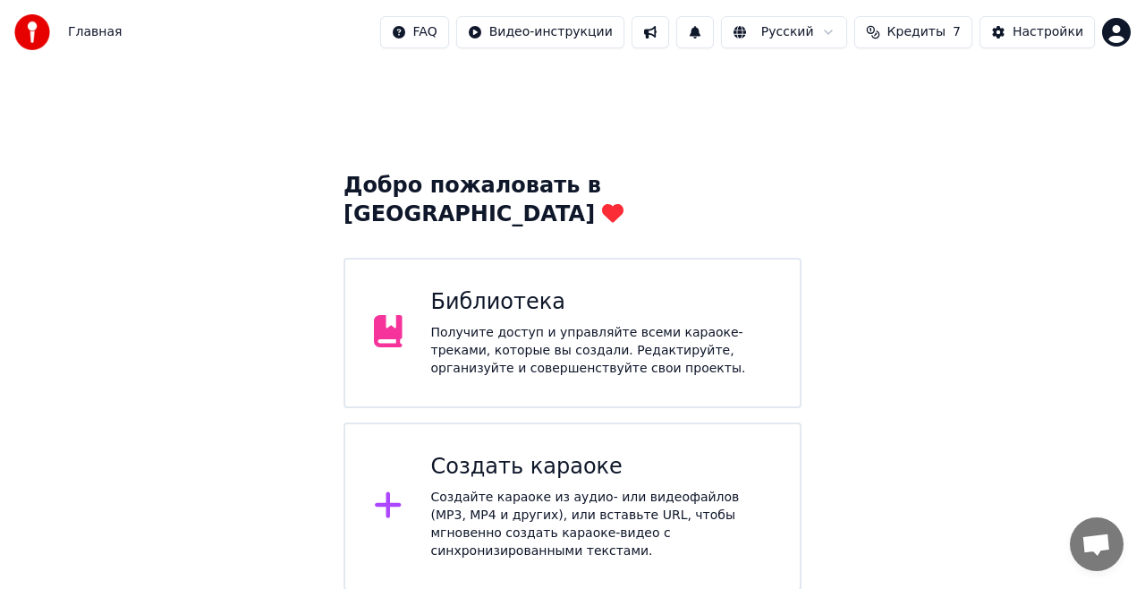
click at [585, 324] on div "Получите доступ и управляйте всеми караоке-треками, которые вы создали. Редакти…" at bounding box center [601, 351] width 341 height 54
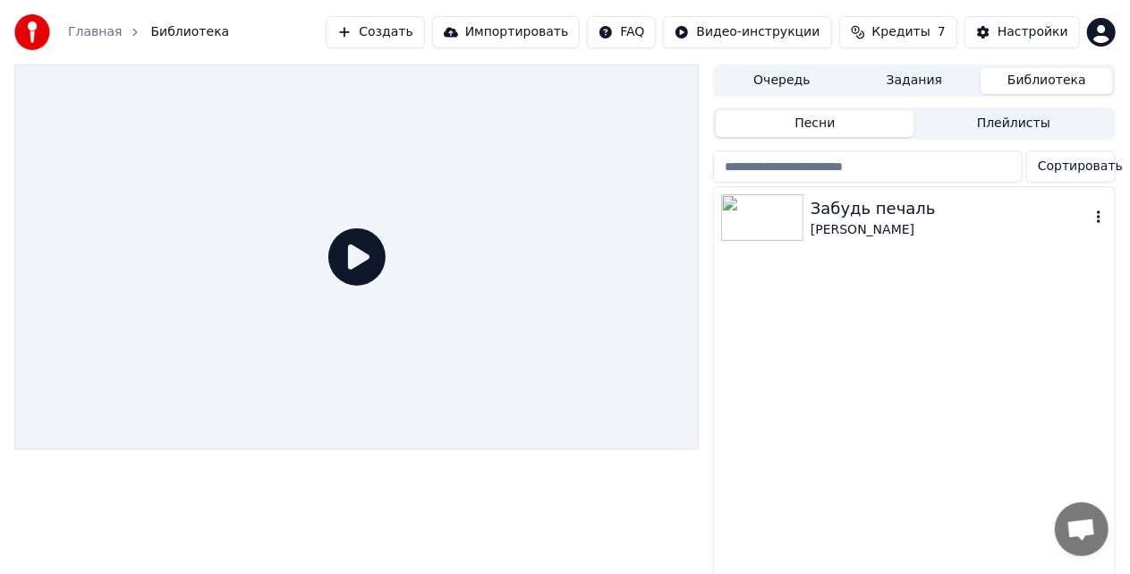
click at [798, 215] on img at bounding box center [762, 217] width 82 height 47
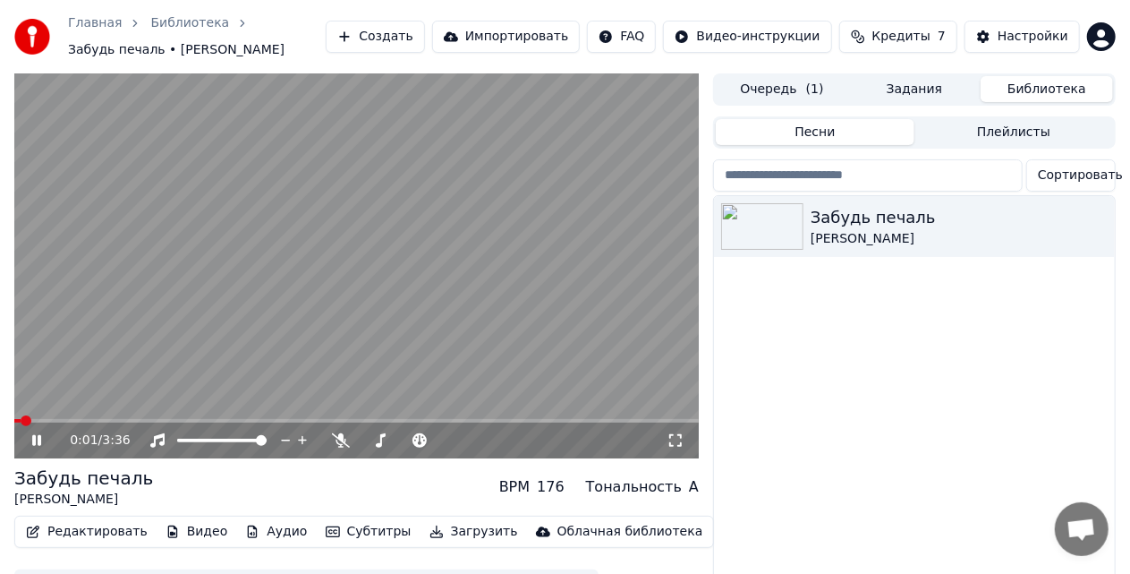
drag, startPoint x: 30, startPoint y: 440, endPoint x: 66, endPoint y: 457, distance: 39.6
click at [30, 440] on icon at bounding box center [49, 440] width 41 height 14
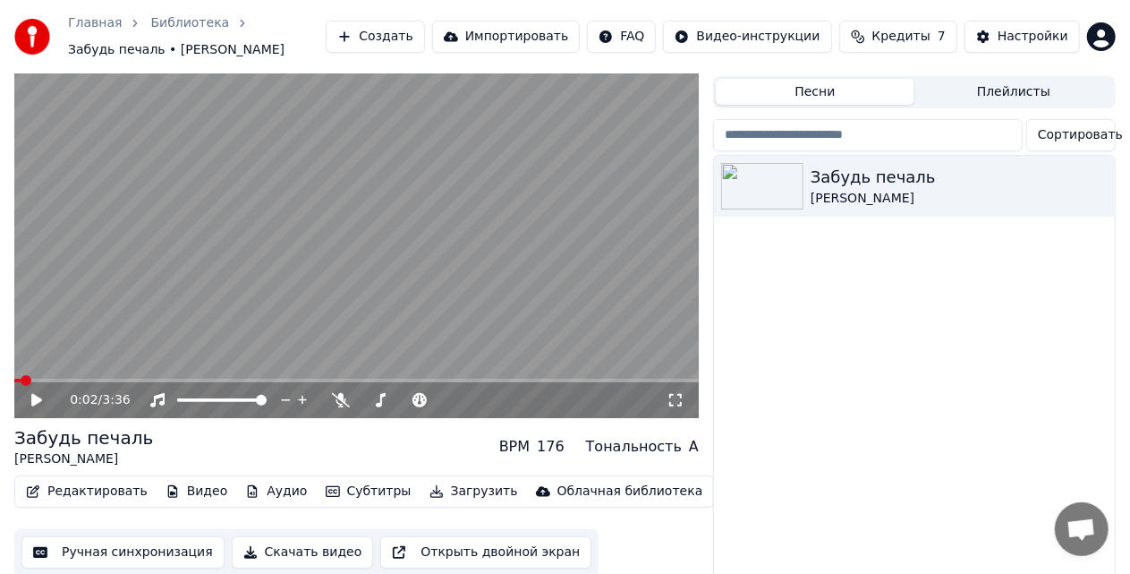
scroll to position [63, 0]
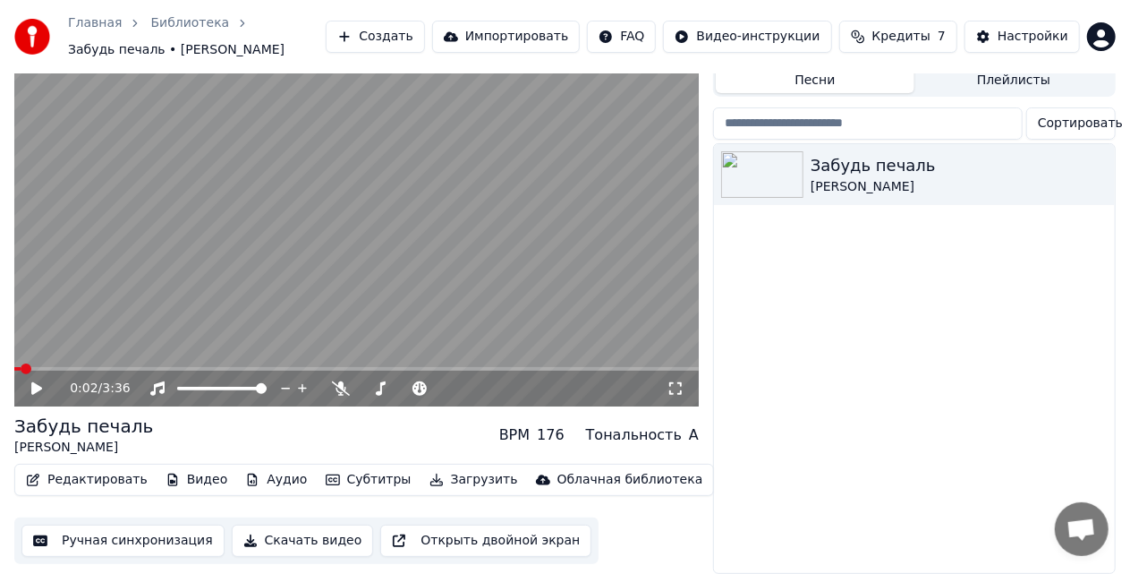
click at [170, 468] on button "Видео" at bounding box center [196, 479] width 77 height 25
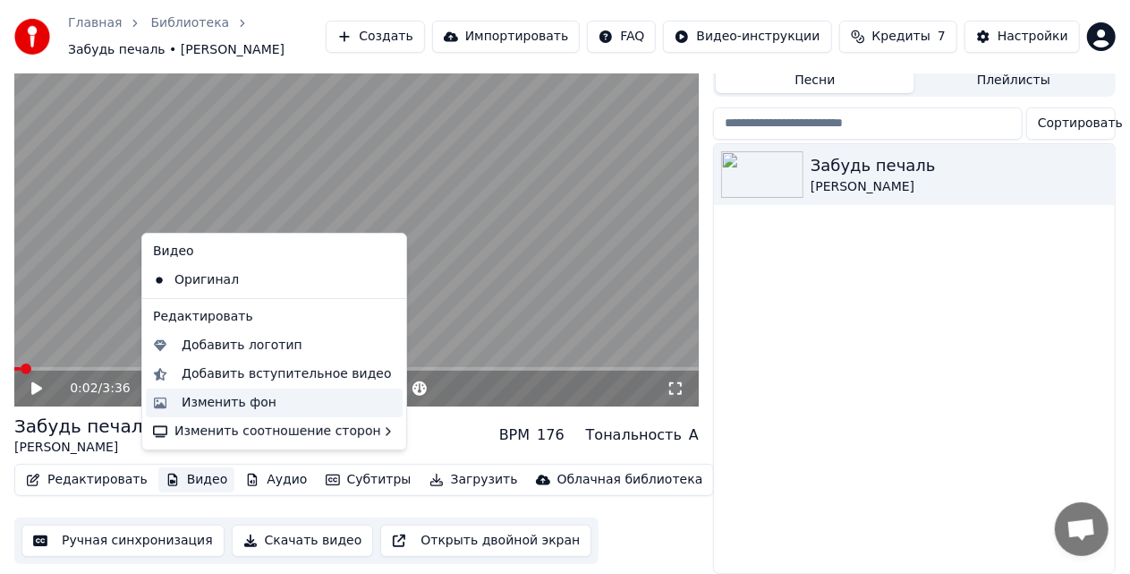
click at [225, 401] on div "Изменить фон" at bounding box center [229, 403] width 95 height 18
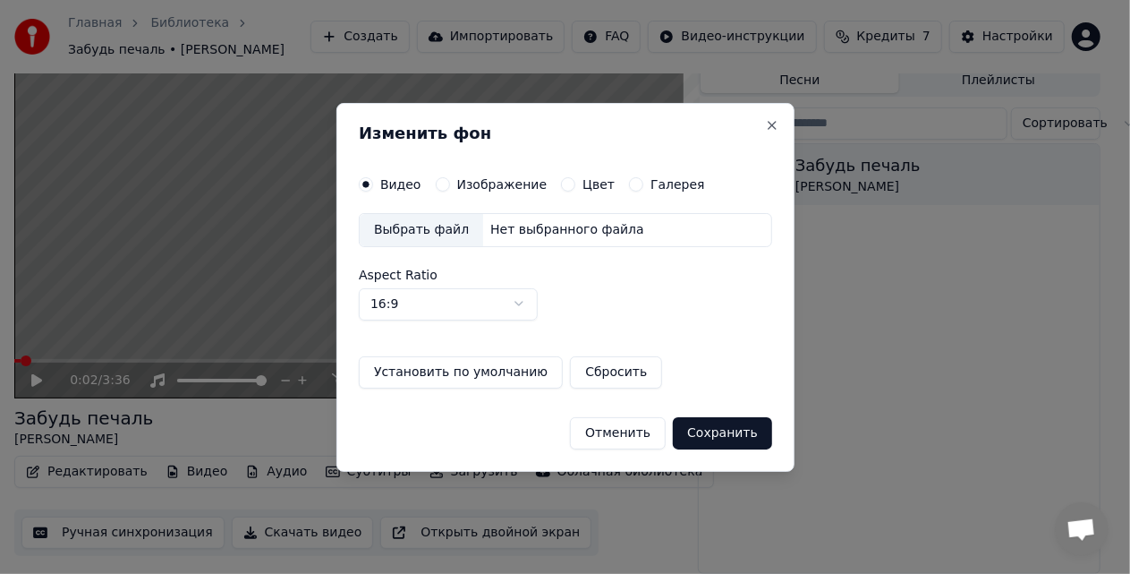
scroll to position [47, 0]
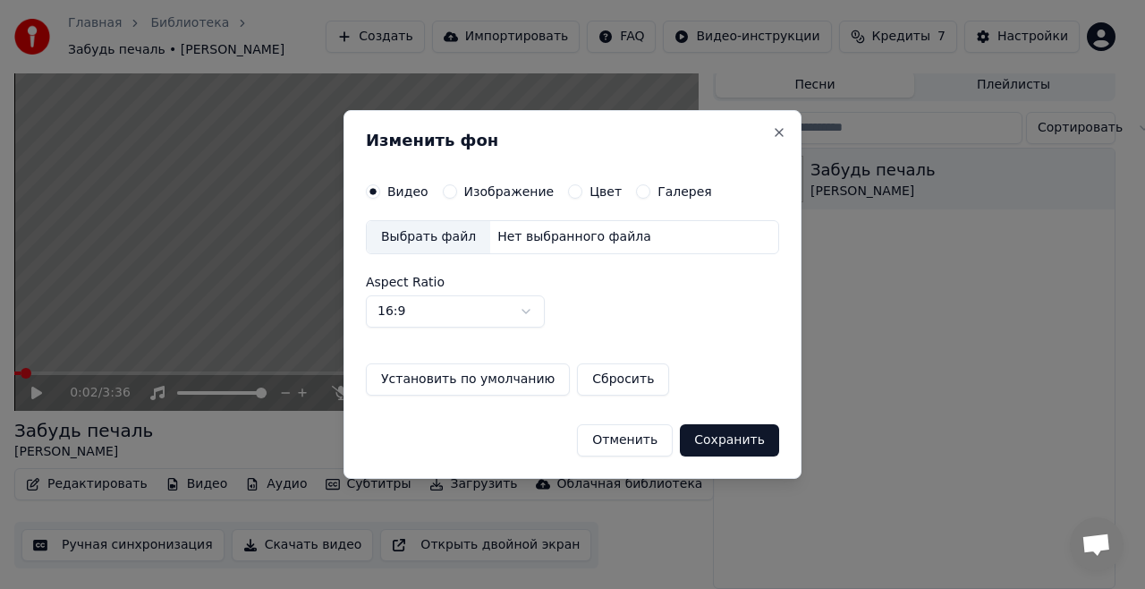
click at [523, 239] on div "Нет выбранного файла" at bounding box center [574, 237] width 168 height 18
click at [776, 135] on button "Close" at bounding box center [779, 132] width 14 height 14
